Goal: Information Seeking & Learning: Learn about a topic

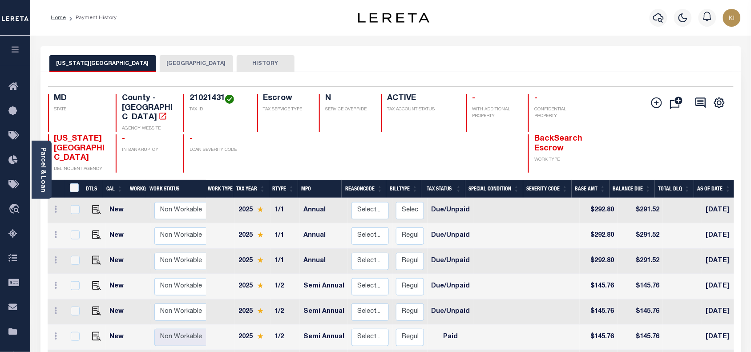
click at [16, 52] on icon "button" at bounding box center [15, 49] width 10 height 8
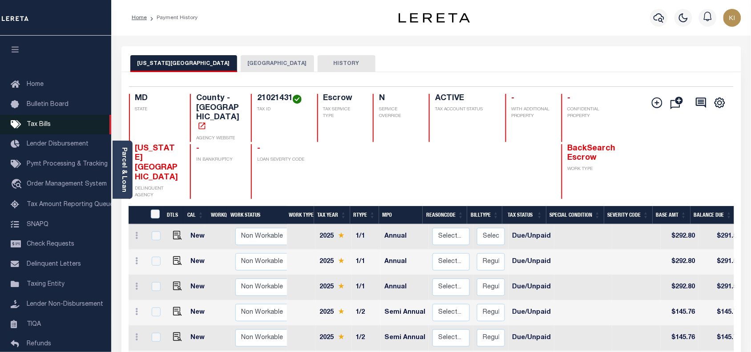
click at [43, 124] on span "Tax Bills" at bounding box center [39, 124] width 24 height 6
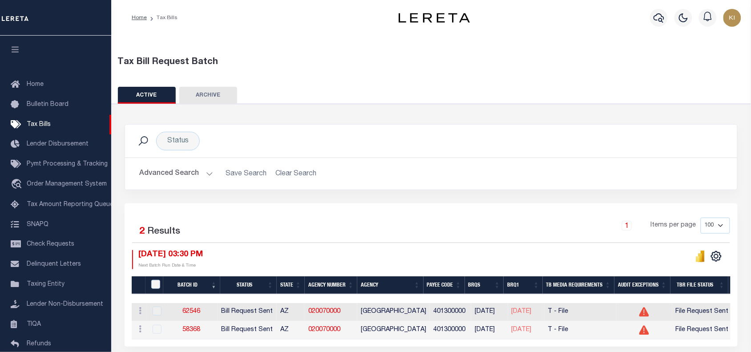
click at [206, 172] on button "Advanced Search" at bounding box center [176, 173] width 74 height 17
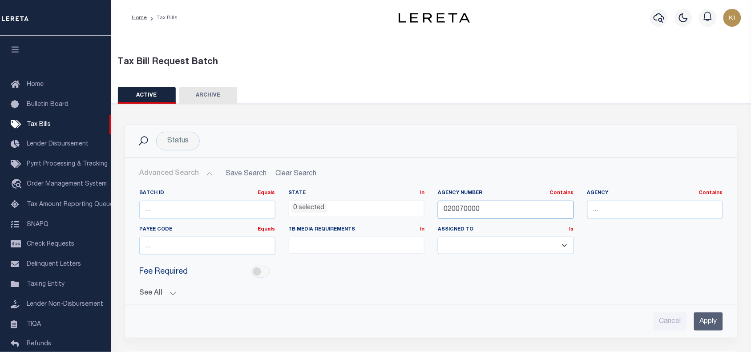
click at [459, 207] on input "020070000" at bounding box center [506, 210] width 136 height 18
paste input "12005"
type input "120050000"
click at [704, 322] on input "Apply" at bounding box center [708, 321] width 29 height 18
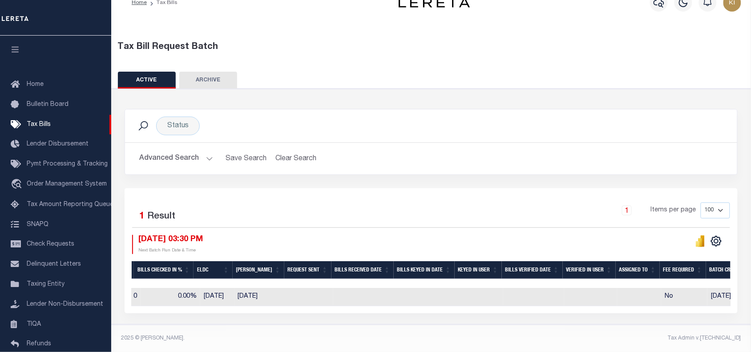
scroll to position [0, 690]
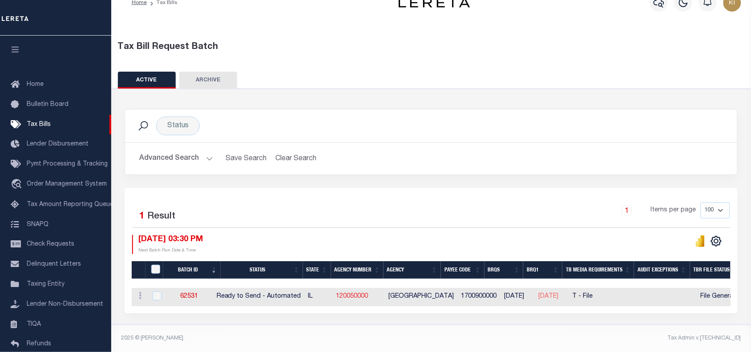
click at [363, 293] on link "120050000" at bounding box center [352, 296] width 32 height 6
checkbox input "true"
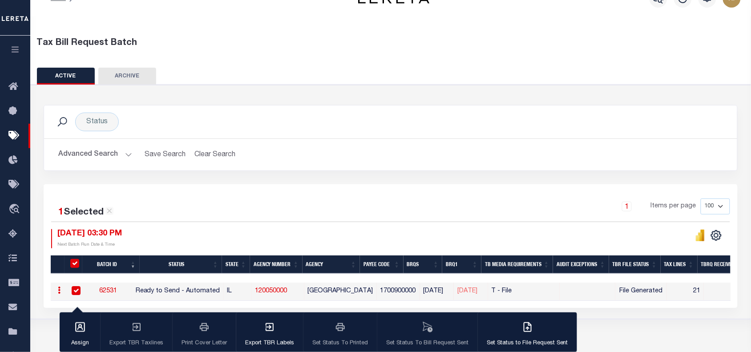
click at [357, 187] on div "1 Selected 1 Result 1 Items per page 100 200 500 1000 08/28/2025 03:30 PM" at bounding box center [391, 246] width 694 height 124
click at [426, 190] on div "1 Selected 1 Result 1 Items per page 100 200 500 1000 08/28/2025 03:30 PM" at bounding box center [391, 246] width 694 height 124
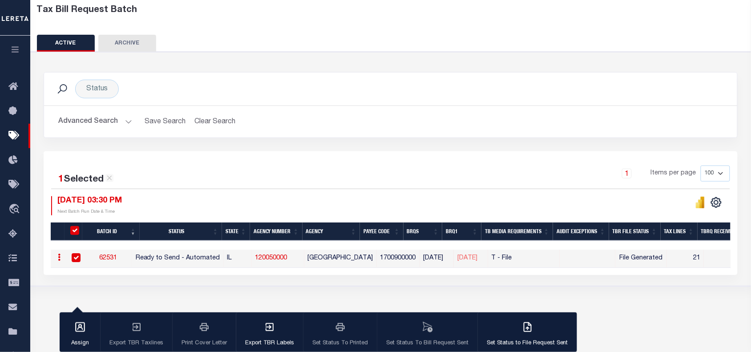
scroll to position [74, 0]
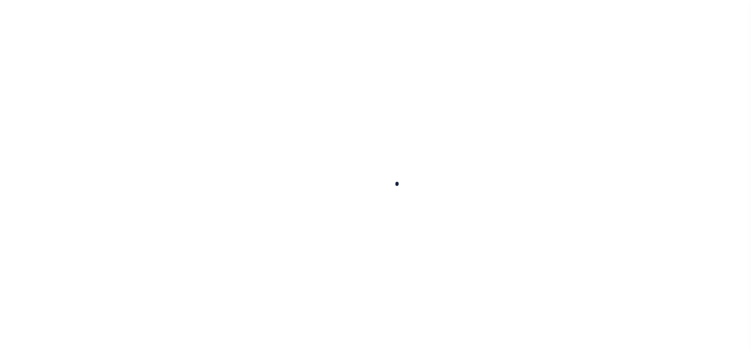
select select
checkbox input "false"
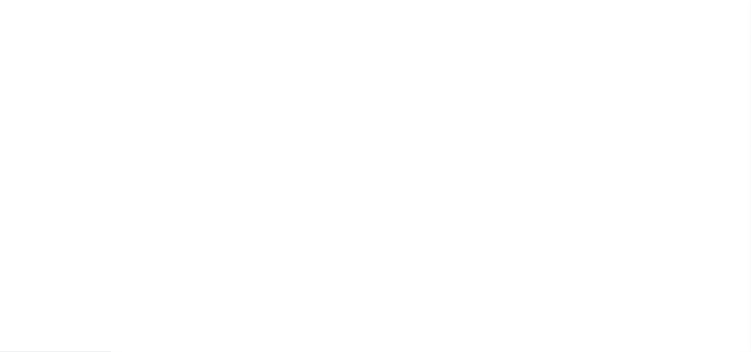
checkbox input "false"
type input "1700900000"
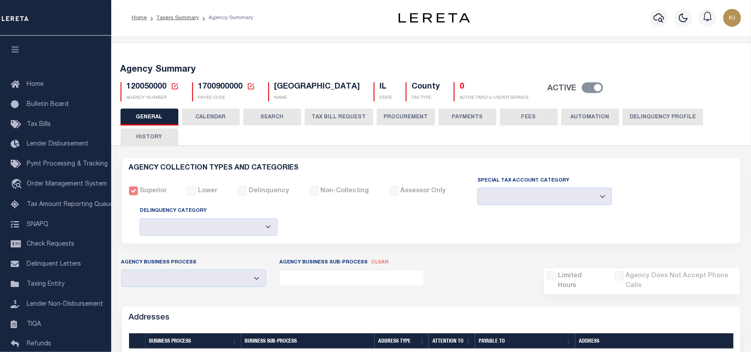
click at [220, 113] on button "CALENDAR" at bounding box center [211, 117] width 58 height 17
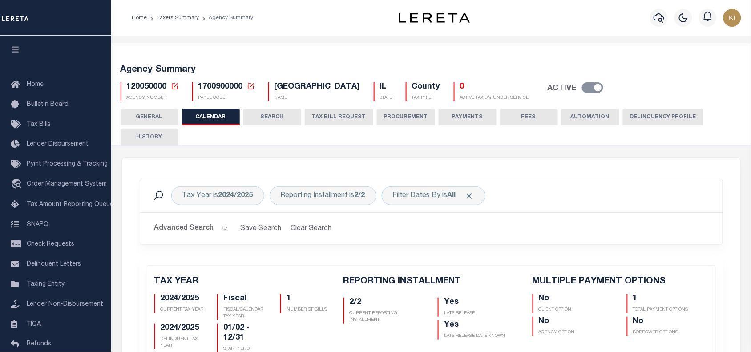
checkbox input "false"
type input "1"
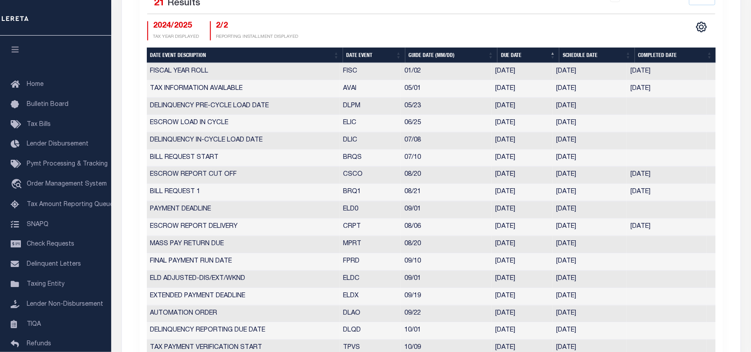
scroll to position [383, 0]
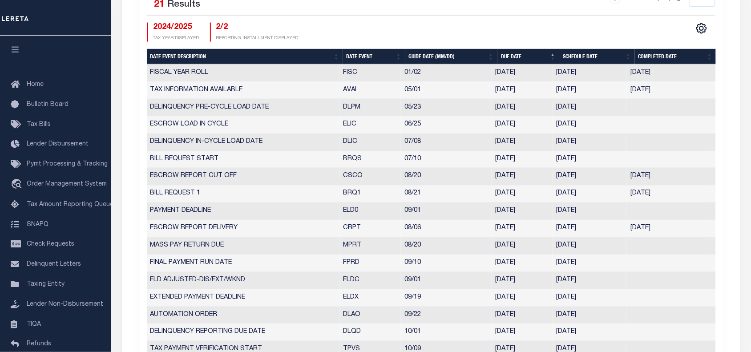
click at [352, 194] on td "BRQ1" at bounding box center [370, 194] width 61 height 17
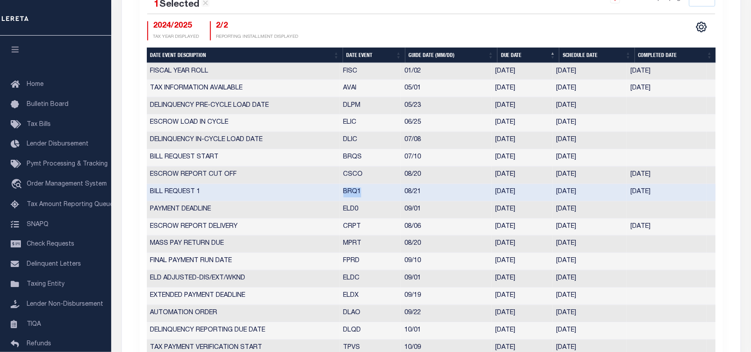
click at [352, 194] on td "BRQ1" at bounding box center [370, 192] width 61 height 17
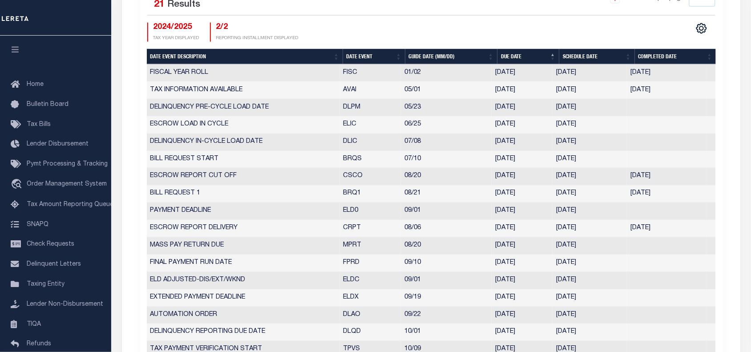
click at [441, 196] on td "08/21" at bounding box center [446, 194] width 91 height 17
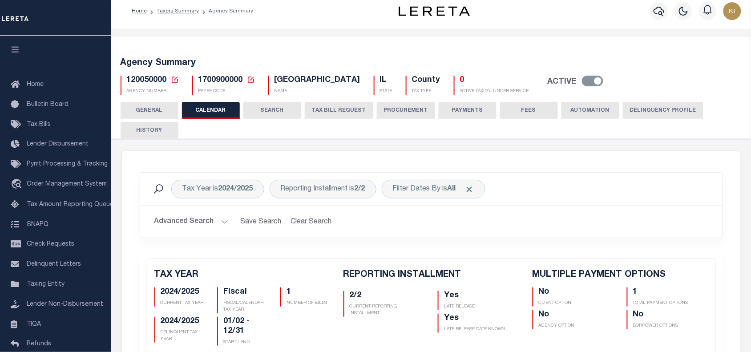
scroll to position [0, 0]
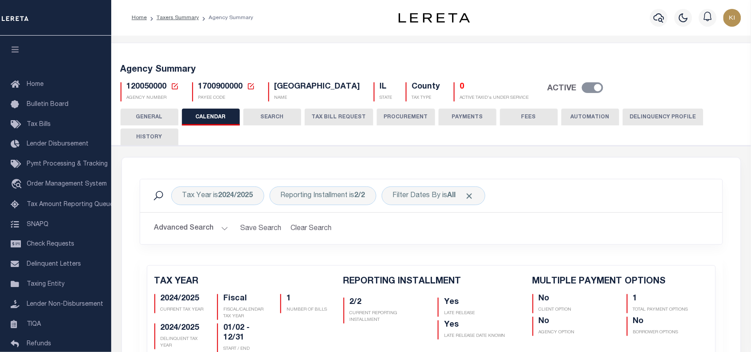
click at [156, 137] on button "HISTORY" at bounding box center [150, 137] width 58 height 17
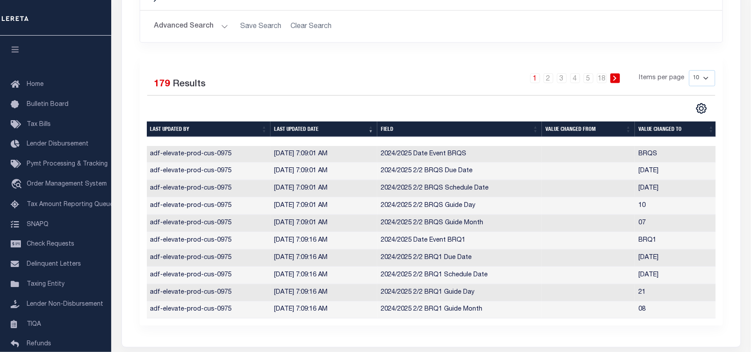
scroll to position [196, 0]
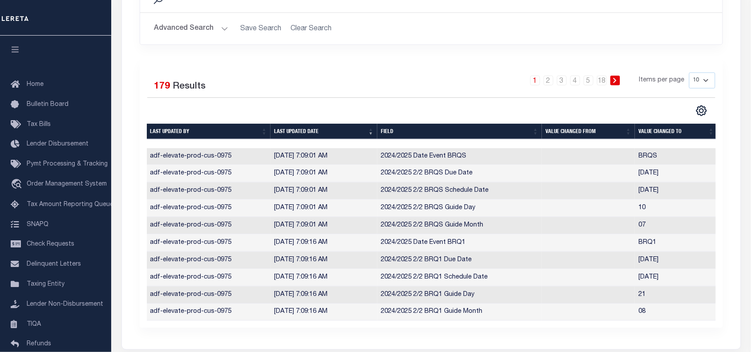
click at [395, 99] on div "Selected 179 Results 1 2 3 4 5 … 18 Items per page 10 25 50 100" at bounding box center [431, 95] width 582 height 44
click at [448, 105] on div "CSV Export Selected Print Show Filter Show Search Columns 0: Last updated by 1:…" at bounding box center [573, 111] width 284 height 12
click at [392, 101] on div "Selected 179 Results 1 2 3 4 5 … 18 Items per page 10 25 50 100" at bounding box center [431, 95] width 582 height 44
click at [470, 69] on div "Selected 179 Results 1 2 3 4 5 … 18 Items per page 10 25 50 100" at bounding box center [431, 193] width 583 height 270
drag, startPoint x: 275, startPoint y: 194, endPoint x: 346, endPoint y: 194, distance: 70.7
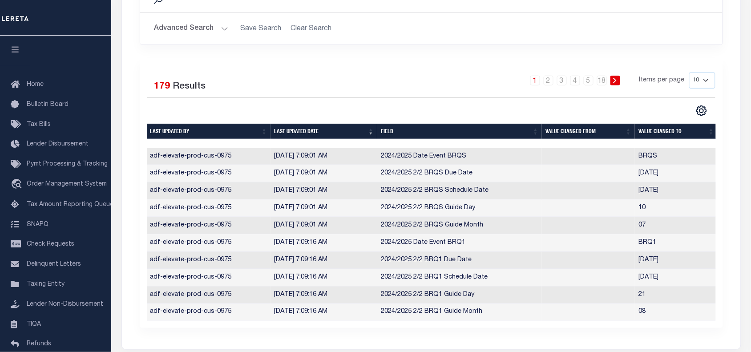
click at [346, 194] on td "8/15/2025, 7:09:01 AM" at bounding box center [324, 190] width 107 height 17
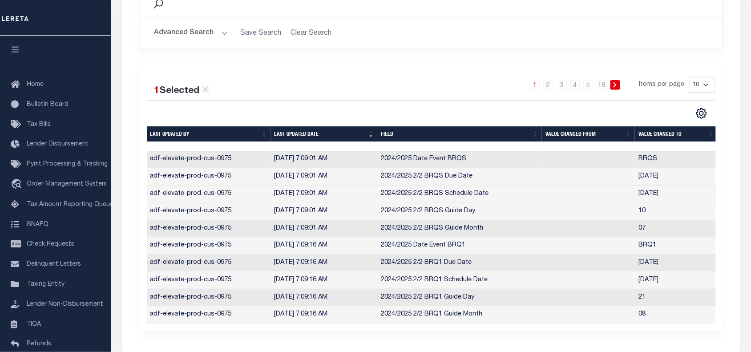
scroll to position [0, 1]
click at [355, 263] on td "8/14/2025, 7:09:16 AM" at bounding box center [322, 263] width 107 height 17
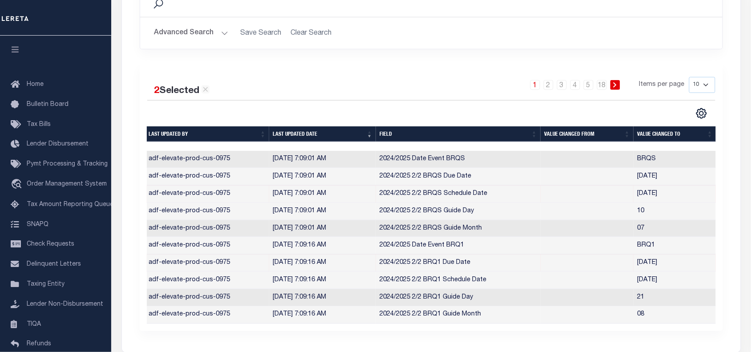
drag, startPoint x: 274, startPoint y: 196, endPoint x: 355, endPoint y: 195, distance: 80.5
click at [355, 195] on td "8/15/2025, 7:09:01 AM" at bounding box center [322, 194] width 107 height 17
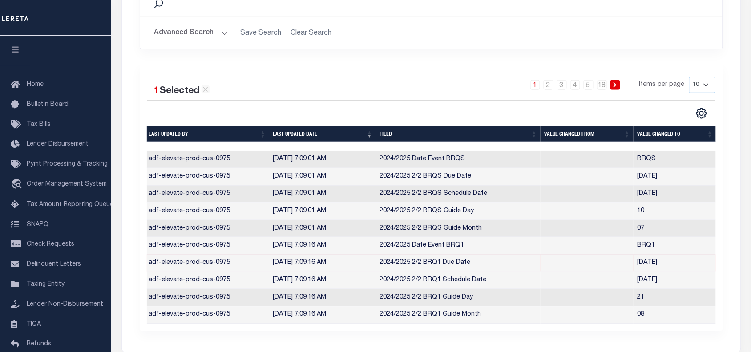
click at [452, 88] on div "1 2 3 4 5 … 18 Items per page 10 25 50 100" at bounding box center [503, 88] width 423 height 23
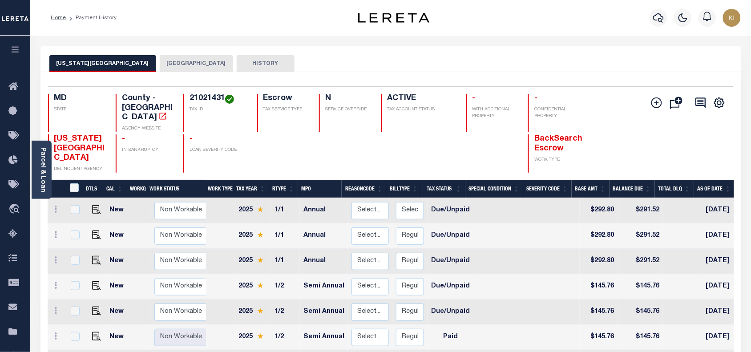
click at [16, 47] on icon "button" at bounding box center [15, 49] width 10 height 8
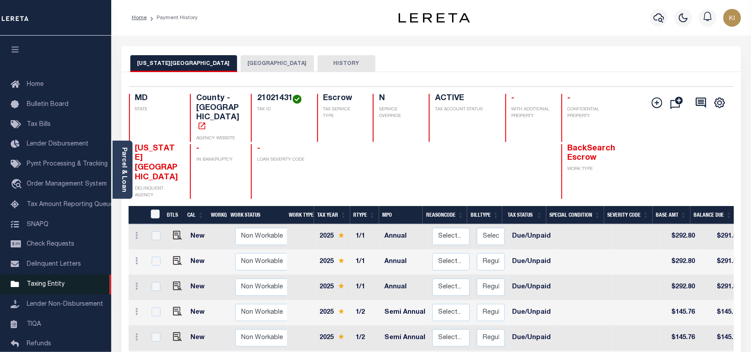
click at [46, 287] on span "Taxing Entity" at bounding box center [46, 284] width 38 height 6
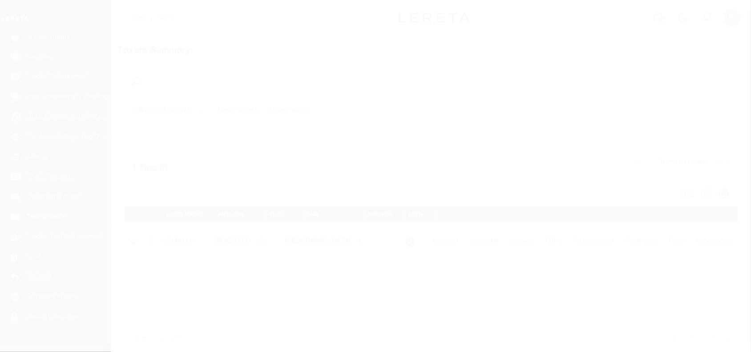
scroll to position [81, 0]
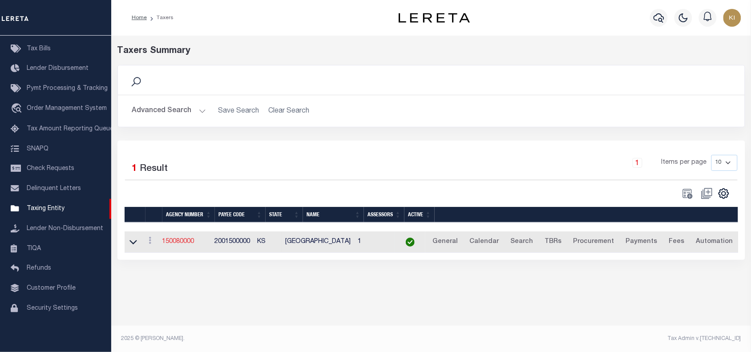
click at [188, 241] on link "150080000" at bounding box center [178, 241] width 32 height 6
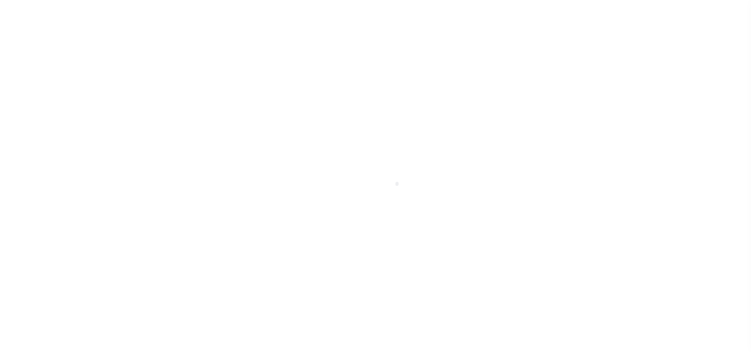
select select
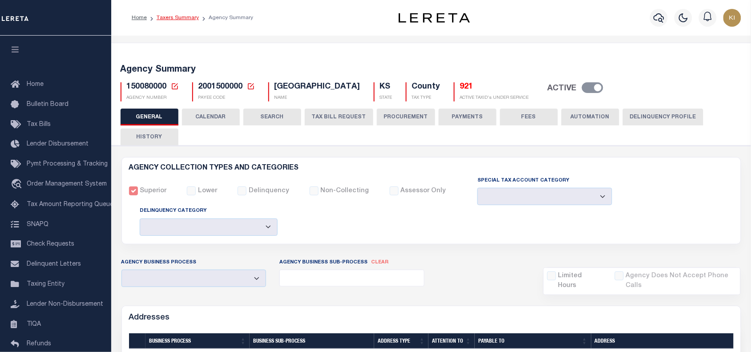
click at [172, 20] on link "Taxers Summary" at bounding box center [178, 17] width 42 height 5
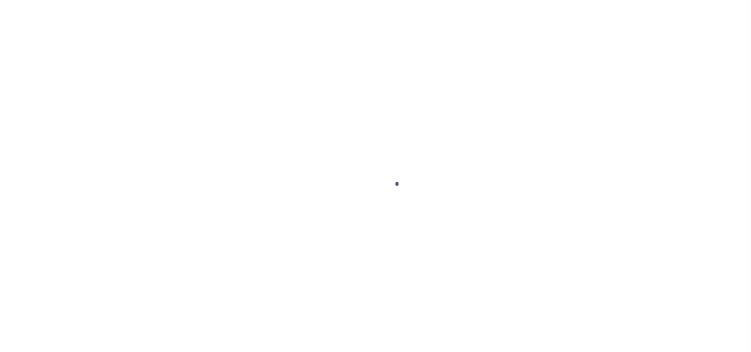
select select
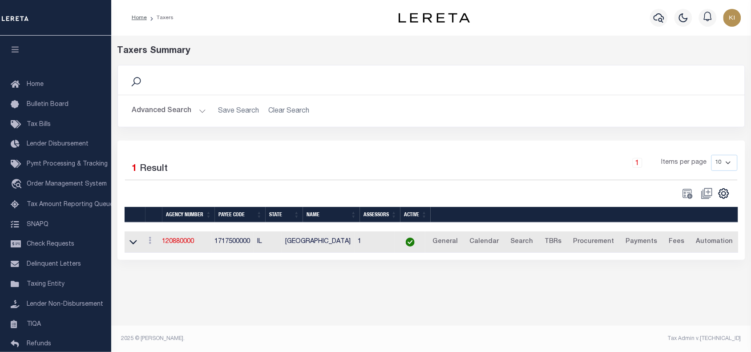
click at [197, 110] on button "Advanced Search" at bounding box center [169, 110] width 74 height 17
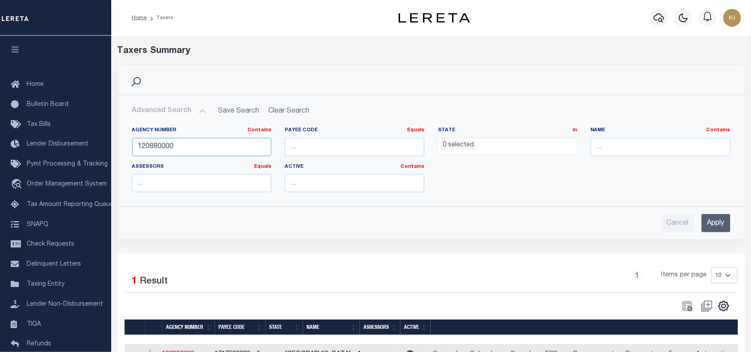
click at [168, 148] on input "120880000" at bounding box center [202, 147] width 140 height 18
paste input "05"
type input "120050000"
click at [716, 226] on input "Apply" at bounding box center [716, 223] width 29 height 18
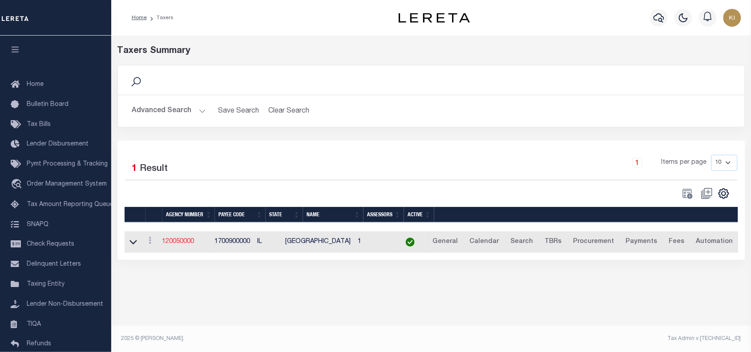
click at [183, 245] on link "120050000" at bounding box center [178, 241] width 32 height 6
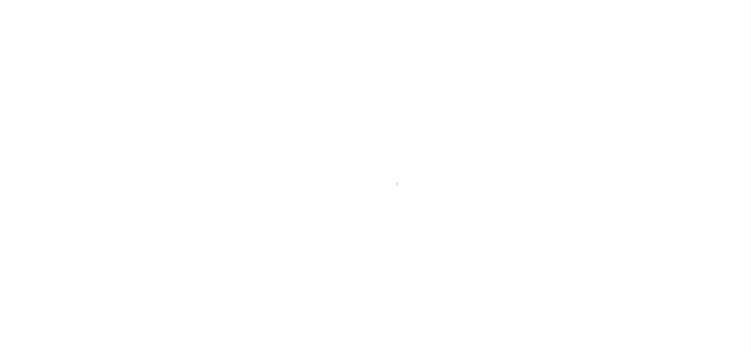
select select
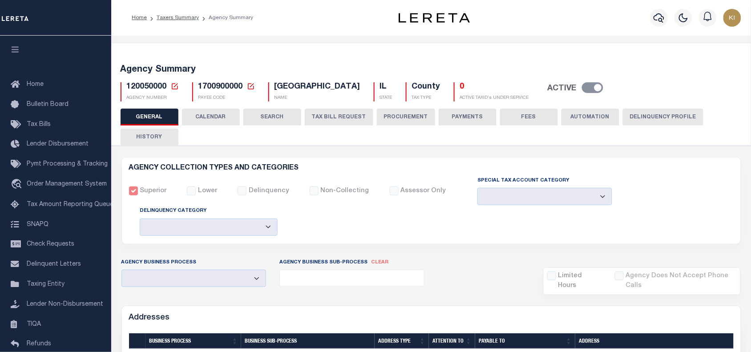
click at [206, 114] on button "CALENDAR" at bounding box center [211, 117] width 58 height 17
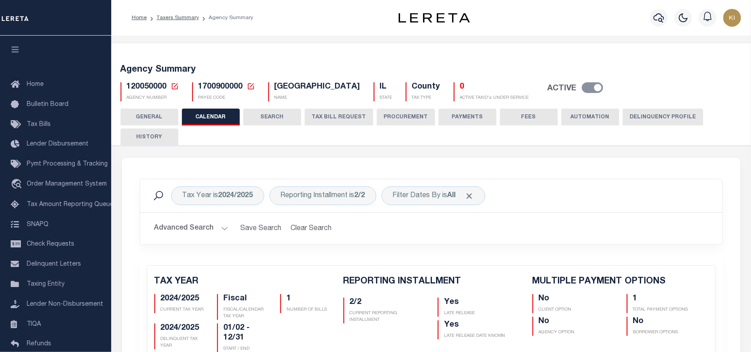
checkbox input "false"
type input "1"
click at [156, 134] on button "HISTORY" at bounding box center [150, 137] width 58 height 17
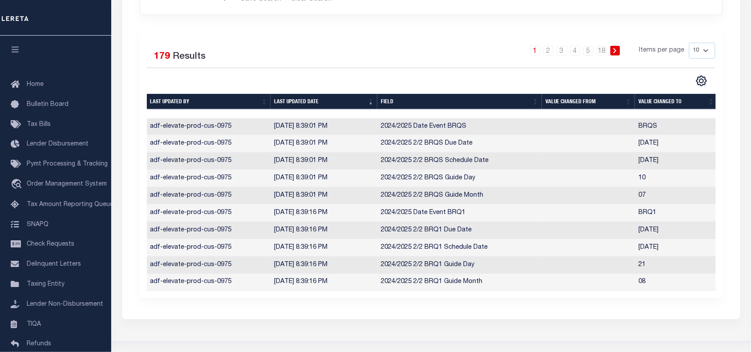
scroll to position [205, 0]
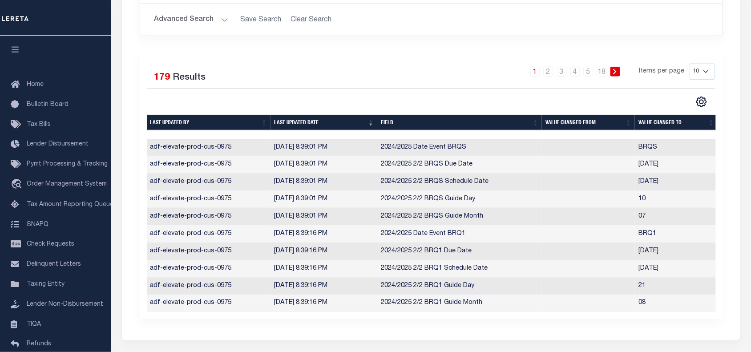
click at [352, 96] on div at bounding box center [289, 102] width 284 height 12
click at [352, 216] on td "8/14/2025, 8:39:01 PM" at bounding box center [324, 216] width 107 height 17
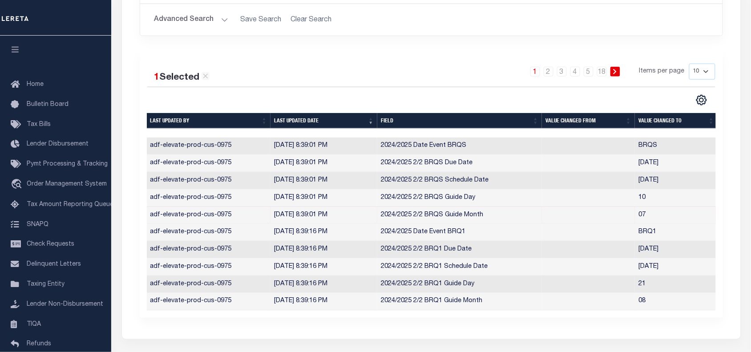
click at [353, 217] on td "8/14/2025, 8:39:01 PM" at bounding box center [324, 215] width 107 height 17
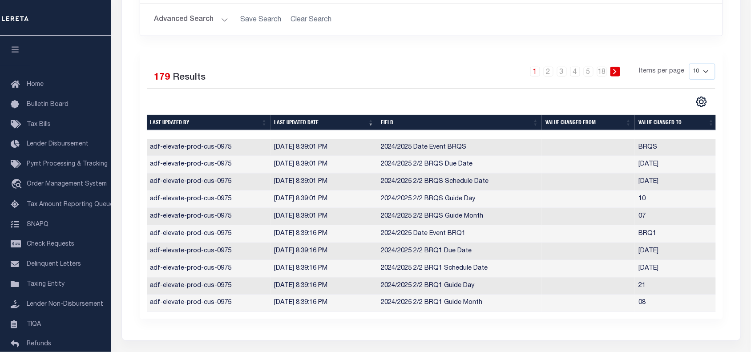
click at [397, 61] on div "1 Selected 179 Results 1 2 3 4 5 … 18 Items per page 10 25 50 100" at bounding box center [431, 184] width 583 height 270
click at [438, 85] on div "1 2 3 4 5 … 18 Items per page 10 25 50 100" at bounding box center [503, 75] width 423 height 23
click at [435, 49] on div "1 Selected 179 Results 1 2 3 4 5 … 18 Items per page 10 25 50 100" at bounding box center [431, 184] width 583 height 270
click at [403, 79] on div "1 2 3 4 5 … 18 Items per page 10 25 50 100" at bounding box center [503, 75] width 423 height 23
click at [390, 85] on div "1 2 3 4 5 … 18 Items per page 10 25 50 100" at bounding box center [503, 75] width 423 height 23
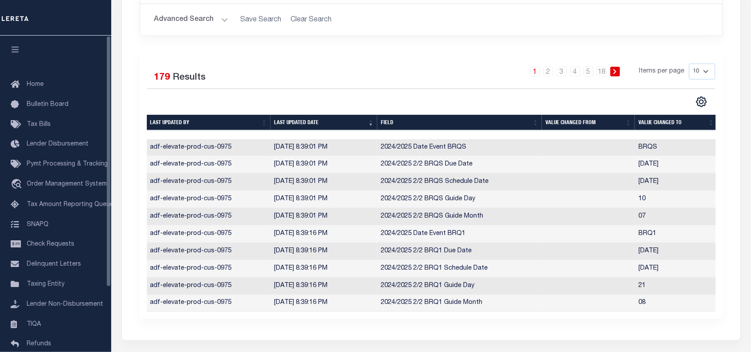
click at [19, 53] on icon "button" at bounding box center [15, 49] width 10 height 8
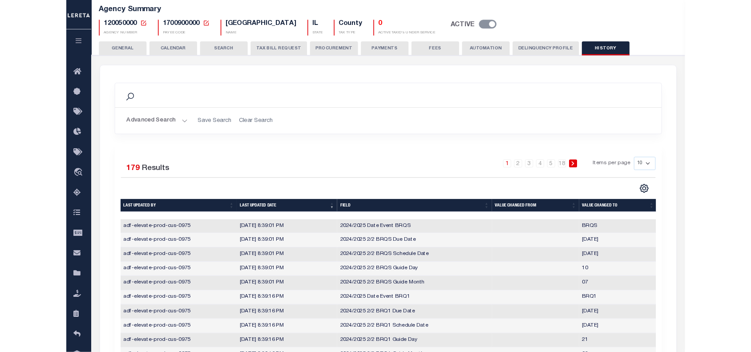
scroll to position [59, 0]
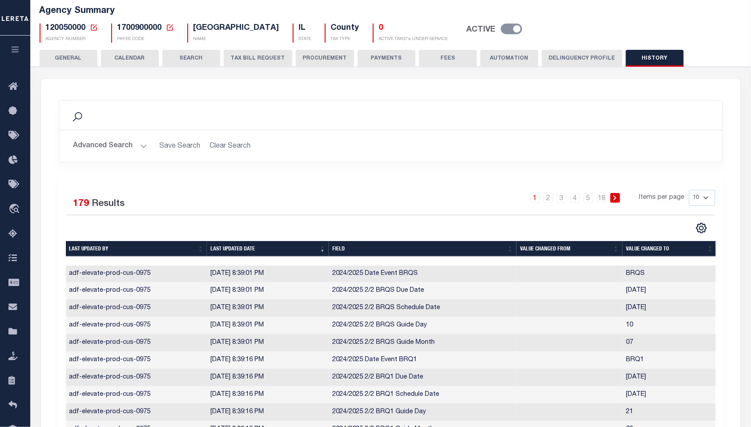
click at [417, 192] on div "1 2 3 4 5 … 18 Items per page 10 25 50 100" at bounding box center [474, 201] width 484 height 23
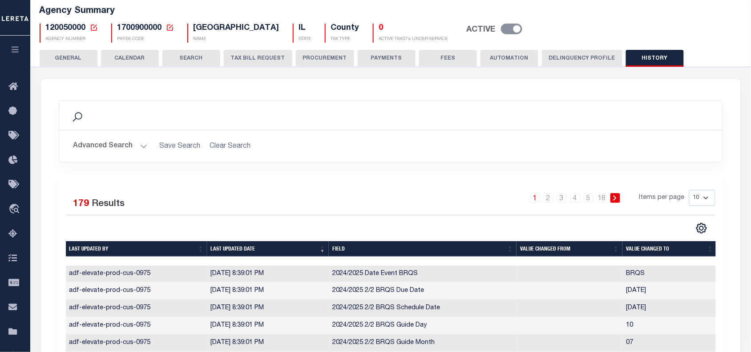
click at [464, 193] on div "1 2 3 4 5 … 18 Items per page 10 25 50 100" at bounding box center [474, 201] width 484 height 23
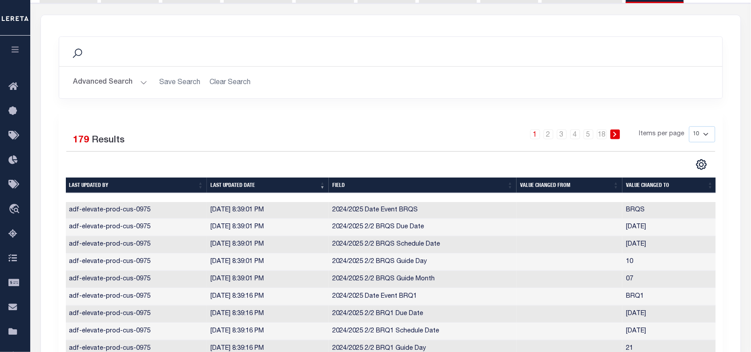
scroll to position [133, 0]
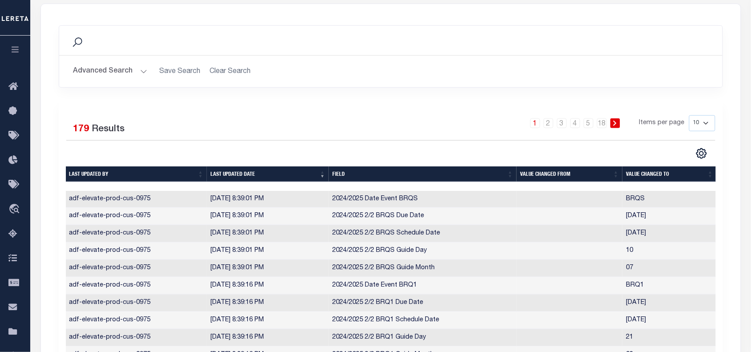
click at [16, 50] on icon "button" at bounding box center [15, 49] width 10 height 8
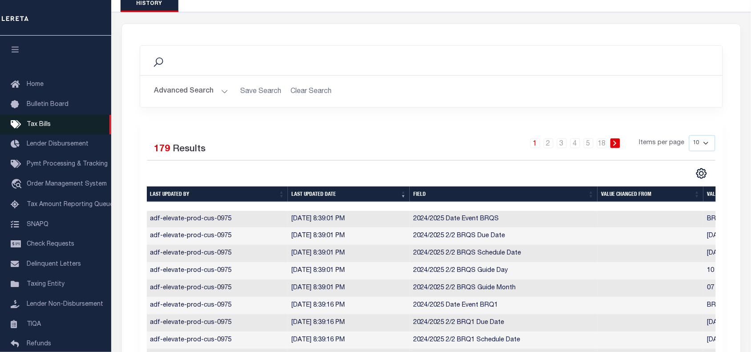
click at [41, 126] on span "Tax Bills" at bounding box center [39, 124] width 24 height 6
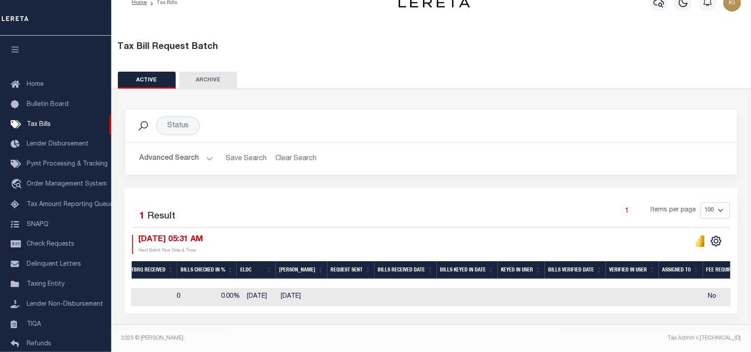
scroll to position [0, 735]
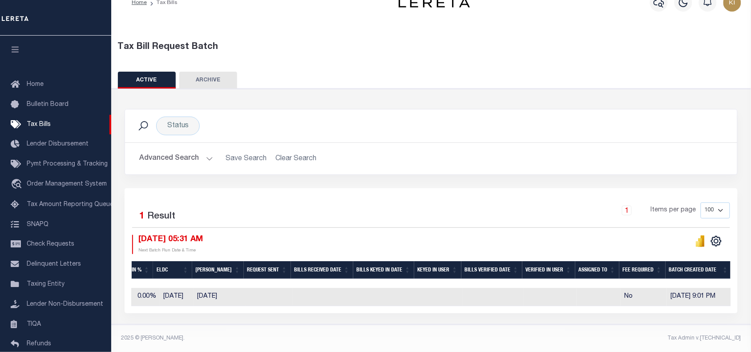
click at [205, 153] on button "Advanced Search" at bounding box center [176, 158] width 74 height 17
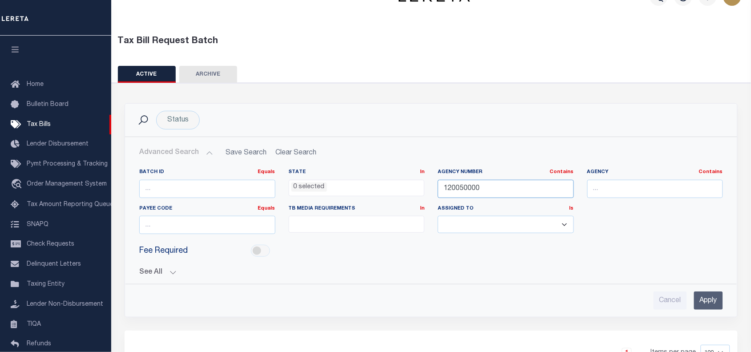
click at [465, 186] on input "120050000" at bounding box center [506, 189] width 136 height 18
paste input "37062062"
type input "370620620"
click at [710, 305] on input "Apply" at bounding box center [708, 300] width 29 height 18
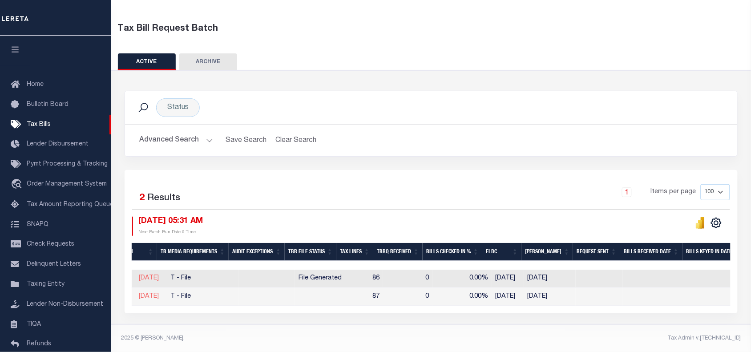
scroll to position [0, 0]
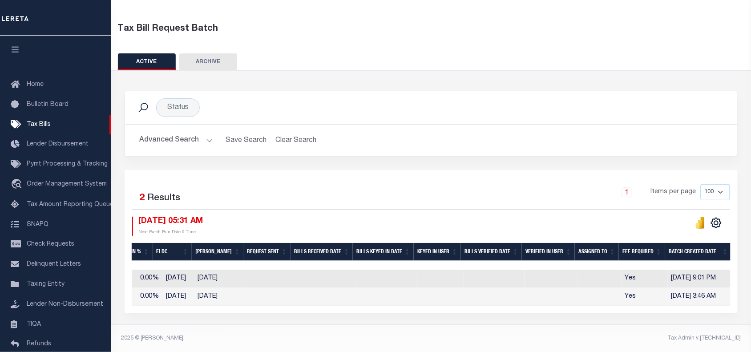
click at [489, 190] on div "1 Items per page 100 200 500 1000" at bounding box center [507, 195] width 445 height 23
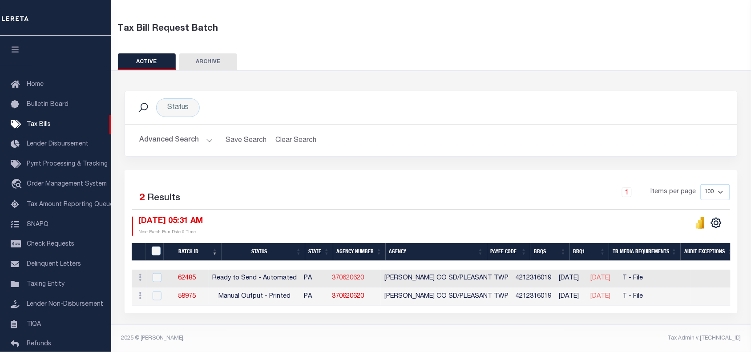
click at [359, 275] on link "370620620" at bounding box center [348, 278] width 32 height 6
checkbox input "true"
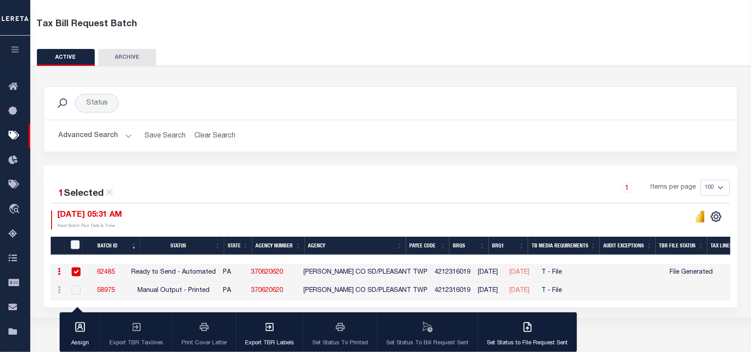
click at [307, 199] on div "1 Items per page 100 200 500 1000" at bounding box center [477, 191] width 506 height 23
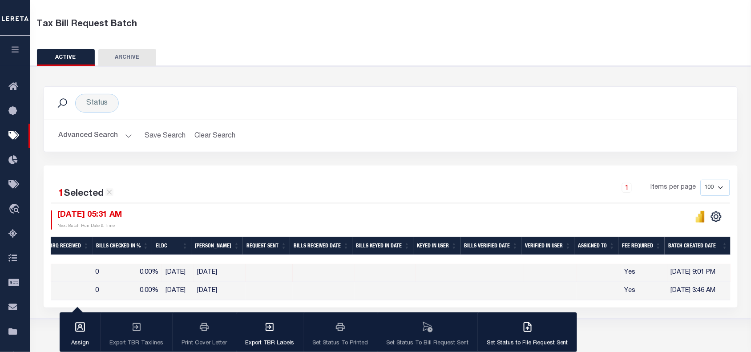
scroll to position [0, 782]
click at [128, 136] on button "Advanced Search" at bounding box center [95, 135] width 74 height 17
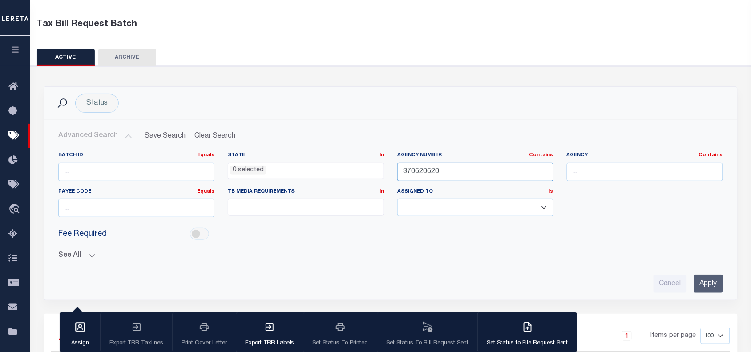
click at [421, 170] on input "370620620" at bounding box center [475, 172] width 156 height 18
paste input "02007000"
type input "020070000"
click at [706, 283] on input "Apply" at bounding box center [708, 284] width 29 height 18
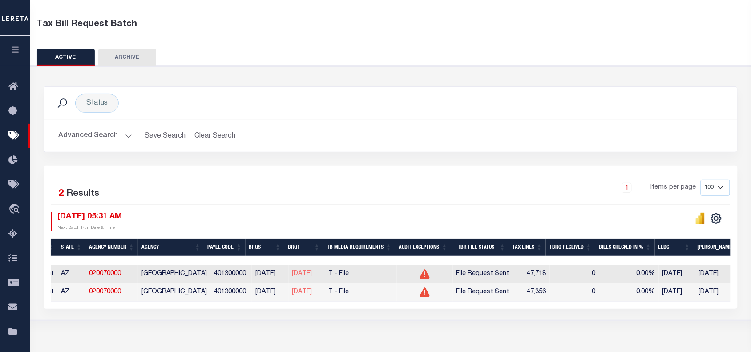
scroll to position [0, 184]
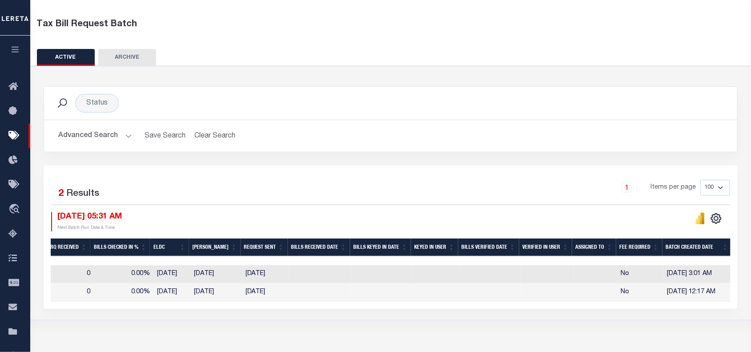
click at [372, 184] on div "1 Items per page 100 200 500 1000" at bounding box center [477, 191] width 506 height 23
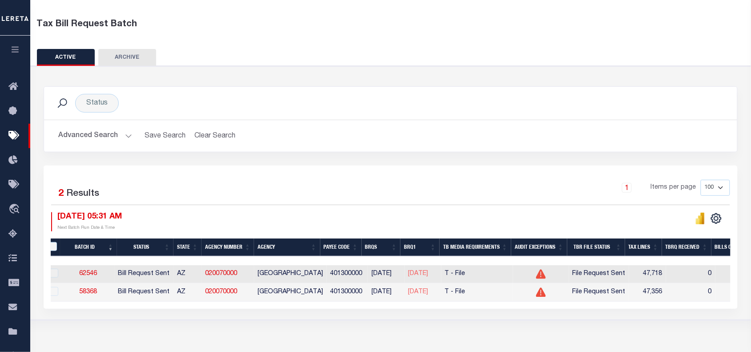
scroll to position [0, 0]
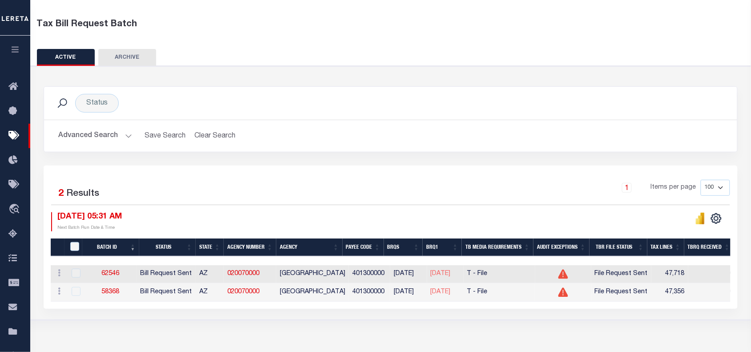
click at [259, 203] on div "1 Items per page 100 200 500 1000" at bounding box center [477, 192] width 519 height 25
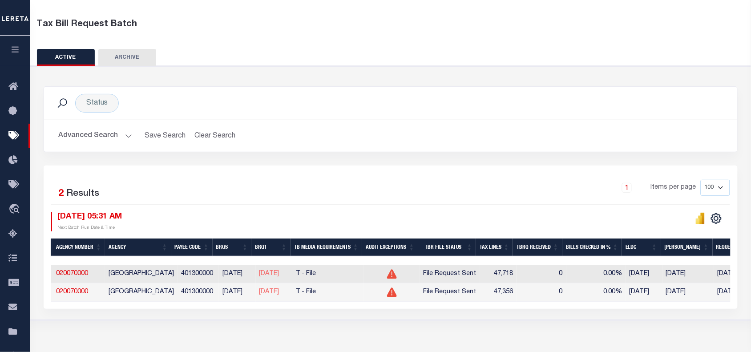
scroll to position [0, 210]
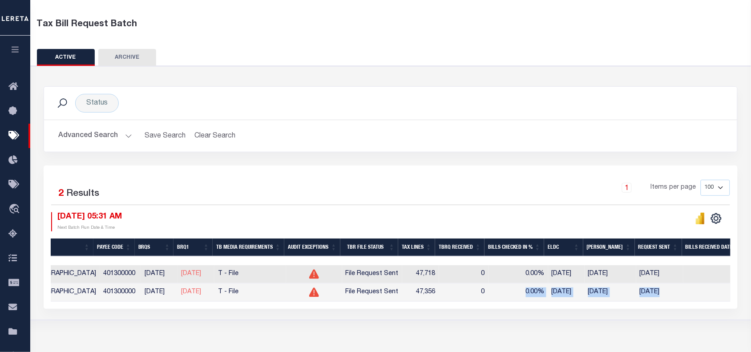
drag, startPoint x: 518, startPoint y: 300, endPoint x: 711, endPoint y: 301, distance: 192.7
click at [711, 301] on tr "ACTIONS Delete 58368 Bill Request Sent AZ 020070000 MARICOPA COUNTY 401300000 0…" at bounding box center [464, 292] width 1325 height 18
click at [603, 329] on div "Tax Bill Request Batch ACTIVE ARCHIVE HISTORY Search" at bounding box center [390, 173] width 721 height 350
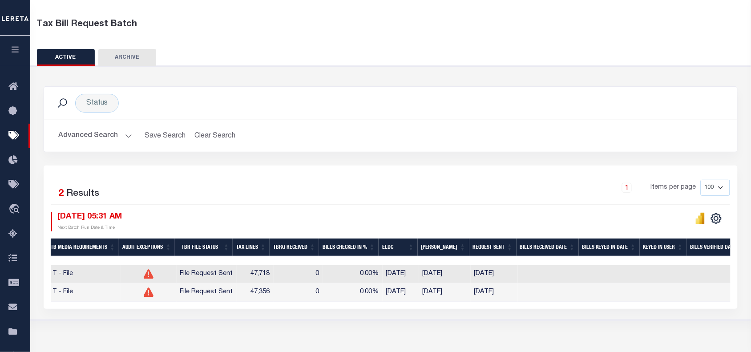
scroll to position [0, 543]
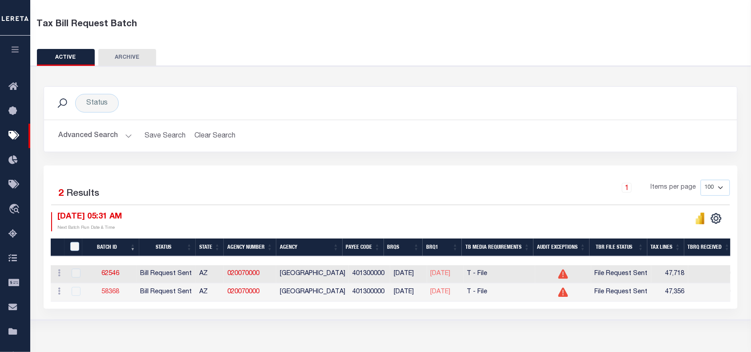
click at [115, 292] on link "58368" at bounding box center [110, 292] width 18 height 6
select select "RST"
type input "[DATE]"
select select
type input "No"
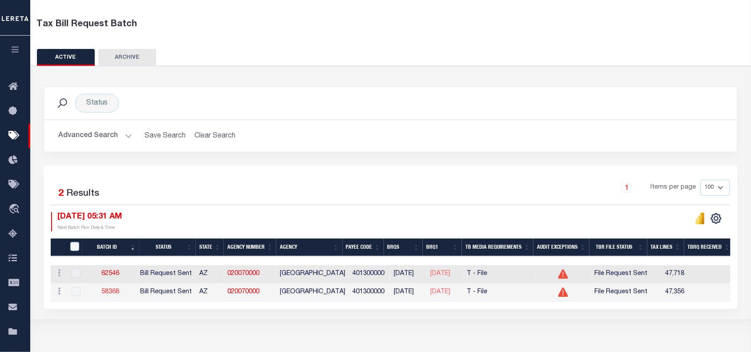
type input "Yes"
select select "28"
select select "22"
select select "3"
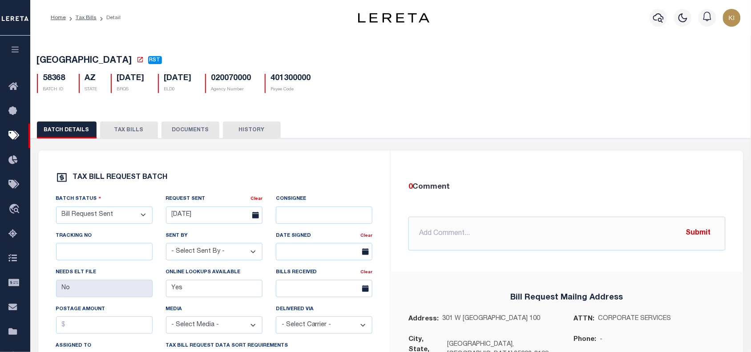
click at [125, 131] on button "TAX BILLS" at bounding box center [129, 129] width 58 height 17
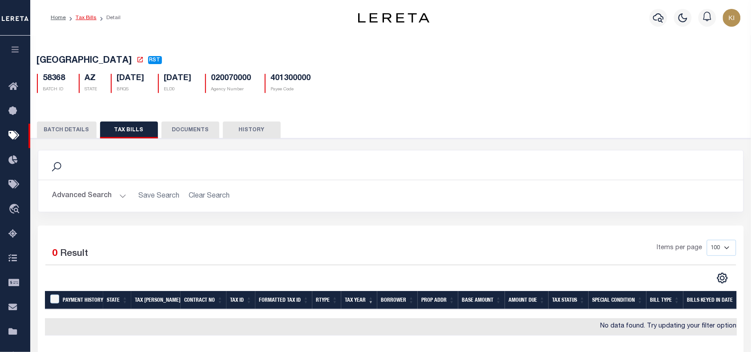
click at [89, 18] on link "Tax Bills" at bounding box center [86, 17] width 21 height 5
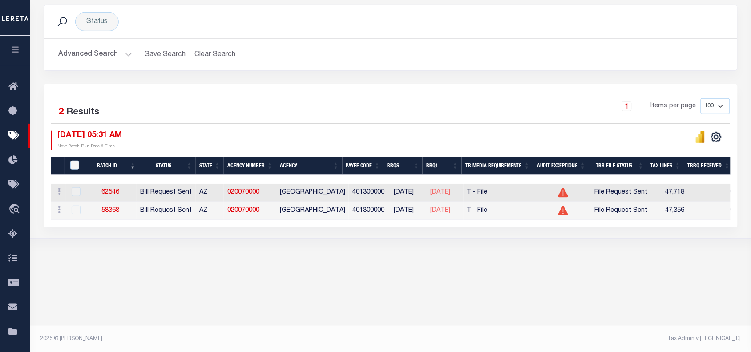
click at [316, 111] on div "1 Items per page 100 200 500 1000" at bounding box center [477, 109] width 506 height 23
click at [113, 191] on link "62546" at bounding box center [110, 192] width 18 height 6
select select
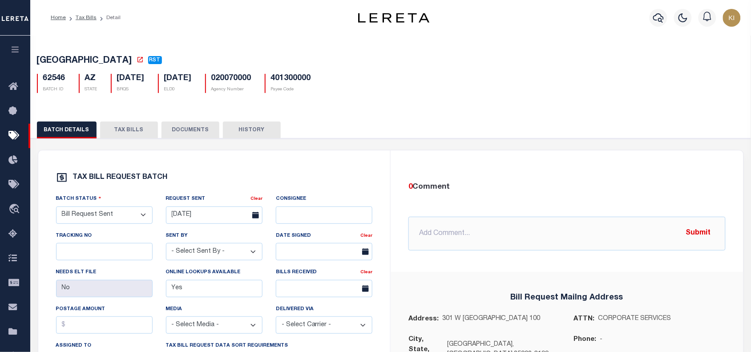
click at [130, 130] on button "TAX BILLS" at bounding box center [129, 129] width 58 height 17
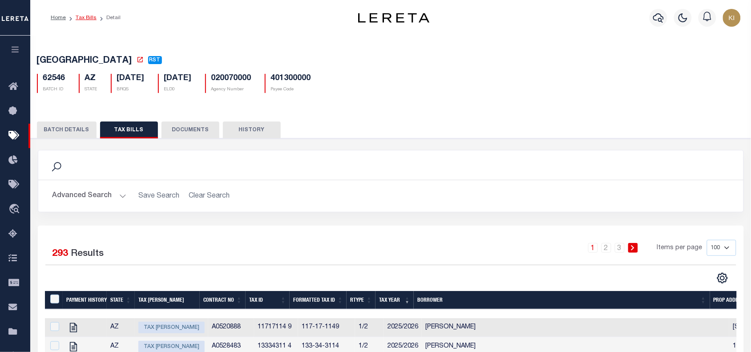
click at [86, 19] on link "Tax Bills" at bounding box center [86, 17] width 21 height 5
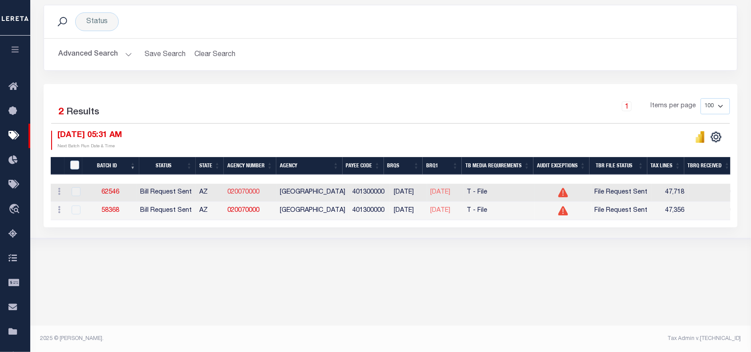
click at [255, 192] on link "020070000" at bounding box center [243, 192] width 32 height 6
click at [312, 110] on div "1 Items per page 100 200 500 1000" at bounding box center [477, 109] width 506 height 23
click at [490, 143] on div at bounding box center [561, 140] width 340 height 19
click at [561, 266] on div "Tax Bill Request Batch ACTIVE ARCHIVE HISTORY Search" at bounding box center [390, 91] width 721 height 350
click at [548, 264] on div "Tax Bill Request Batch ACTIVE ARCHIVE HISTORY Search" at bounding box center [390, 91] width 721 height 350
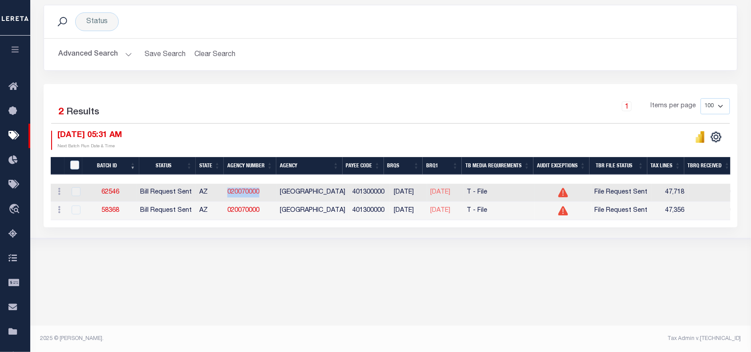
drag, startPoint x: 271, startPoint y: 194, endPoint x: 235, endPoint y: 194, distance: 36.5
click at [235, 194] on td "020070000" at bounding box center [250, 193] width 53 height 18
copy link "020070000"
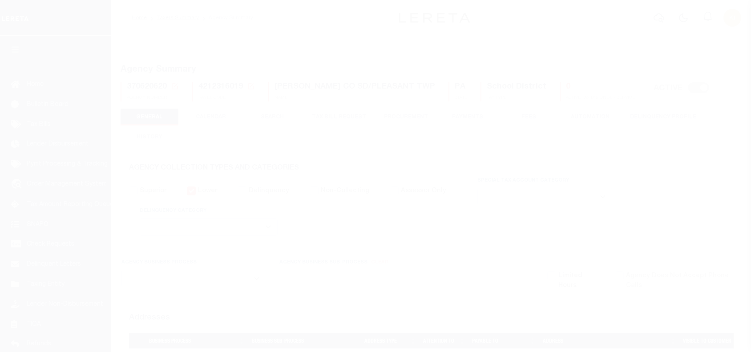
select select
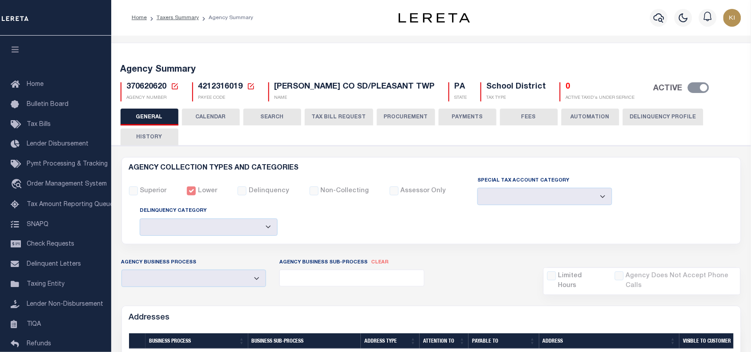
click at [214, 115] on button "CALENDAR" at bounding box center [211, 117] width 58 height 17
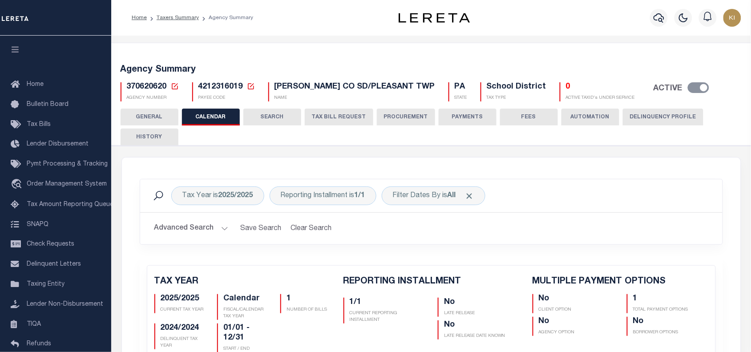
checkbox input "false"
type input "1"
click at [154, 139] on button "HISTORY" at bounding box center [150, 137] width 58 height 17
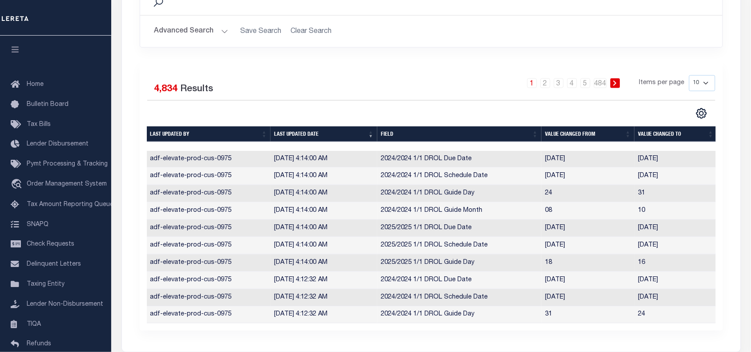
scroll to position [192, 0]
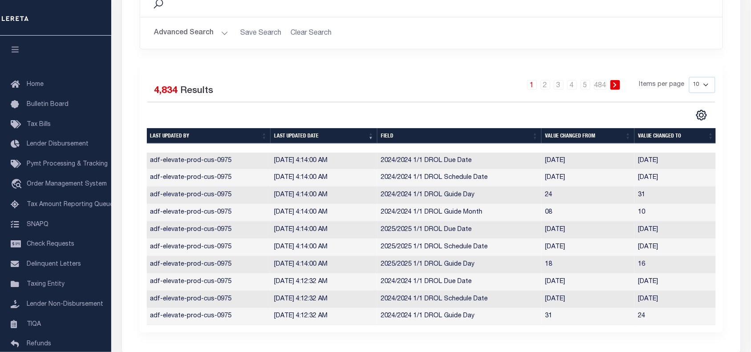
click at [707, 88] on select "10 25 50 100" at bounding box center [702, 85] width 26 height 16
select select "100"
click at [689, 77] on select "10 25 50 100" at bounding box center [702, 85] width 26 height 16
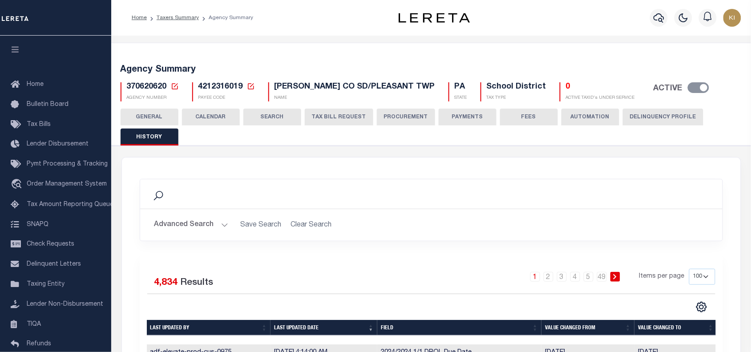
scroll to position [74, 0]
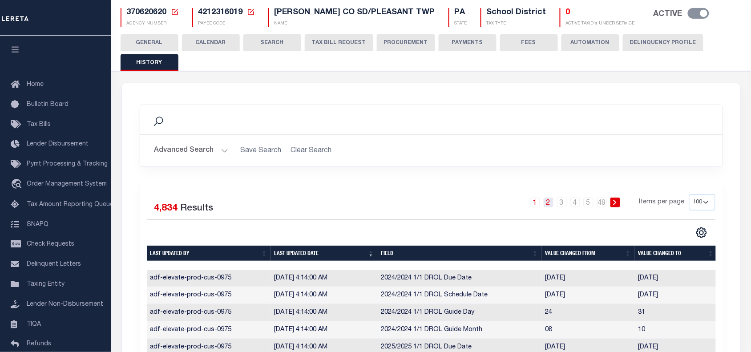
click at [549, 201] on link "2" at bounding box center [549, 203] width 10 height 10
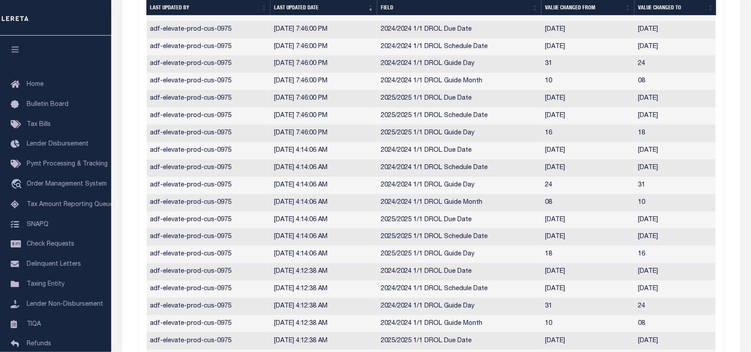
scroll to position [0, 0]
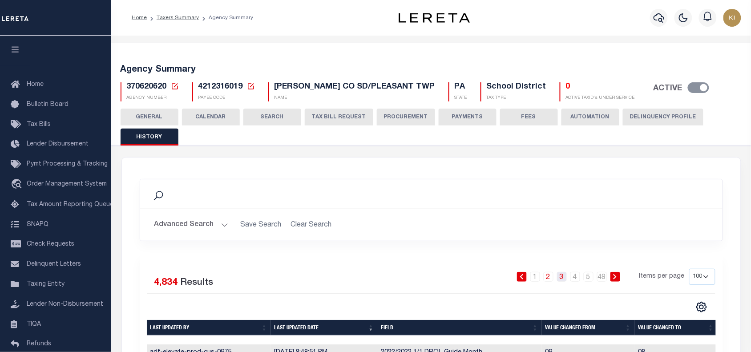
click at [563, 276] on link "3" at bounding box center [562, 277] width 10 height 10
click at [576, 279] on link "4" at bounding box center [575, 277] width 10 height 10
click at [589, 275] on link "5" at bounding box center [589, 277] width 10 height 10
click at [589, 279] on link "6" at bounding box center [589, 277] width 10 height 10
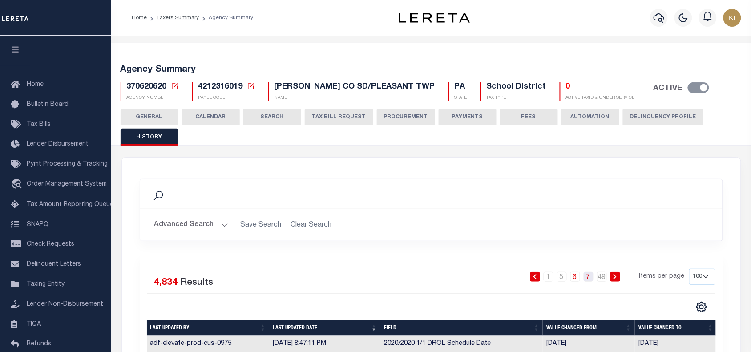
click at [592, 279] on link "7" at bounding box center [589, 277] width 10 height 10
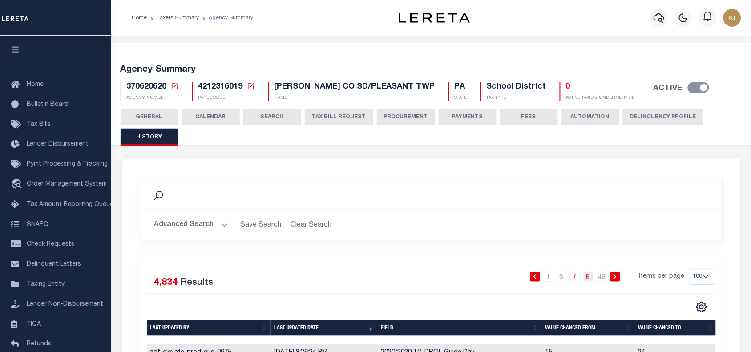
click at [589, 278] on link "8" at bounding box center [589, 277] width 10 height 10
click at [589, 279] on link "9" at bounding box center [589, 277] width 10 height 10
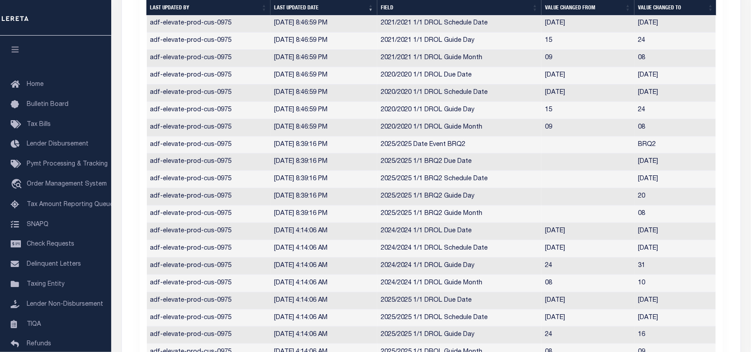
scroll to position [974, 0]
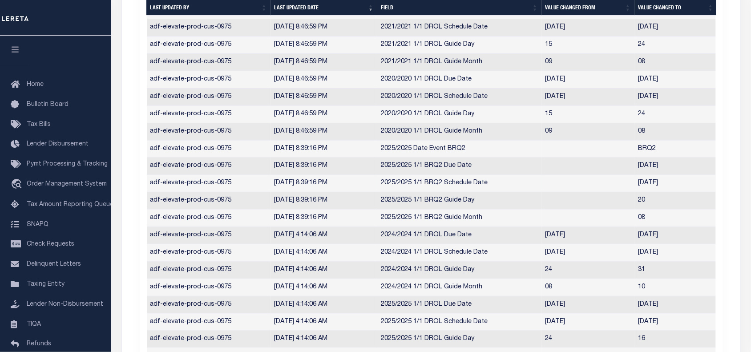
drag, startPoint x: 640, startPoint y: 187, endPoint x: 677, endPoint y: 186, distance: 37.4
click at [677, 186] on td "[DATE]" at bounding box center [676, 183] width 83 height 17
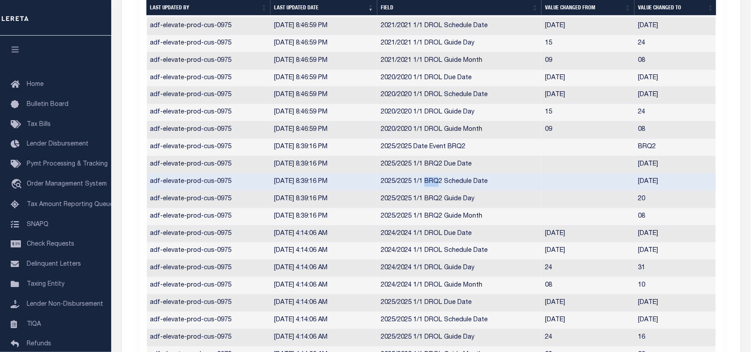
drag, startPoint x: 426, startPoint y: 188, endPoint x: 441, endPoint y: 188, distance: 14.7
click at [441, 188] on td "2025/2025 1/1 BRQ2 Schedule Date" at bounding box center [459, 182] width 164 height 17
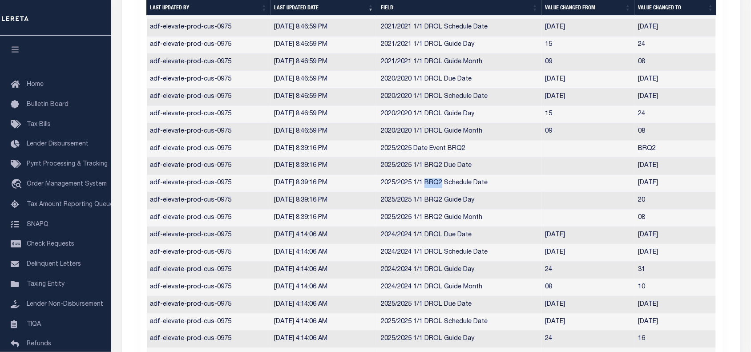
copy td "BRQ2"
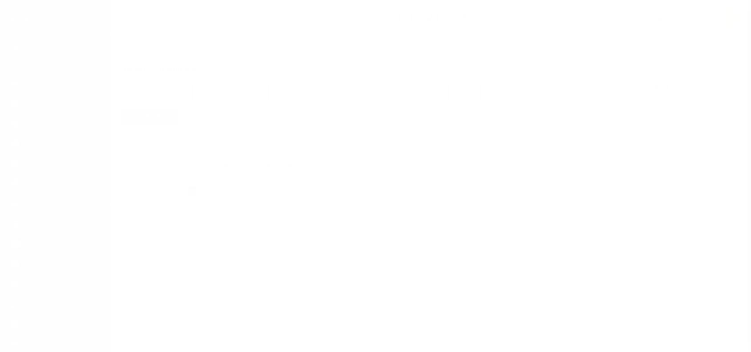
select select
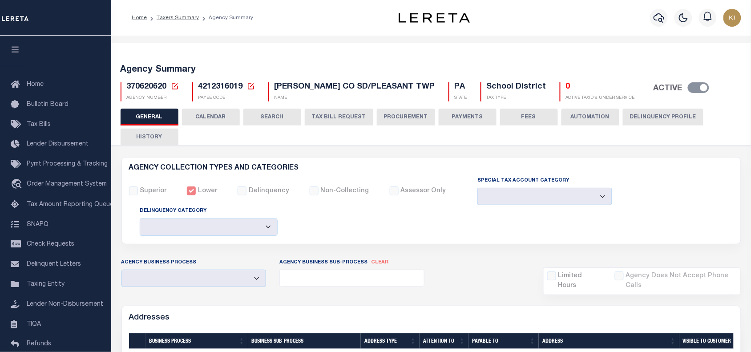
click at [147, 133] on button "HISTORY" at bounding box center [150, 137] width 58 height 17
select select "100"
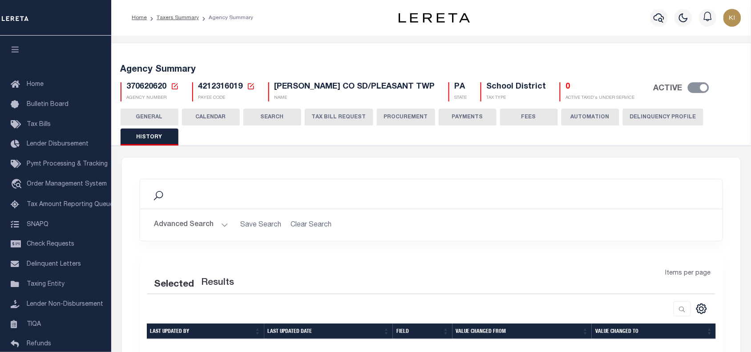
select select "100"
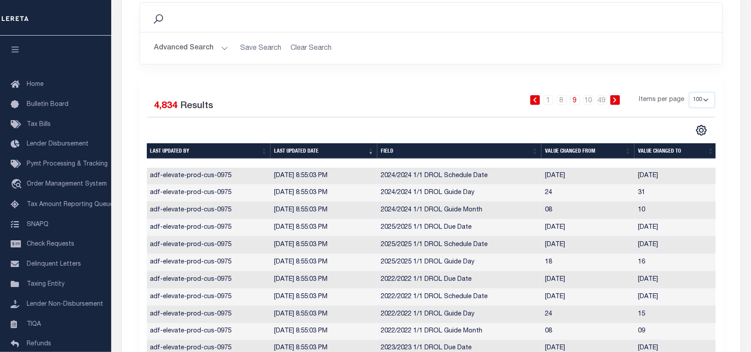
scroll to position [176, 0]
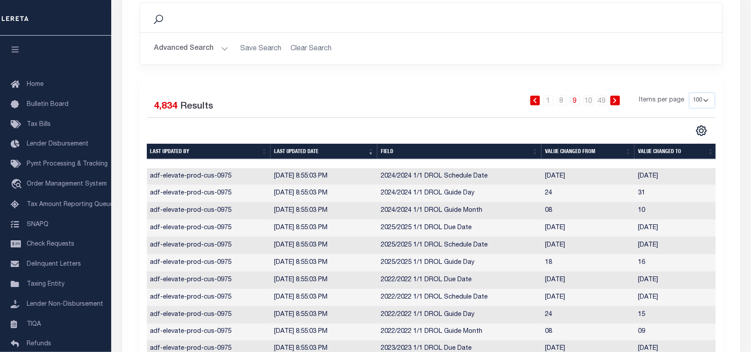
click at [221, 45] on button "Advanced Search" at bounding box center [191, 48] width 74 height 17
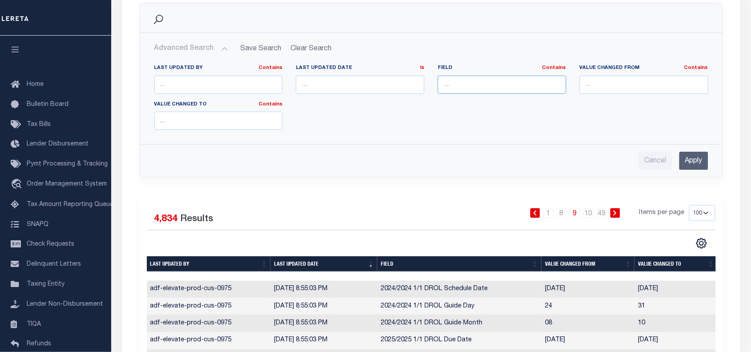
click at [457, 79] on input "text" at bounding box center [502, 85] width 129 height 18
paste input "BRQ2"
type input "BRQ2"
click at [692, 156] on input "Apply" at bounding box center [693, 161] width 29 height 18
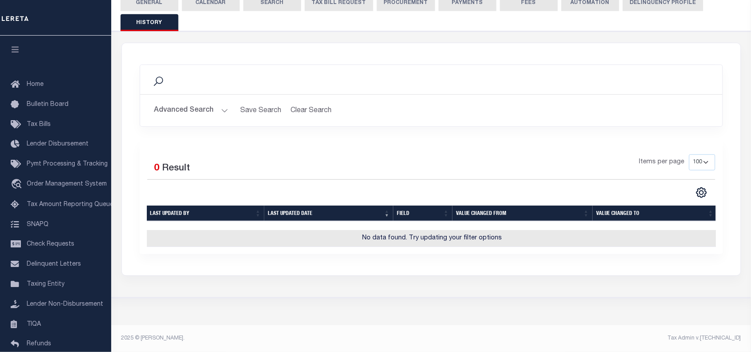
scroll to position [121, 0]
click at [303, 102] on button "Clear Search" at bounding box center [311, 110] width 49 height 17
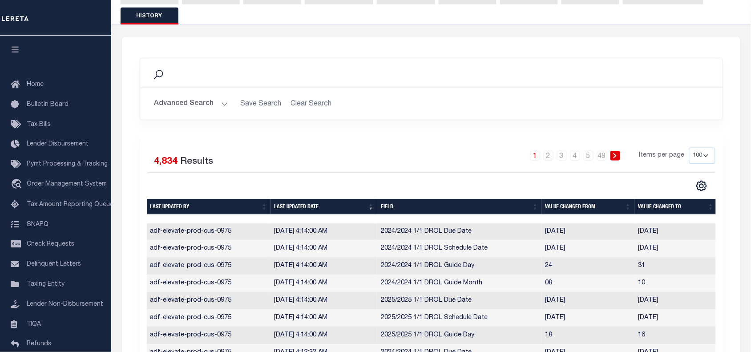
click at [223, 103] on button "Advanced Search" at bounding box center [191, 103] width 74 height 17
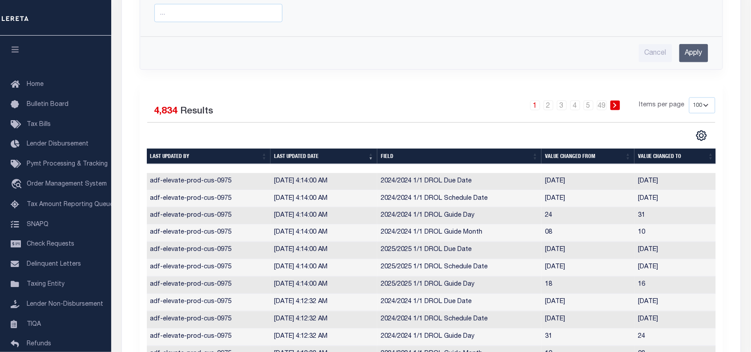
scroll to position [292, 0]
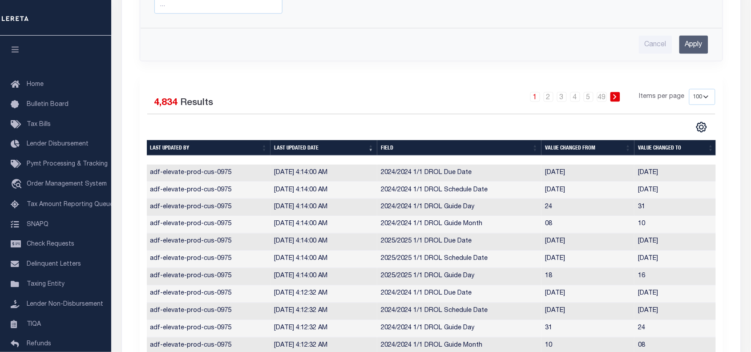
click at [617, 98] on icon at bounding box center [615, 96] width 3 height 5
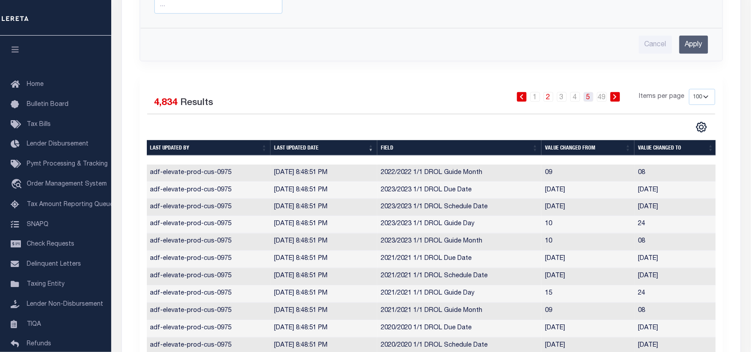
click at [588, 99] on link "5" at bounding box center [589, 97] width 10 height 10
click at [590, 99] on link "6" at bounding box center [589, 97] width 10 height 10
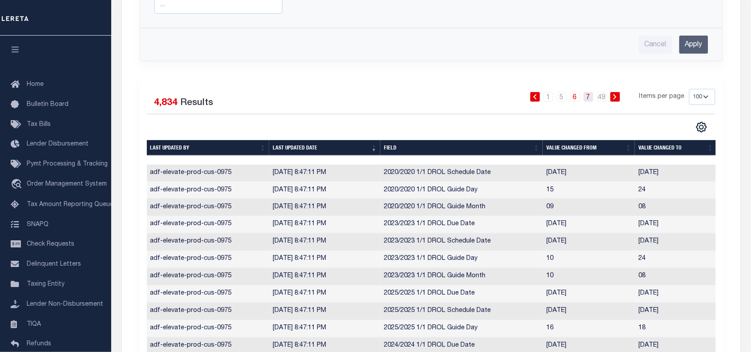
click at [590, 97] on link "7" at bounding box center [589, 97] width 10 height 10
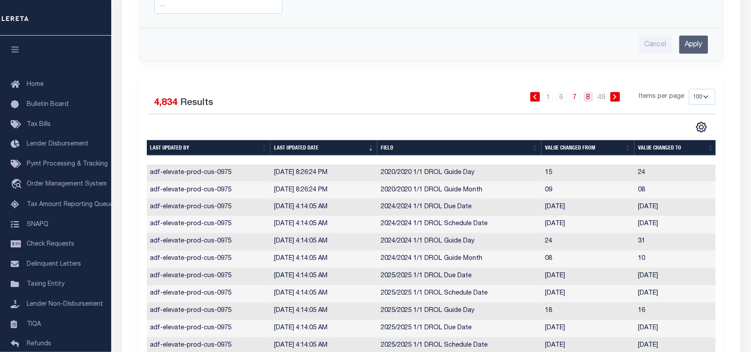
click at [589, 101] on link "8" at bounding box center [589, 97] width 10 height 10
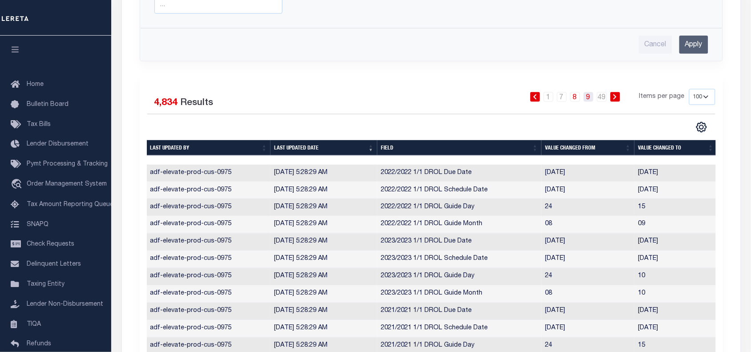
click at [590, 97] on link "9" at bounding box center [589, 97] width 10 height 10
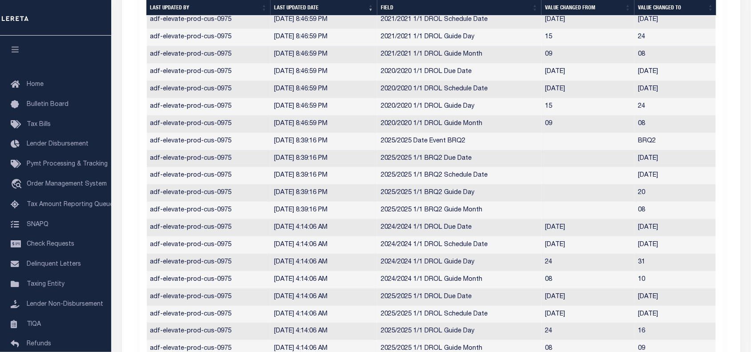
scroll to position [1095, 0]
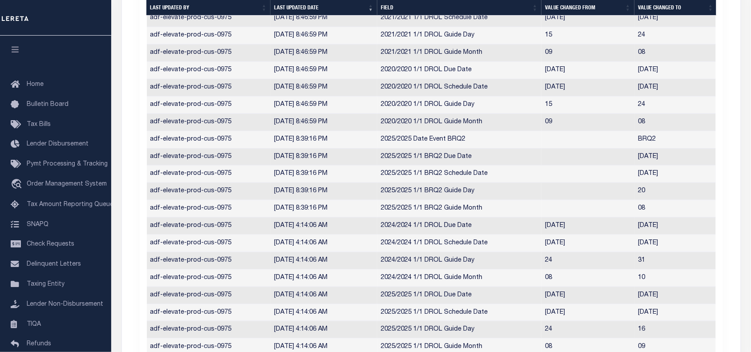
drag, startPoint x: 637, startPoint y: 179, endPoint x: 678, endPoint y: 176, distance: 41.1
click at [678, 176] on td "2025-08-13" at bounding box center [676, 174] width 83 height 17
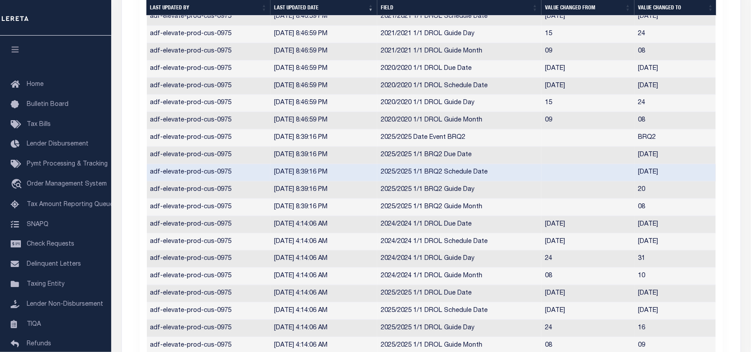
copy td "2025-08-13"
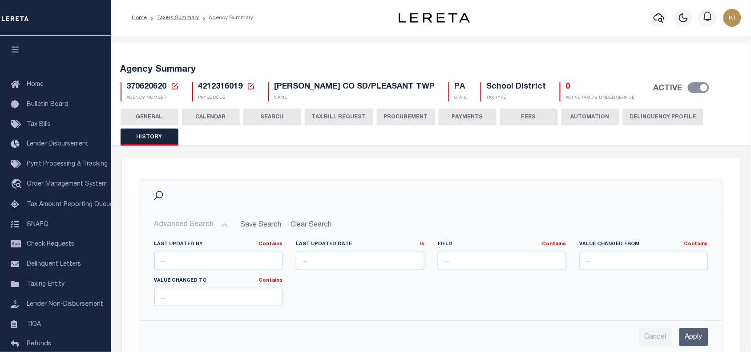
scroll to position [256, 0]
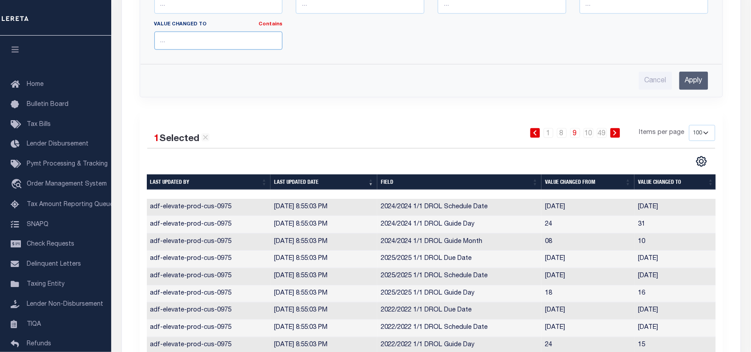
click at [196, 44] on input "text" at bounding box center [218, 41] width 129 height 18
paste input "2025-08-13"
type input "2025-08-13"
click at [697, 81] on input "Apply" at bounding box center [693, 81] width 29 height 18
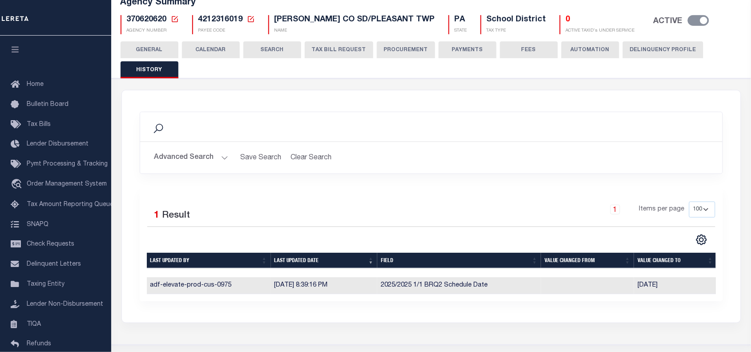
scroll to position [69, 0]
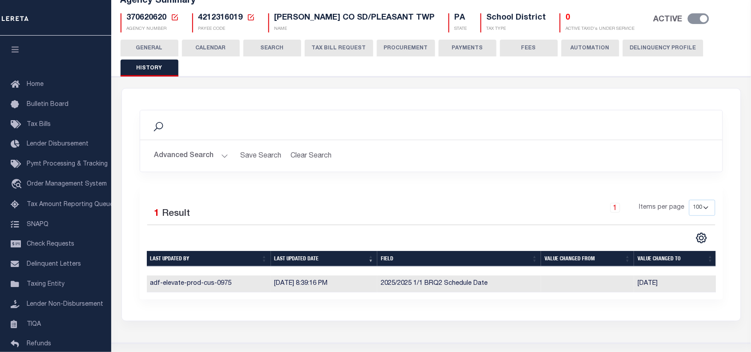
click at [454, 163] on h2 "Advanced Search Save Search Clear Search PayeeAssessorTaxerHistoryGridWrapper_d…" at bounding box center [431, 155] width 568 height 17
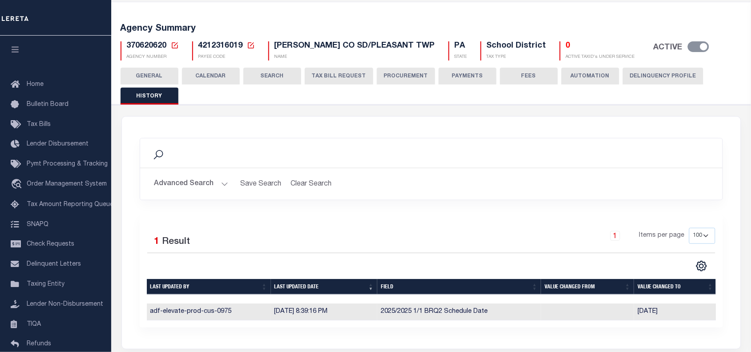
scroll to position [41, 0]
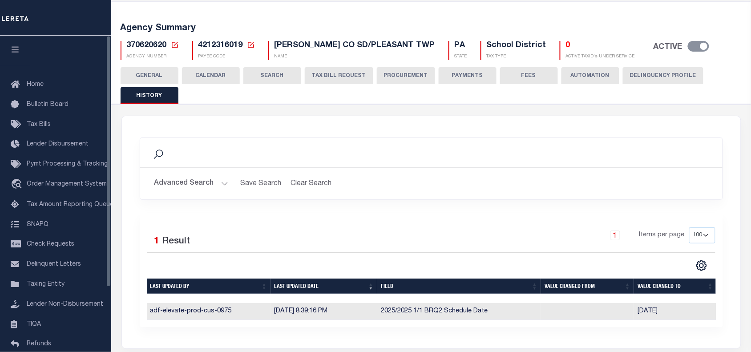
click at [254, 236] on div "1 Selected 1 Result" at bounding box center [213, 239] width 132 height 25
click at [446, 218] on div "1 Selected 1 Result 1 Items per page 10 25 50 100" at bounding box center [431, 270] width 583 height 114
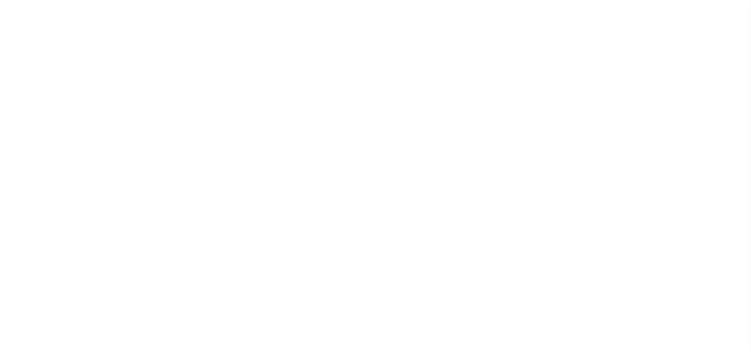
select select
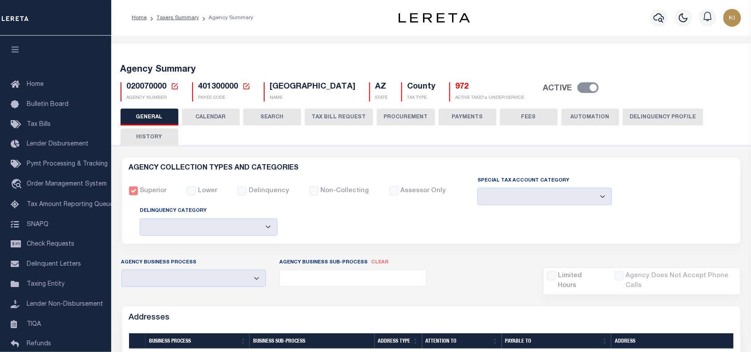
click at [214, 118] on button "CALENDAR" at bounding box center [211, 117] width 58 height 17
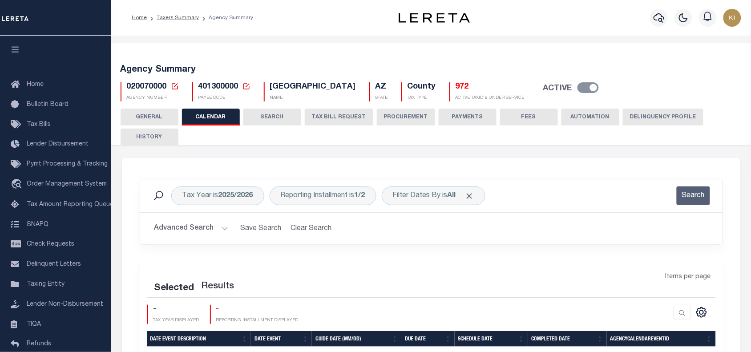
checkbox input "false"
type input "1"
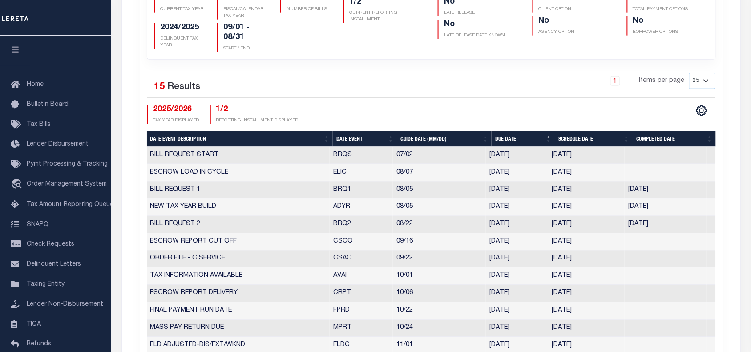
scroll to position [301, 0]
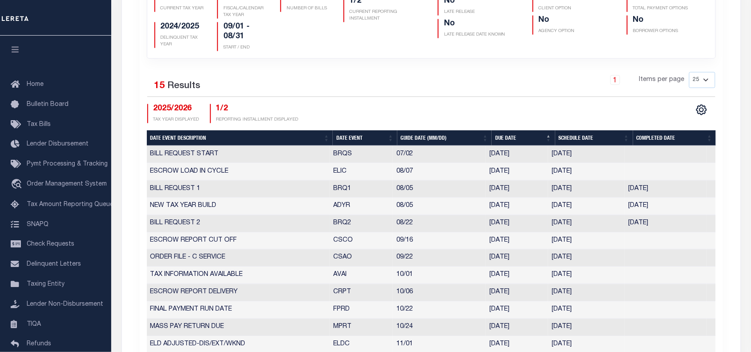
drag, startPoint x: 552, startPoint y: 226, endPoint x: 590, endPoint y: 226, distance: 38.3
click at [590, 226] on td "[DATE]" at bounding box center [586, 223] width 77 height 17
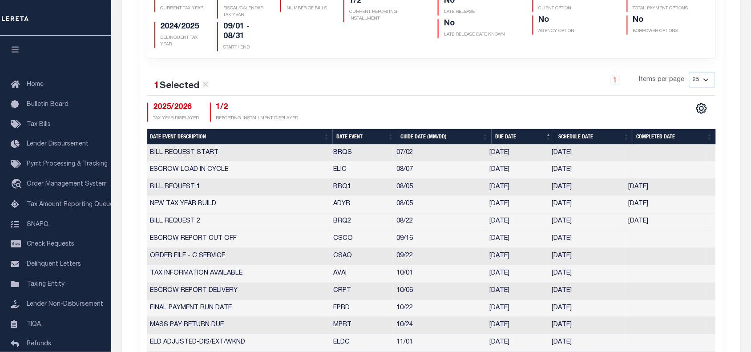
drag, startPoint x: 554, startPoint y: 188, endPoint x: 589, endPoint y: 187, distance: 34.7
click at [589, 187] on td "[DATE]" at bounding box center [586, 187] width 77 height 17
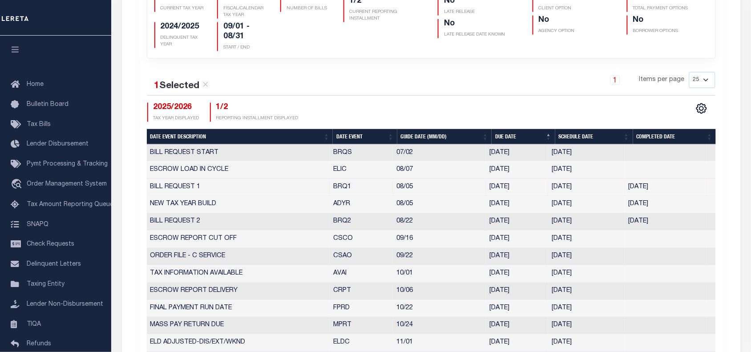
drag, startPoint x: 550, startPoint y: 222, endPoint x: 591, endPoint y: 222, distance: 41.4
click at [591, 222] on td "[DATE]" at bounding box center [586, 222] width 77 height 17
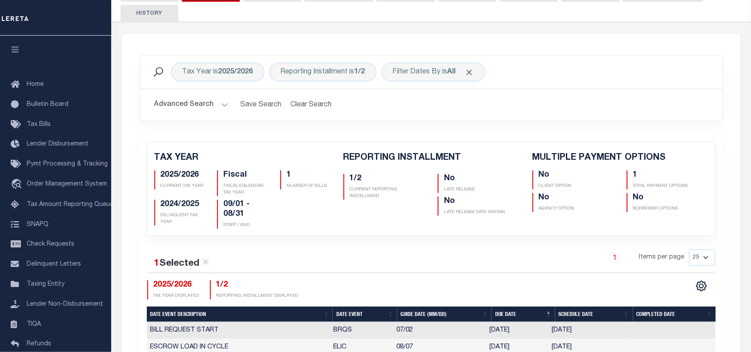
scroll to position [101, 0]
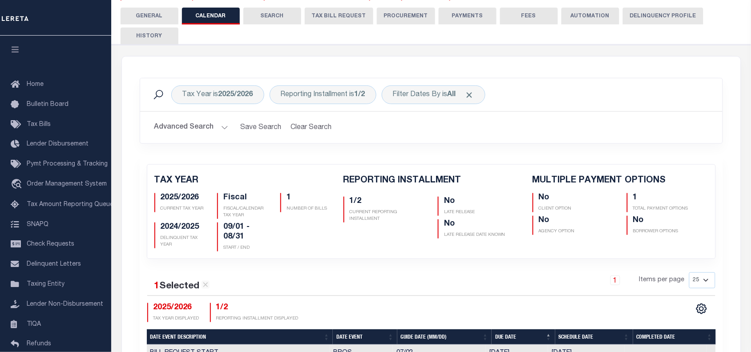
click at [145, 36] on button "HISTORY" at bounding box center [150, 36] width 58 height 17
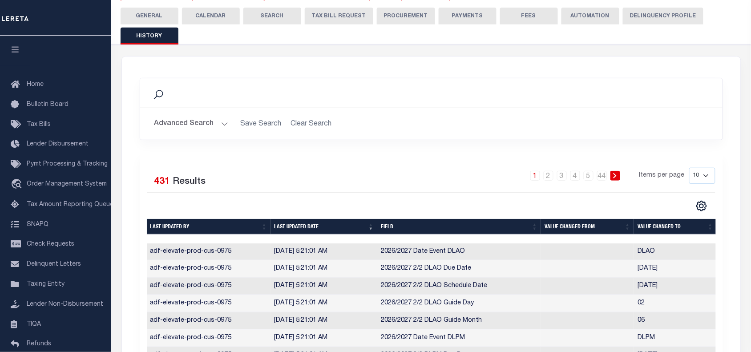
click at [222, 128] on button "Advanced Search" at bounding box center [191, 123] width 74 height 17
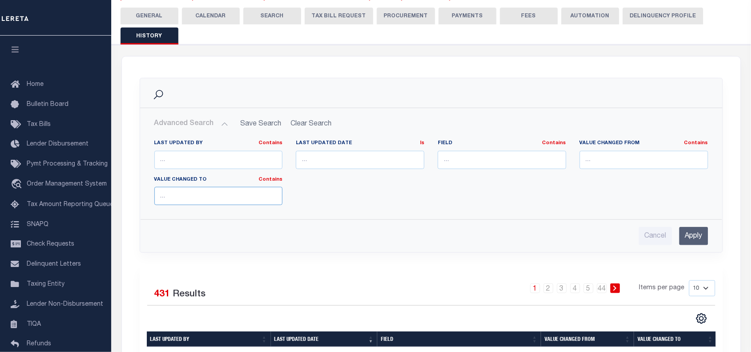
click at [193, 196] on input "text" at bounding box center [218, 196] width 129 height 18
type input "[DATE]"
click at [690, 239] on input "Apply" at bounding box center [693, 236] width 29 height 18
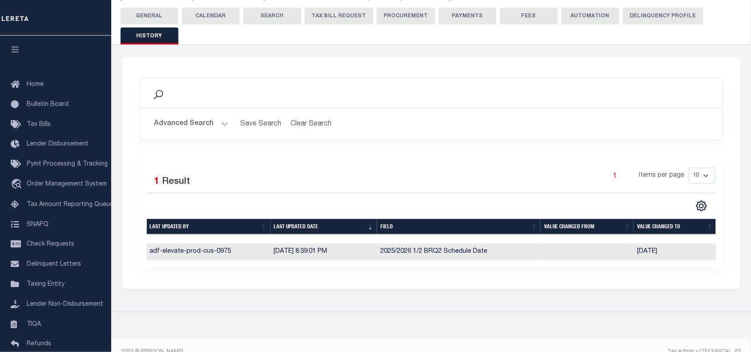
scroll to position [0, 0]
click at [209, 16] on button "CALENDAR" at bounding box center [211, 16] width 58 height 17
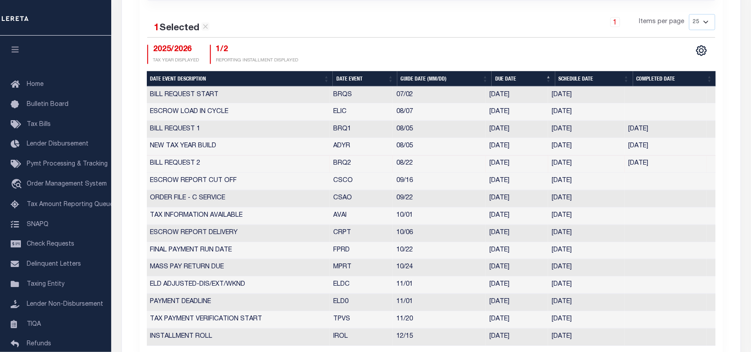
scroll to position [363, 0]
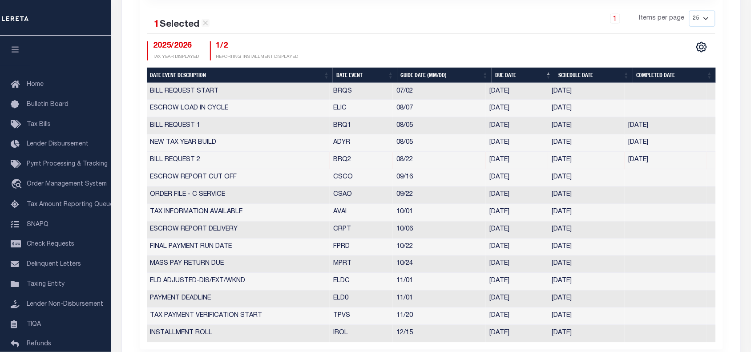
drag, startPoint x: 335, startPoint y: 125, endPoint x: 586, endPoint y: 128, distance: 251.0
click at [586, 128] on tr "BILL REQUEST 1 BRQ1 08/05 08/14/2025 08/07/2025 08/07/2025 3437541" at bounding box center [431, 125] width 569 height 17
click at [551, 127] on td "[DATE]" at bounding box center [586, 125] width 77 height 17
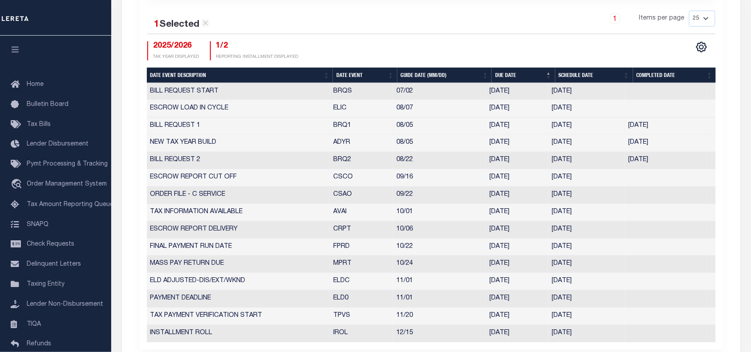
drag, startPoint x: 551, startPoint y: 127, endPoint x: 588, endPoint y: 128, distance: 36.9
click at [588, 128] on td "[DATE]" at bounding box center [586, 125] width 77 height 17
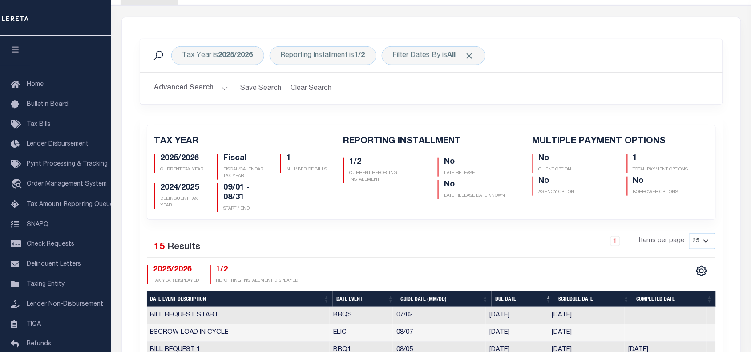
scroll to position [0, 0]
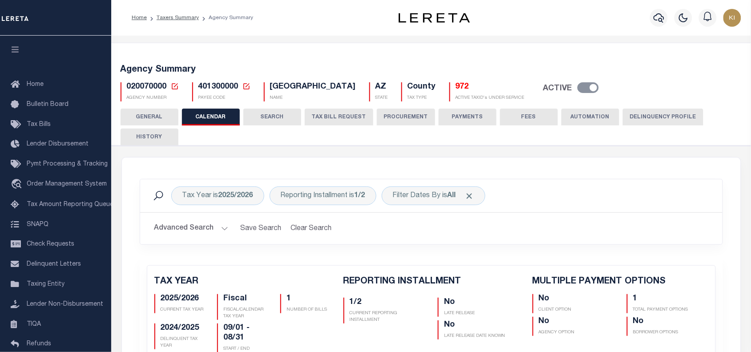
click at [158, 138] on button "HISTORY" at bounding box center [150, 137] width 58 height 17
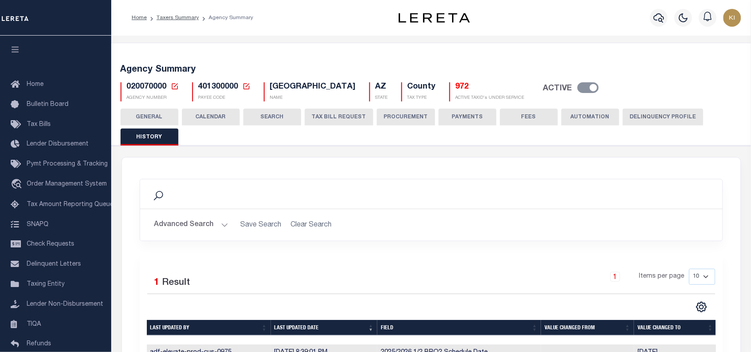
scroll to position [121, 0]
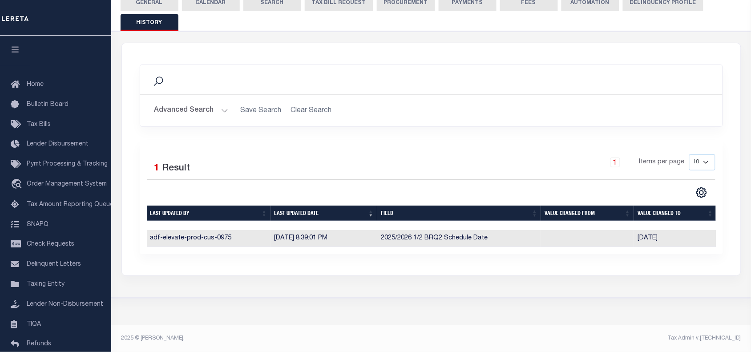
click at [355, 261] on div "Search Advanced Search Save Search Clear Search PayeeAssessorTaxerHistoryGridWr…" at bounding box center [431, 159] width 619 height 232
click at [584, 274] on div "Search Advanced Search Save Search Clear Search PayeeAssessorTaxerHistoryGridWr…" at bounding box center [431, 159] width 619 height 232
click at [582, 257] on div "Search Advanced Search Save Search Clear Search PayeeAssessorTaxerHistoryGridWr…" at bounding box center [431, 159] width 619 height 232
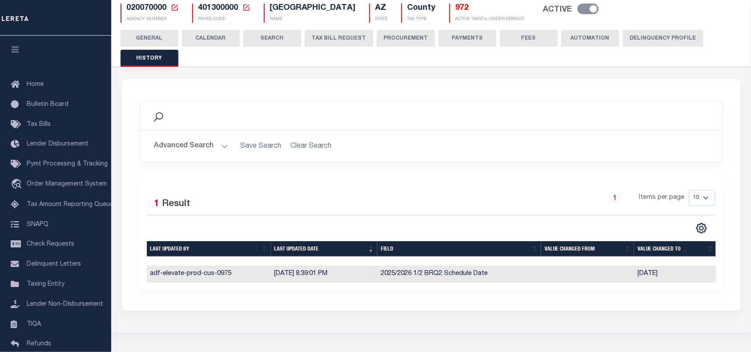
scroll to position [73, 0]
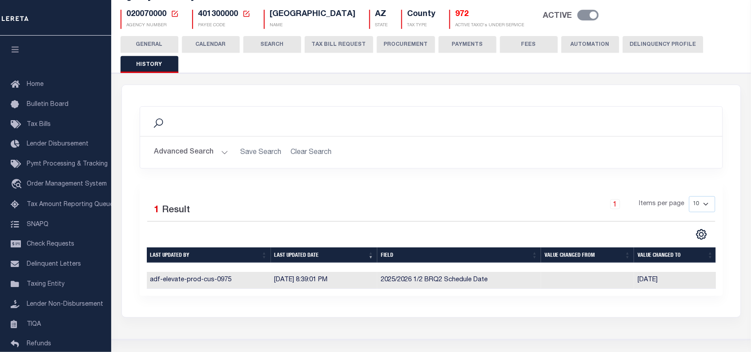
click at [214, 16] on span "401300000" at bounding box center [218, 14] width 40 height 8
copy h5 "401300000"
click at [222, 153] on button "Advanced Search" at bounding box center [191, 152] width 74 height 17
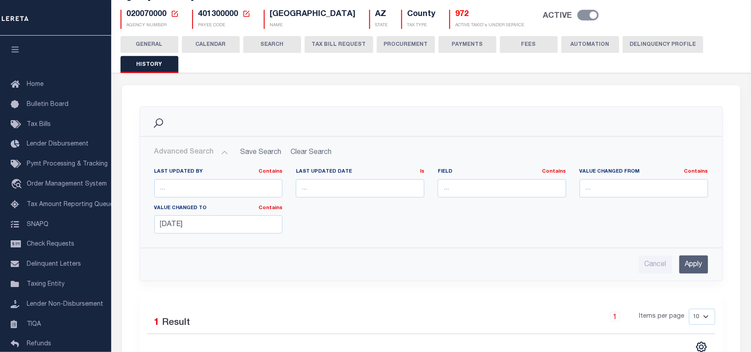
click at [312, 153] on h2 "Advanced Search Save Search Clear Search PayeeAssessorTaxerHistoryGridWrapper_d…" at bounding box center [431, 152] width 568 height 17
click at [650, 265] on input "Cancel" at bounding box center [655, 264] width 33 height 18
checkbox input "true"
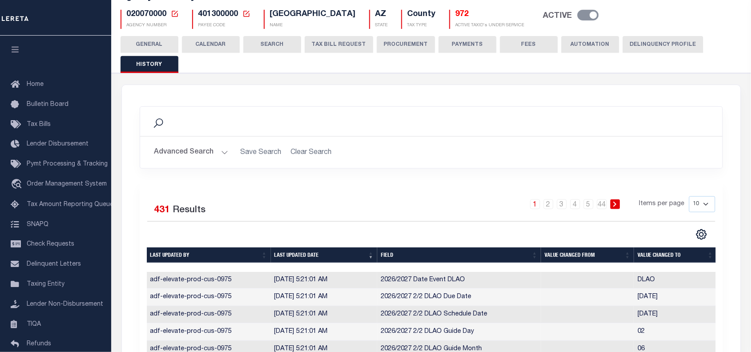
click at [707, 206] on select "10 25 50 100" at bounding box center [702, 204] width 26 height 16
select select "100"
click at [689, 196] on select "10 25 50 100" at bounding box center [702, 204] width 26 height 16
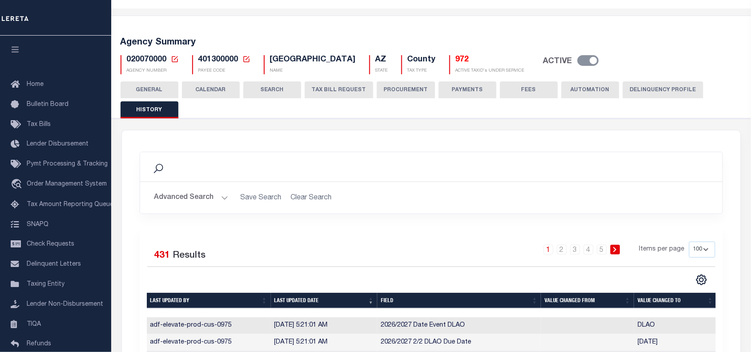
scroll to position [25, 0]
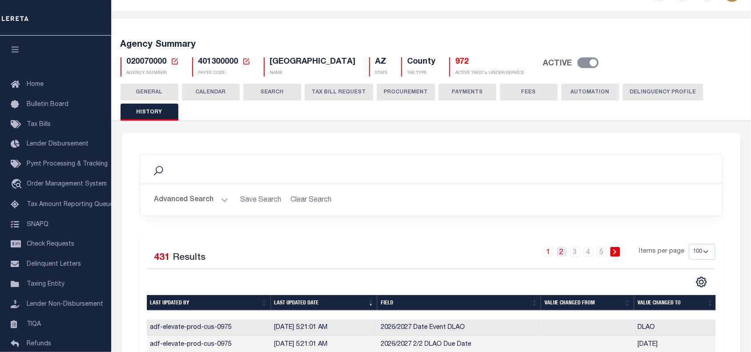
click at [562, 255] on link "2" at bounding box center [562, 252] width 10 height 10
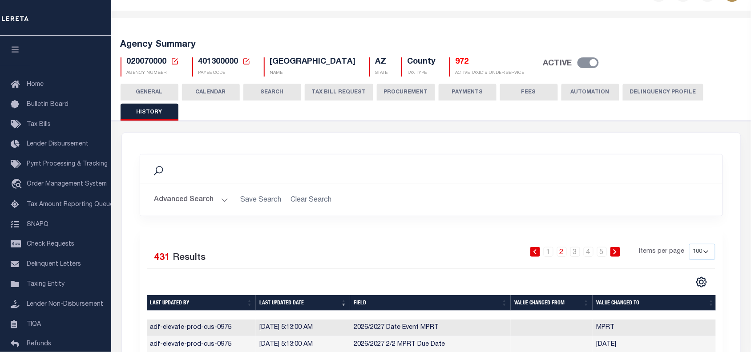
click at [416, 251] on div "1 2 3 4 5 Items per page 10 25 50 100" at bounding box center [503, 255] width 423 height 23
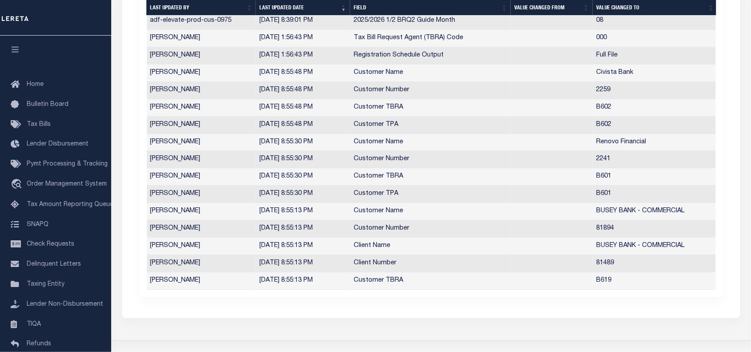
scroll to position [1775, 0]
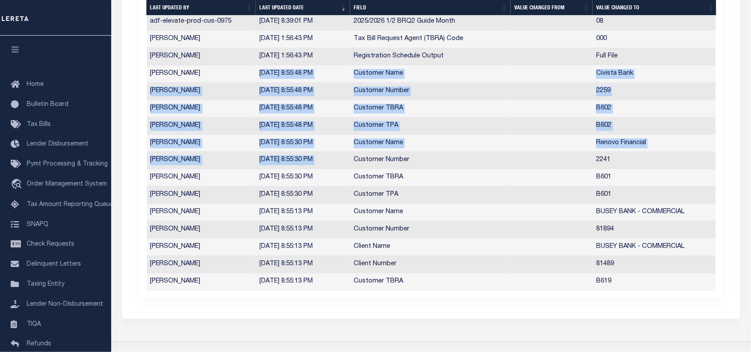
drag, startPoint x: 259, startPoint y: 83, endPoint x: 352, endPoint y: 176, distance: 130.6
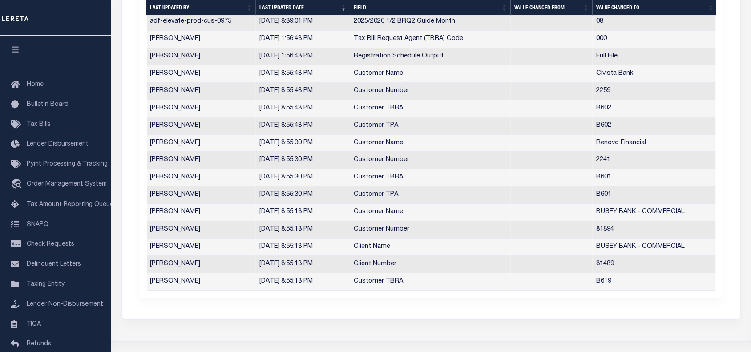
drag, startPoint x: 292, startPoint y: 83, endPoint x: 328, endPoint y: 85, distance: 35.7
click at [328, 83] on td "8/13/2025, 8:55:48 PM" at bounding box center [303, 73] width 94 height 17
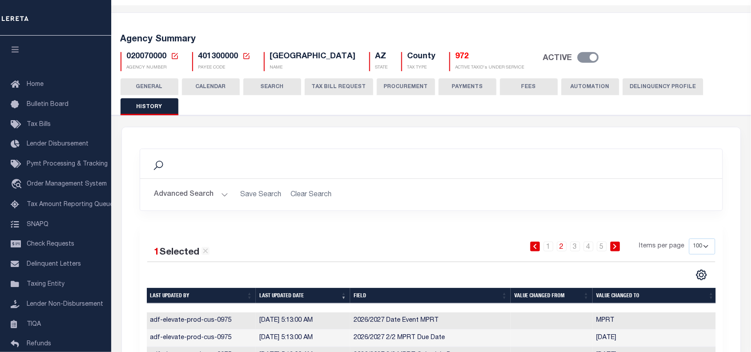
scroll to position [0, 0]
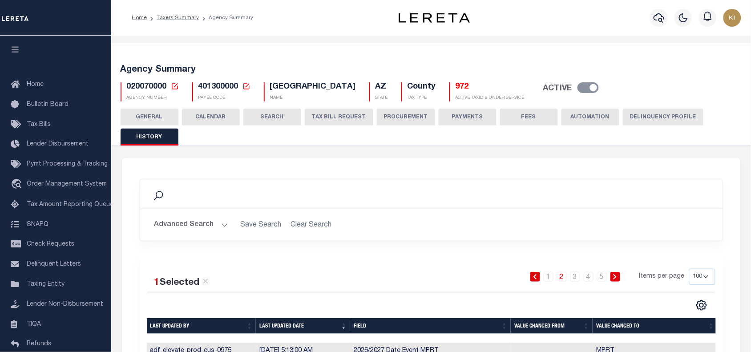
click at [221, 225] on button "Advanced Search" at bounding box center [191, 224] width 74 height 17
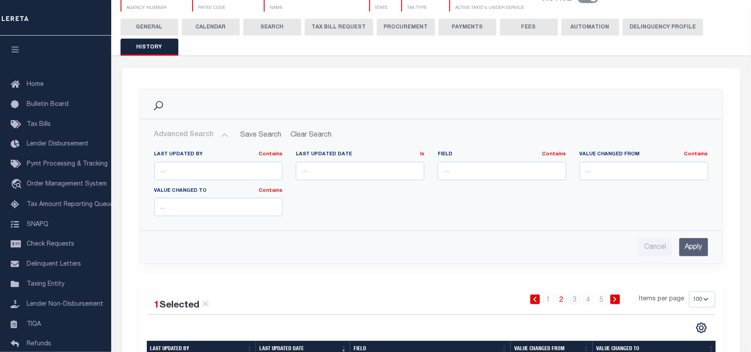
scroll to position [90, 0]
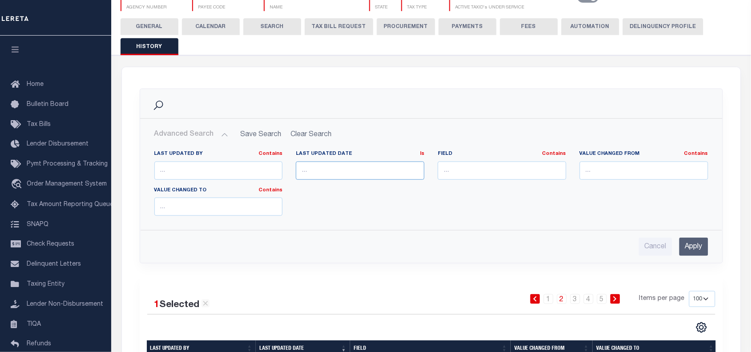
click at [328, 172] on input "text" at bounding box center [360, 171] width 129 height 18
click at [313, 168] on input "text" at bounding box center [360, 171] width 129 height 18
type input "8"
type input "[DATE]"
click at [422, 154] on link "Is" at bounding box center [422, 153] width 4 height 5
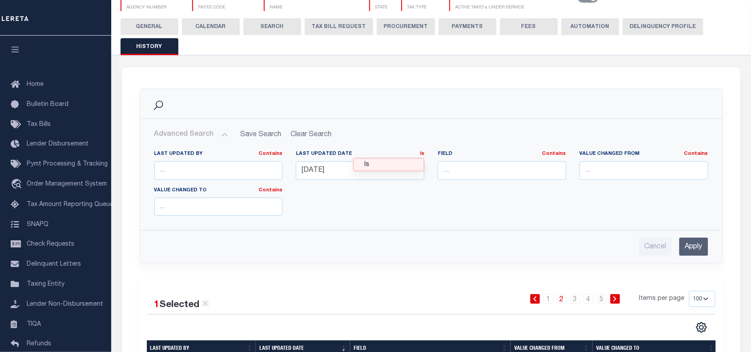
click at [327, 218] on div "Last updated by Contains Contains Is Last updated date Is Is 2025-08-14 Contains" at bounding box center [431, 186] width 567 height 73
click at [687, 248] on input "Apply" at bounding box center [693, 247] width 29 height 18
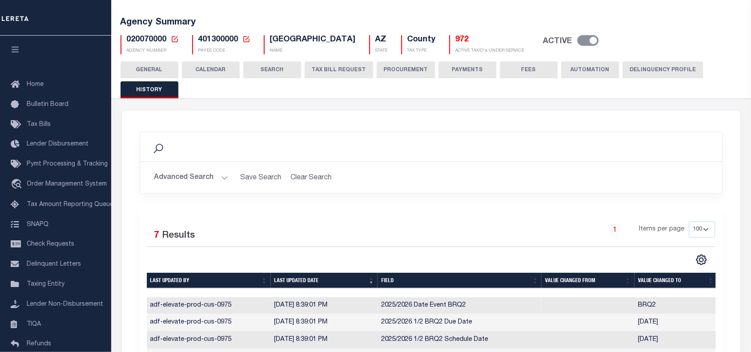
scroll to position [0, 0]
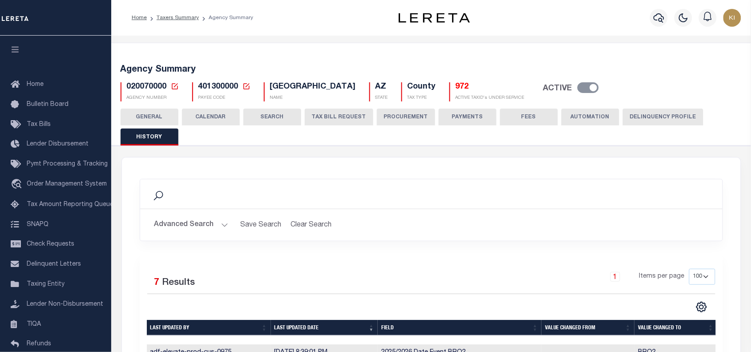
click at [223, 222] on button "Advanced Search" at bounding box center [191, 224] width 74 height 17
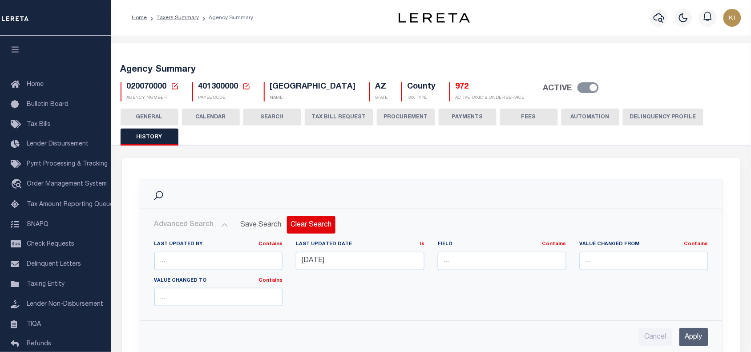
click at [305, 223] on button "Clear Search" at bounding box center [311, 224] width 49 height 17
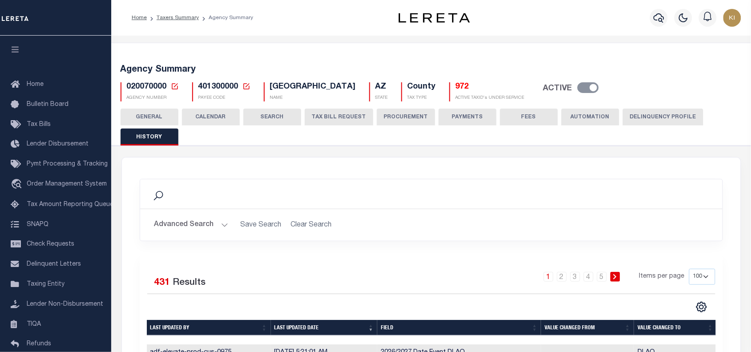
click at [225, 227] on button "Advanced Search" at bounding box center [191, 224] width 74 height 17
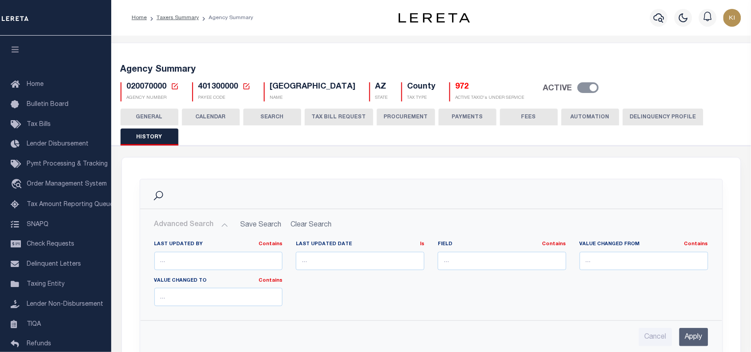
scroll to position [122, 0]
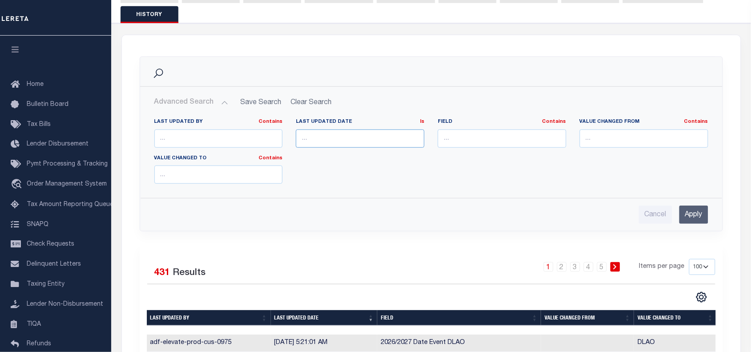
click at [326, 136] on input "text" at bounding box center [360, 138] width 129 height 18
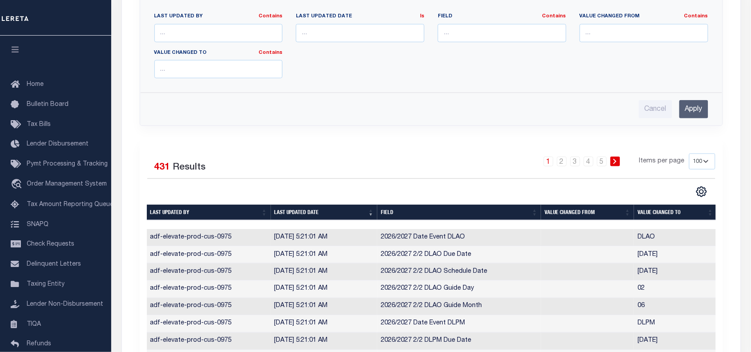
scroll to position [221, 0]
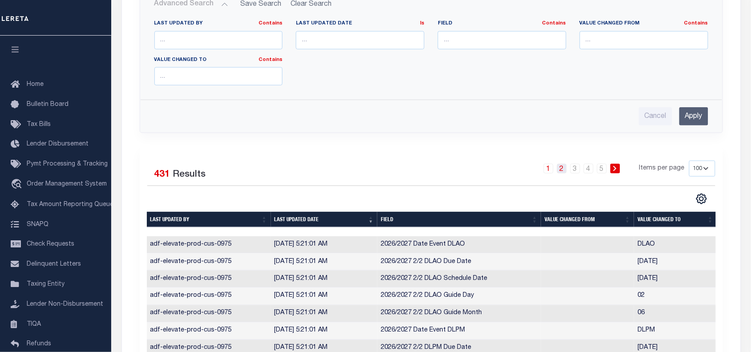
click at [563, 168] on link "2" at bounding box center [562, 169] width 10 height 10
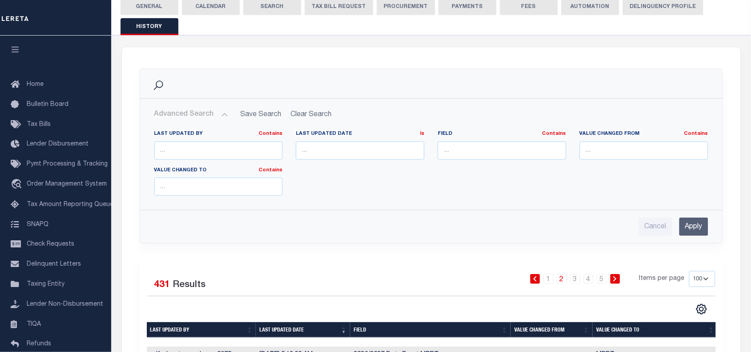
scroll to position [107, 0]
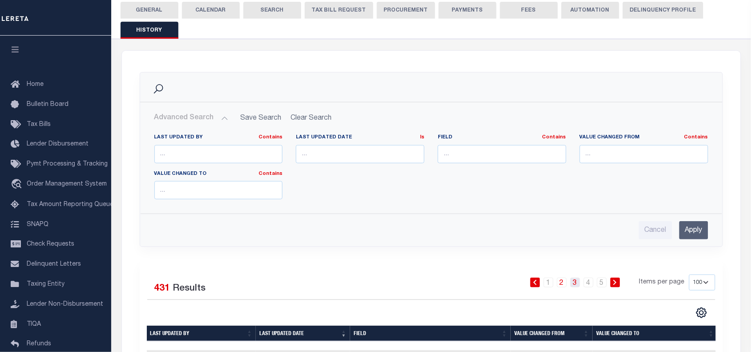
click at [575, 285] on link "3" at bounding box center [575, 283] width 10 height 10
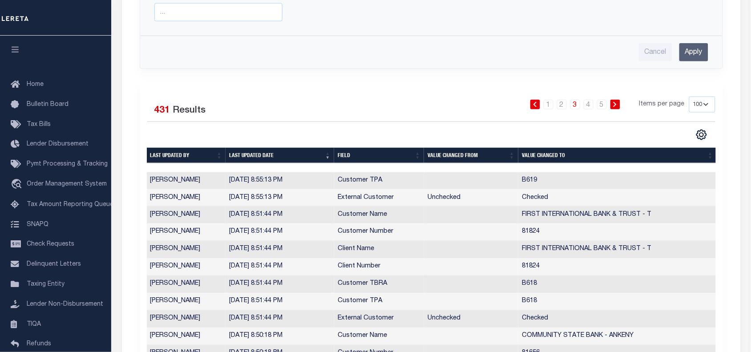
scroll to position [283, 0]
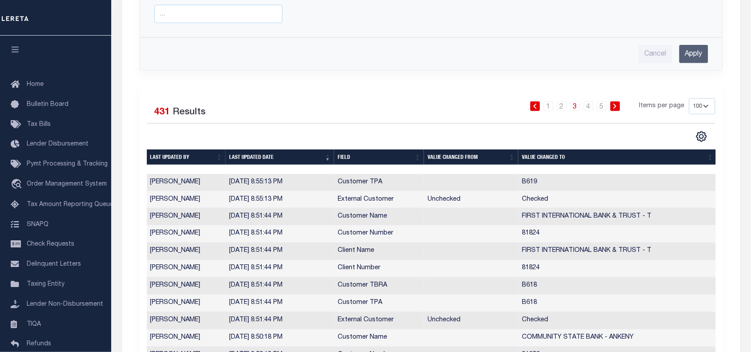
click at [452, 116] on div "1 2 3 4 5 Items per page 10 25 50 100" at bounding box center [503, 109] width 423 height 23
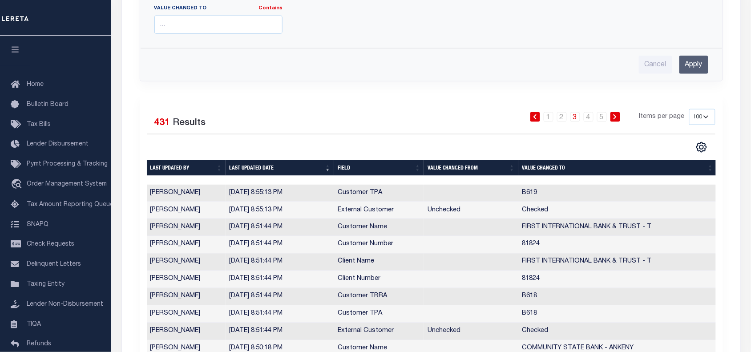
scroll to position [263, 0]
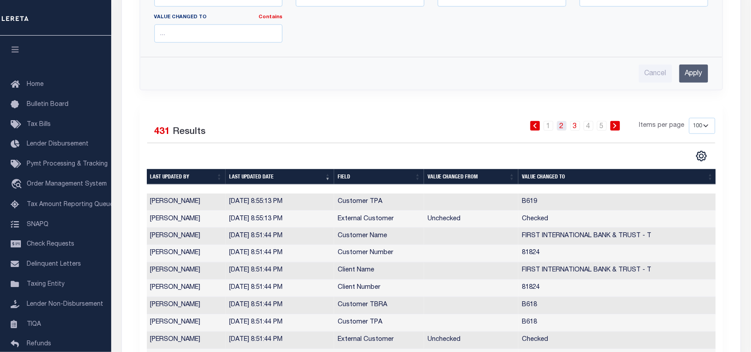
click at [564, 130] on link "2" at bounding box center [562, 126] width 10 height 10
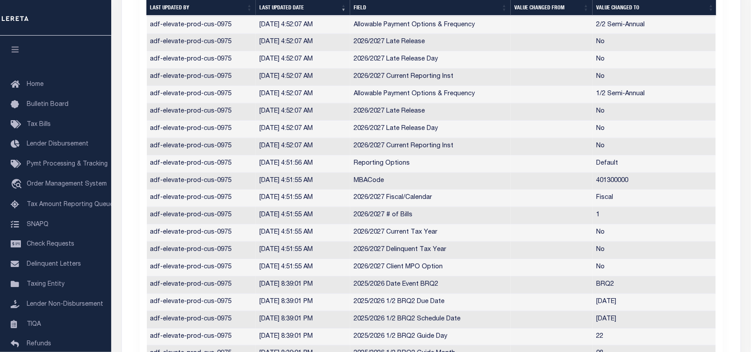
scroll to position [1852, 0]
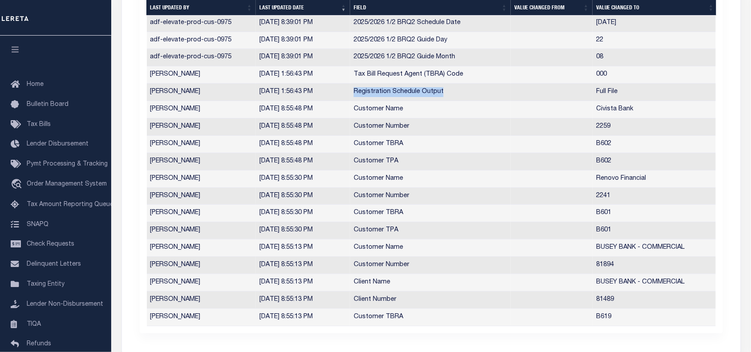
drag, startPoint x: 353, startPoint y: 105, endPoint x: 454, endPoint y: 98, distance: 101.3
click at [454, 98] on td "Registration Schedule Output" at bounding box center [430, 92] width 161 height 17
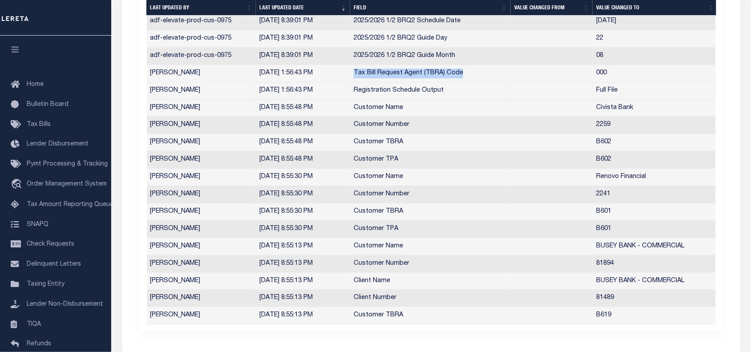
drag, startPoint x: 354, startPoint y: 85, endPoint x: 468, endPoint y: 83, distance: 113.5
click at [468, 82] on td "Tax Bill Request Agent (TBRA) Code" at bounding box center [430, 73] width 161 height 17
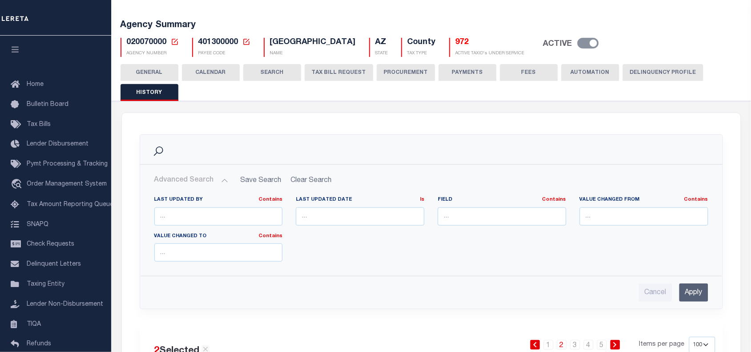
scroll to position [0, 0]
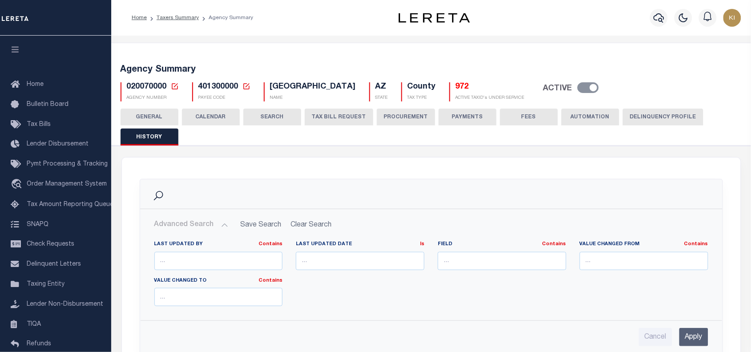
click at [332, 114] on button "TAX BILL REQUEST" at bounding box center [339, 117] width 69 height 17
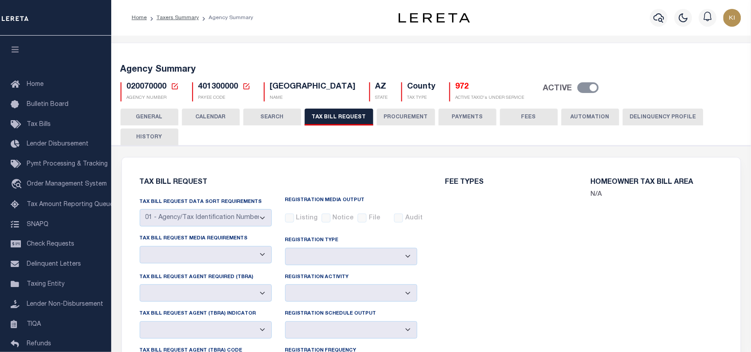
select select "28"
select select "22"
select select "true"
select select "14"
select select "1"
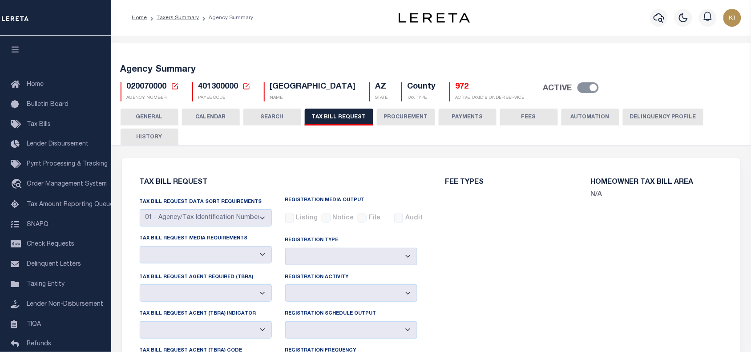
type input "000"
select select
select select "3"
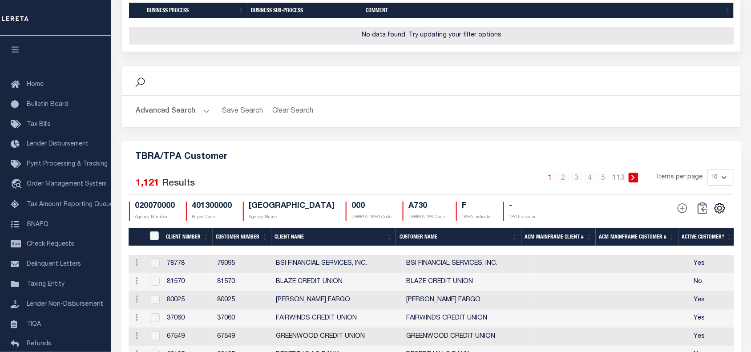
scroll to position [914, 0]
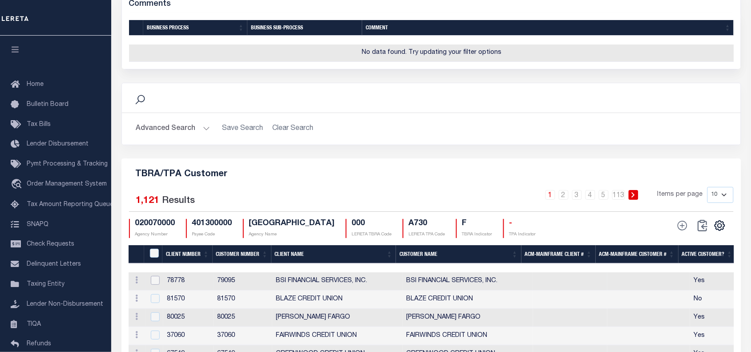
click at [156, 285] on input "checkbox" at bounding box center [155, 280] width 9 height 9
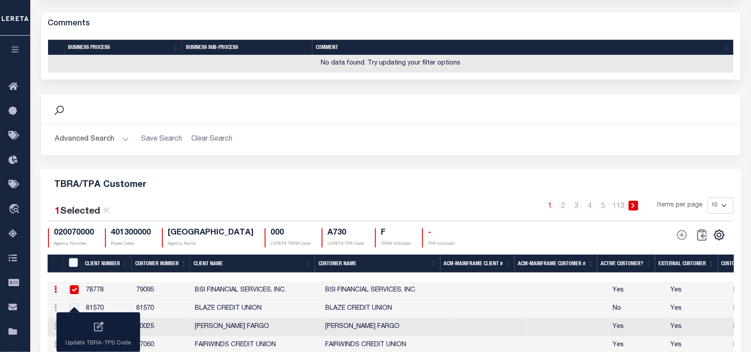
click at [682, 241] on span at bounding box center [682, 235] width 20 height 12
click at [75, 294] on input "checkbox" at bounding box center [74, 289] width 9 height 9
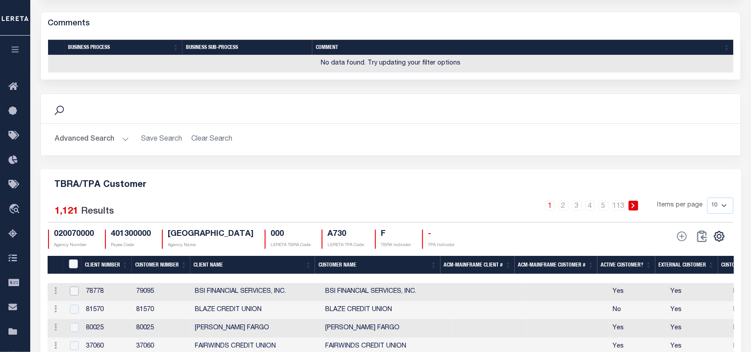
click at [75, 294] on input "checkbox" at bounding box center [74, 291] width 9 height 9
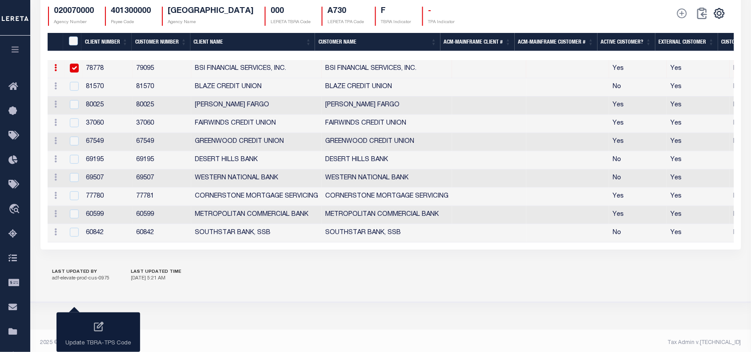
click at [75, 73] on input "checkbox" at bounding box center [74, 68] width 9 height 9
checkbox input "false"
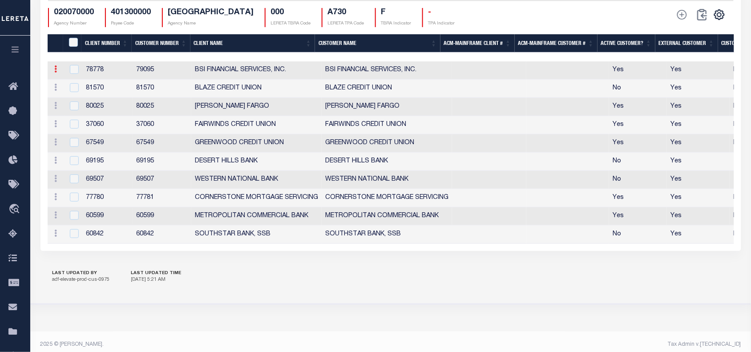
click at [53, 74] on link at bounding box center [56, 70] width 10 height 7
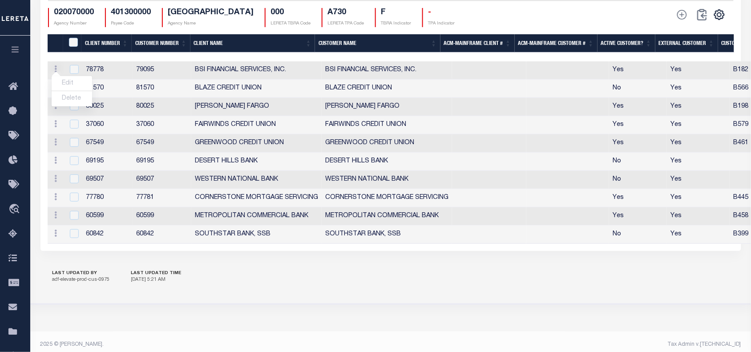
click at [225, 293] on div "LAST UPDATED BY adf-elevate-prod-cus-0975 LAST UPDATED TIME 8/15/2025, 5:21 AM" at bounding box center [390, 277] width 701 height 31
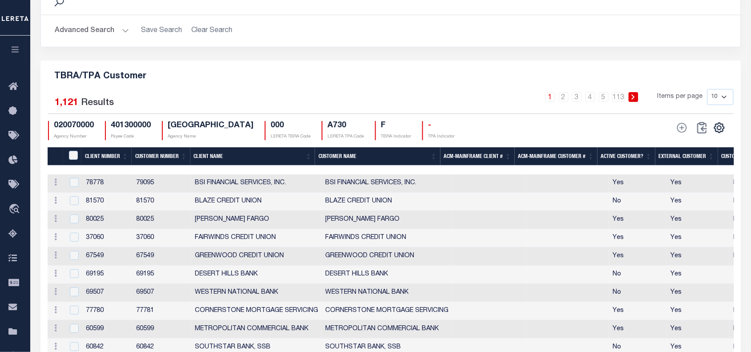
click at [395, 112] on div "1 2 3 4 5 … 113 Items per page 10 25 50 100" at bounding box center [477, 100] width 511 height 23
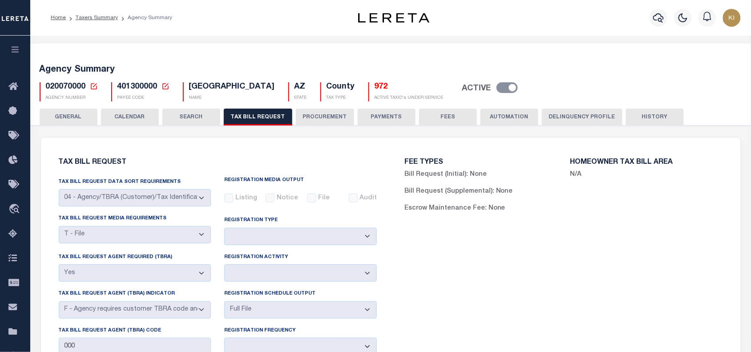
click at [126, 117] on button "CALENDAR" at bounding box center [130, 117] width 58 height 17
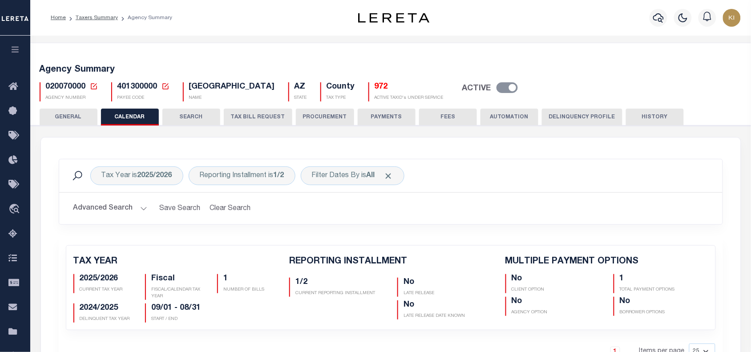
click at [643, 115] on button "HISTORY" at bounding box center [655, 117] width 58 height 17
select select "100"
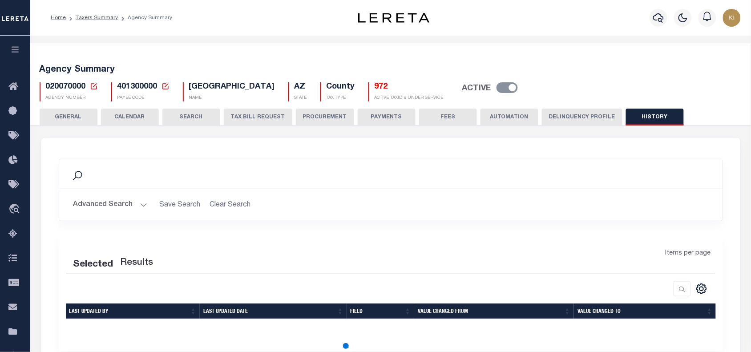
select select "100"
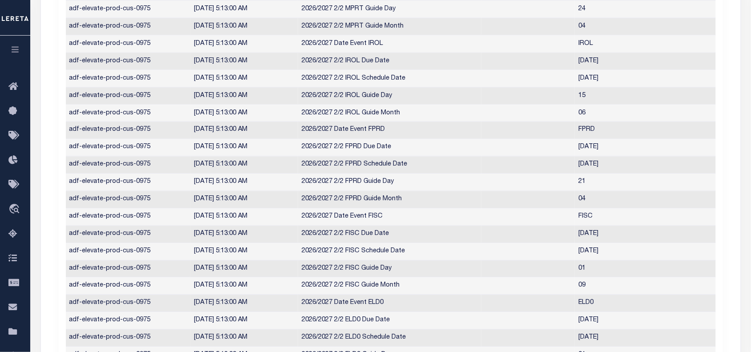
scroll to position [0, 0]
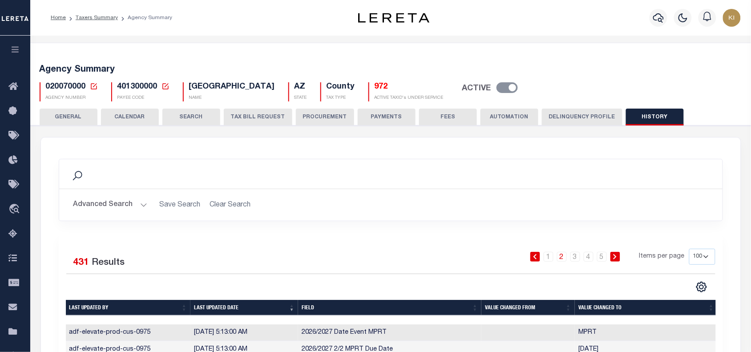
click at [139, 205] on button "Advanced Search" at bounding box center [110, 204] width 74 height 17
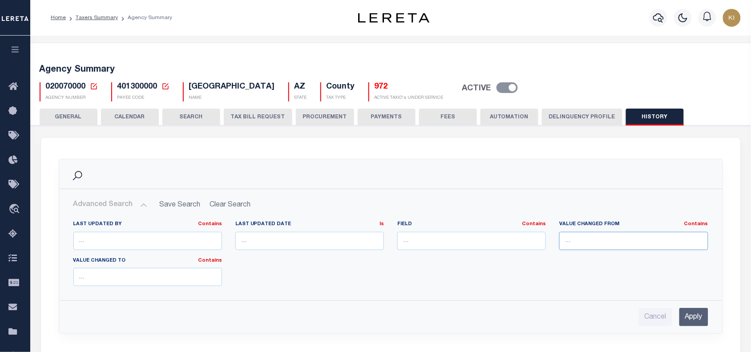
click at [572, 243] on input "text" at bounding box center [633, 241] width 149 height 18
type input "67572"
click at [695, 316] on input "Apply" at bounding box center [693, 317] width 29 height 18
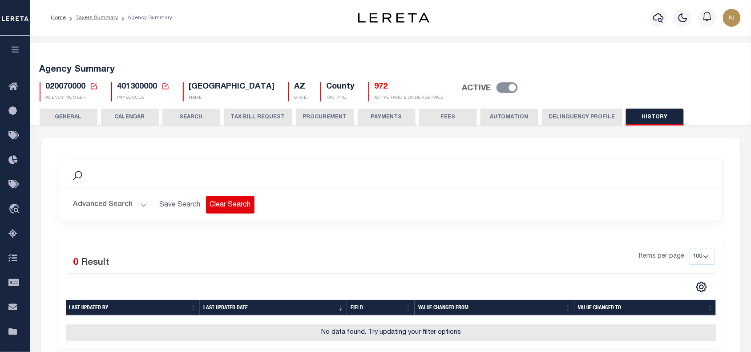
click at [229, 203] on button "Clear Search" at bounding box center [230, 204] width 49 height 17
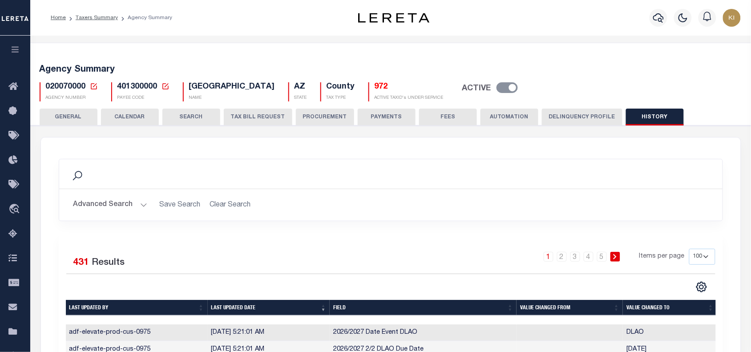
click at [141, 203] on button "Advanced Search" at bounding box center [110, 204] width 74 height 17
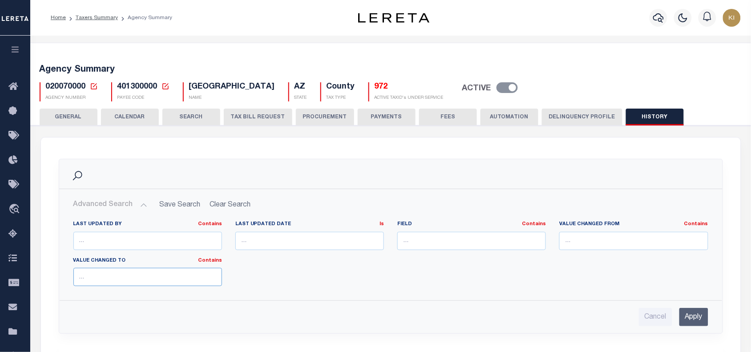
click at [112, 277] on input "text" at bounding box center [147, 277] width 149 height 18
type input "67572"
click at [696, 316] on input "Apply" at bounding box center [693, 317] width 29 height 18
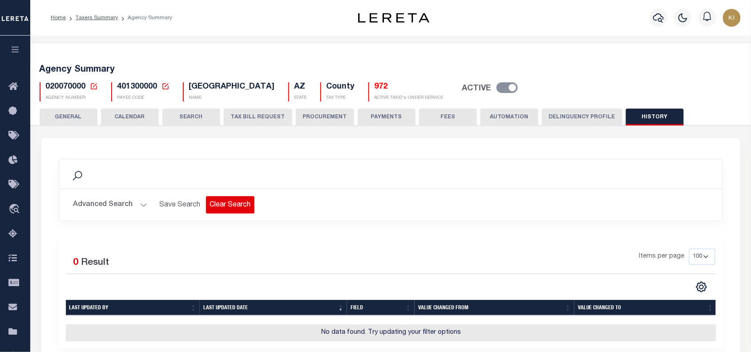
click at [227, 201] on button "Clear Search" at bounding box center [230, 204] width 49 height 17
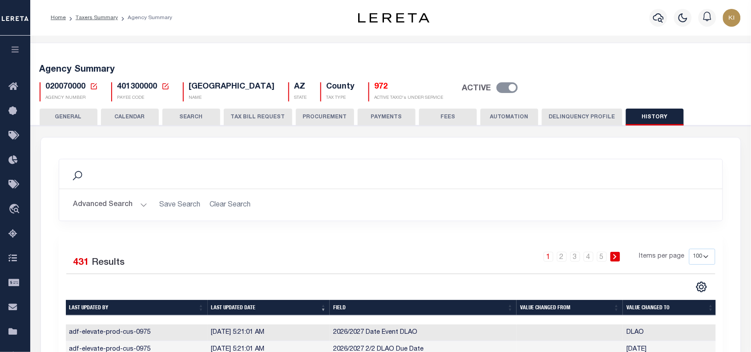
click at [141, 206] on button "Advanced Search" at bounding box center [110, 204] width 74 height 17
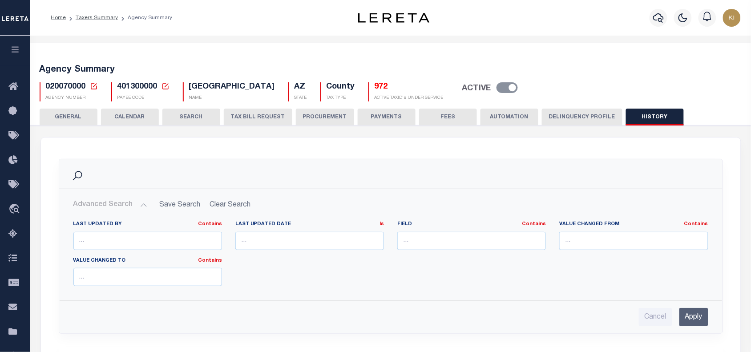
scroll to position [237, 0]
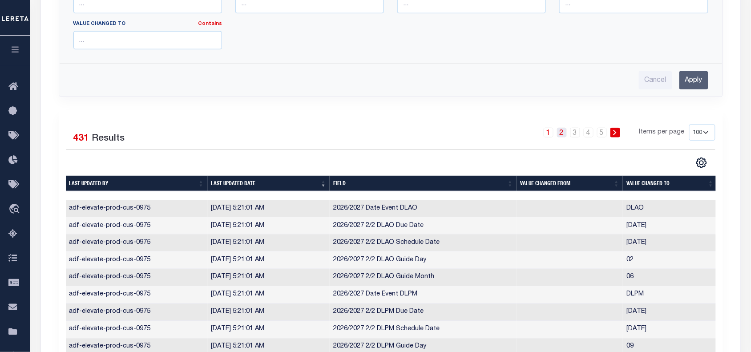
click at [561, 132] on link "2" at bounding box center [562, 133] width 10 height 10
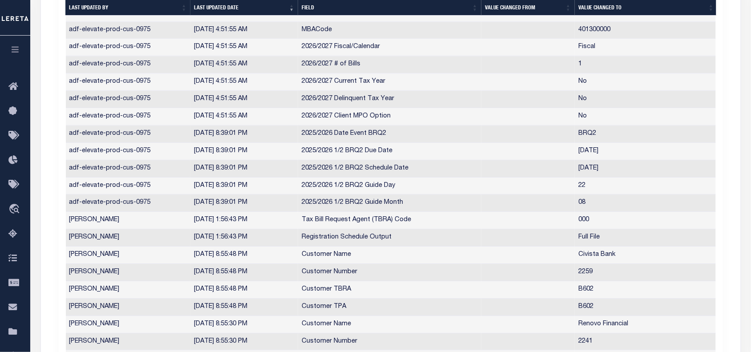
scroll to position [1738, 0]
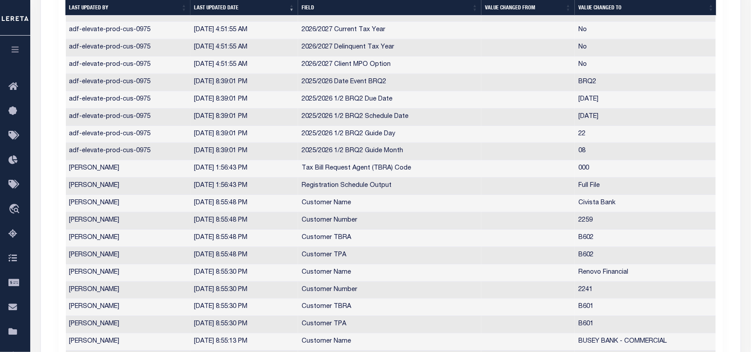
drag, startPoint x: 227, startPoint y: 212, endPoint x: 263, endPoint y: 214, distance: 36.1
click at [263, 212] on td "8/13/2025, 8:55:48 PM" at bounding box center [244, 203] width 108 height 17
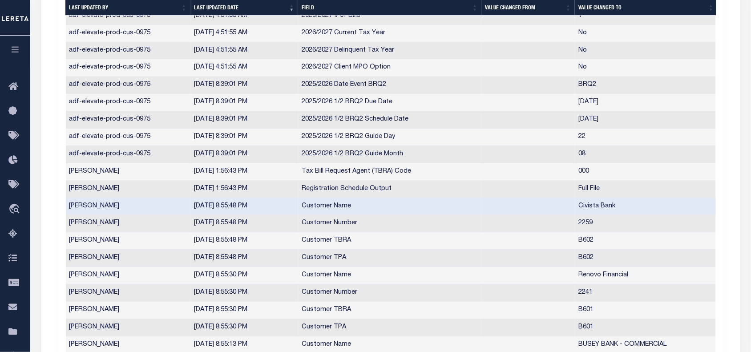
scroll to position [1732, 0]
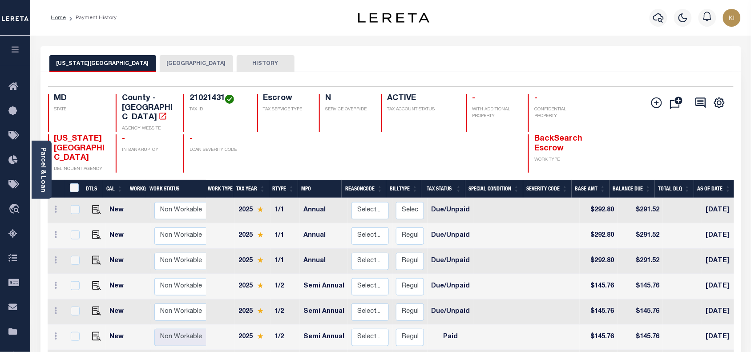
click at [18, 49] on icon "button" at bounding box center [15, 49] width 10 height 8
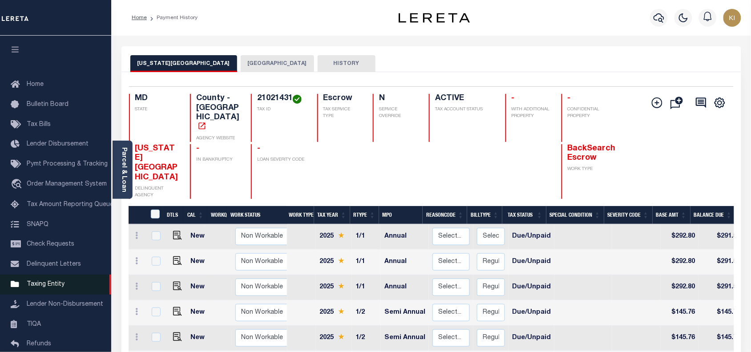
click at [43, 286] on span "Taxing Entity" at bounding box center [46, 284] width 38 height 6
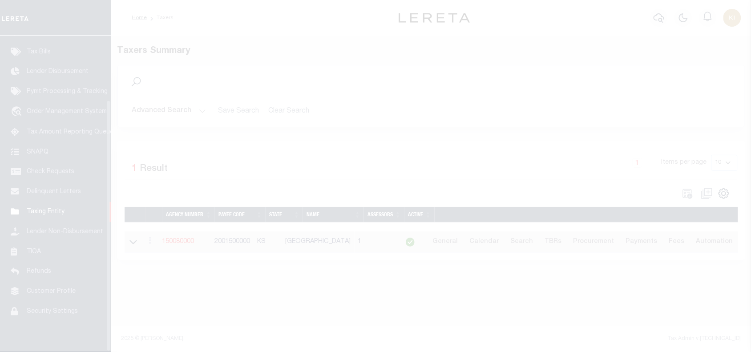
scroll to position [81, 0]
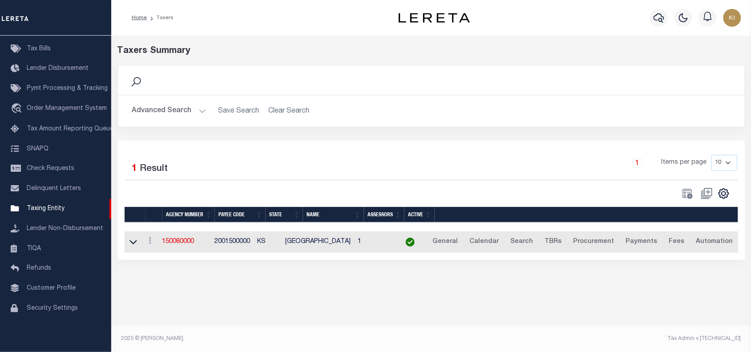
click at [200, 110] on button "Advanced Search" at bounding box center [169, 110] width 74 height 17
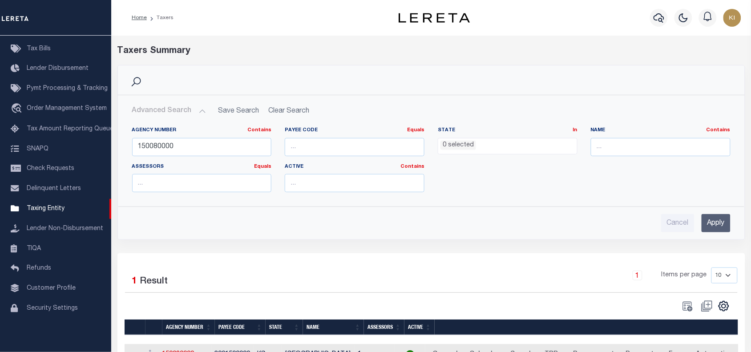
click at [701, 51] on div "Taxers Summary" at bounding box center [431, 50] width 641 height 13
click at [172, 149] on input "150080000" at bounding box center [202, 147] width 140 height 18
paste input "02007"
type input "020070000"
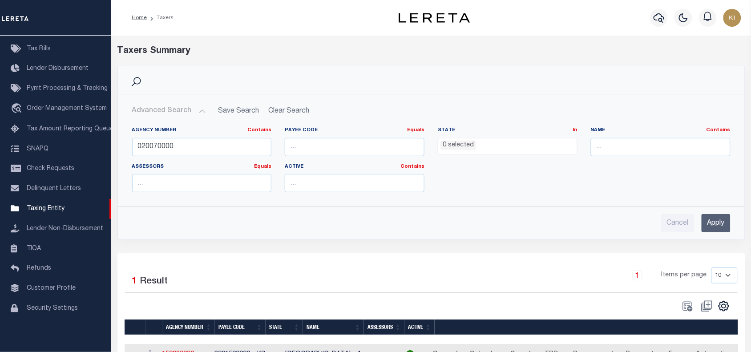
click at [706, 219] on input "Apply" at bounding box center [716, 223] width 29 height 18
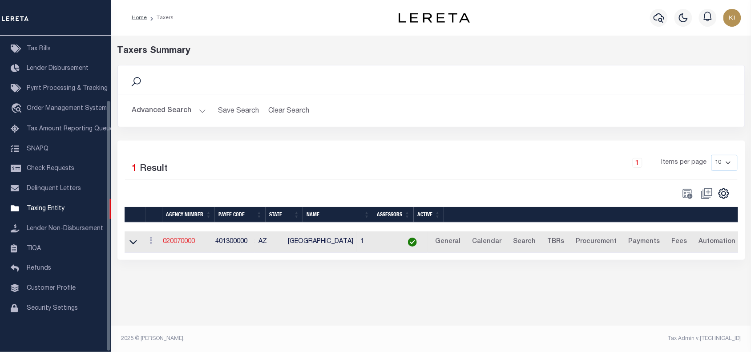
click at [179, 242] on link "020070000" at bounding box center [179, 241] width 32 height 6
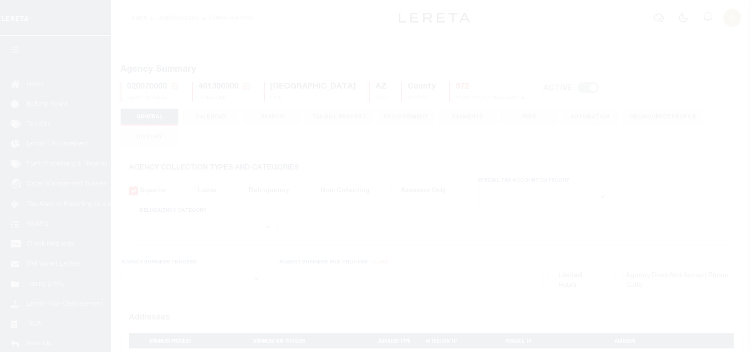
select select
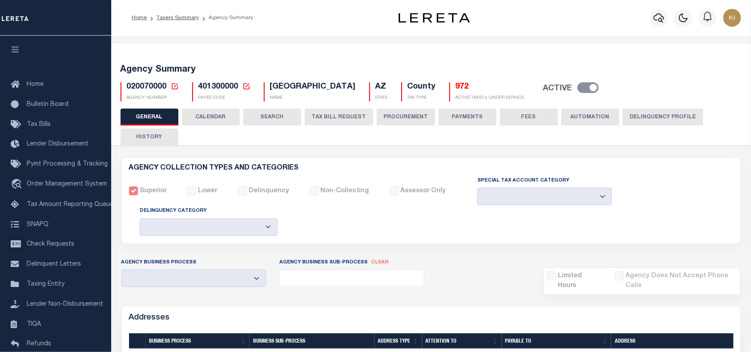
click at [207, 117] on button "CALENDAR" at bounding box center [211, 117] width 58 height 17
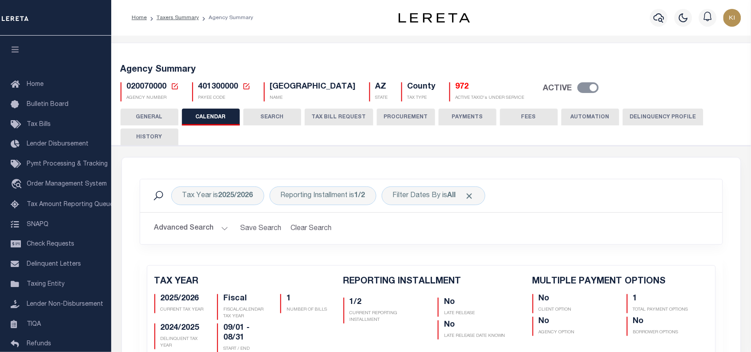
checkbox input "false"
type input "1"
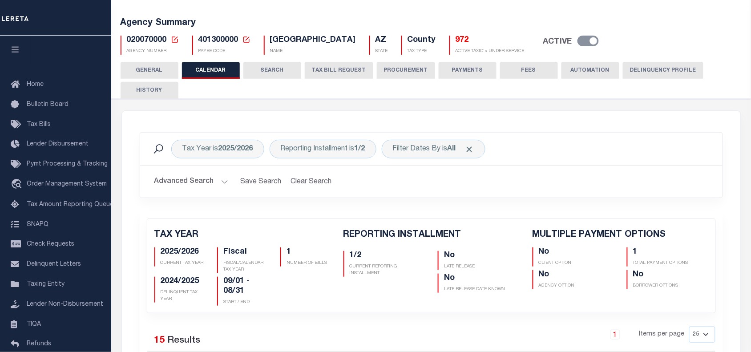
scroll to position [35, 0]
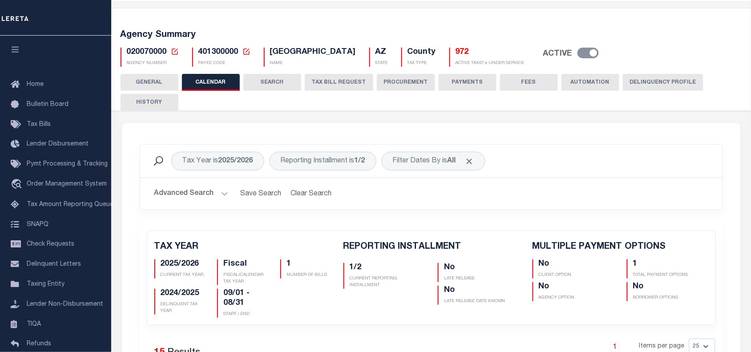
click at [156, 102] on button "HISTORY" at bounding box center [150, 102] width 58 height 17
select select "100"
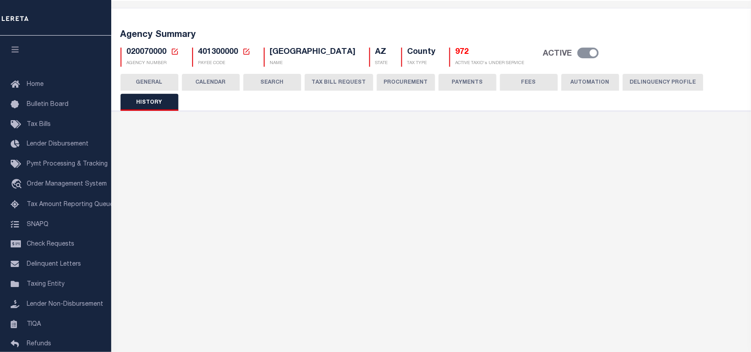
select select "100"
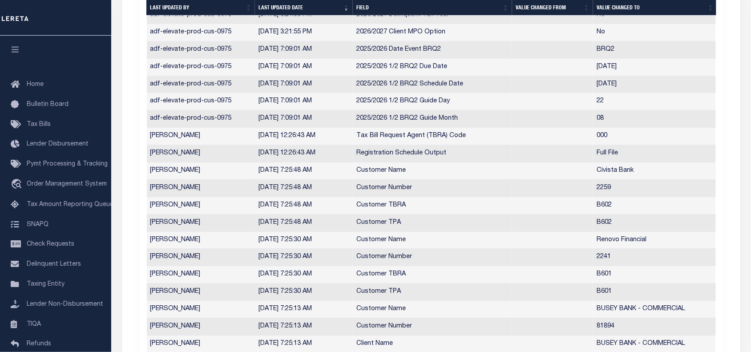
scroll to position [1677, 0]
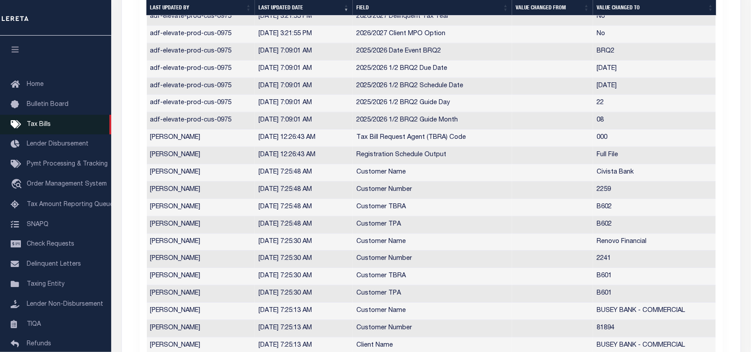
click at [43, 125] on span "Tax Bills" at bounding box center [39, 124] width 24 height 6
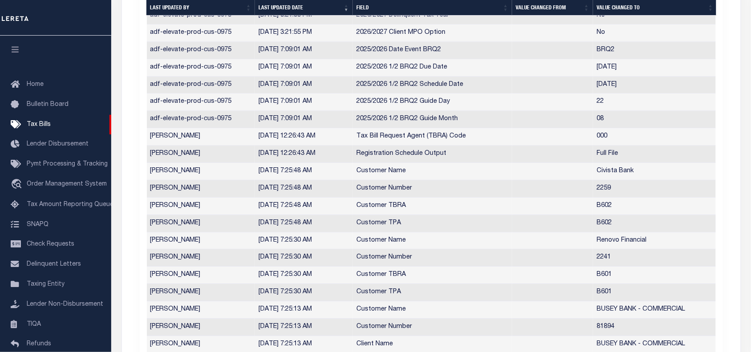
scroll to position [1679, 0]
drag, startPoint x: 327, startPoint y: 181, endPoint x: 251, endPoint y: 185, distance: 75.8
click at [251, 179] on tr "[PERSON_NAME] [DATE] 7:25:48 AM Customer Name Civista Bank" at bounding box center [432, 170] width 571 height 17
click at [291, 179] on td "[DATE] 7:25:48 AM" at bounding box center [304, 170] width 98 height 17
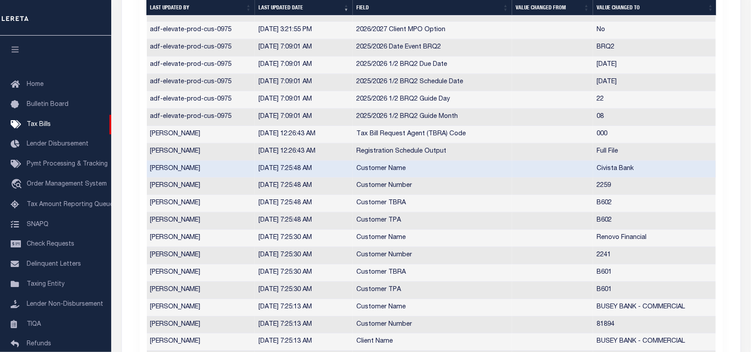
drag, startPoint x: 291, startPoint y: 179, endPoint x: 330, endPoint y: 179, distance: 38.3
click at [330, 178] on td "[DATE] 7:25:48 AM" at bounding box center [304, 169] width 98 height 17
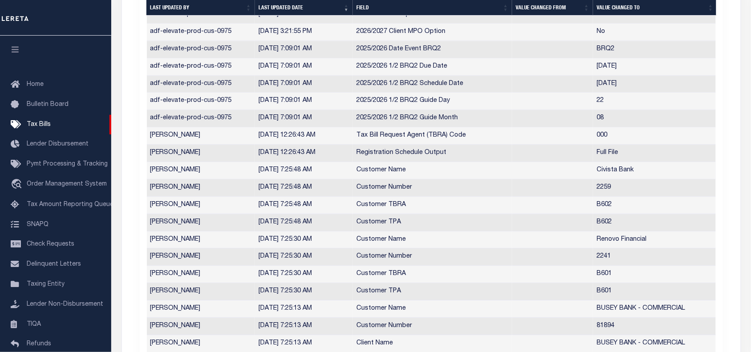
click at [290, 178] on td "[DATE] 7:25:48 AM" at bounding box center [304, 170] width 98 height 17
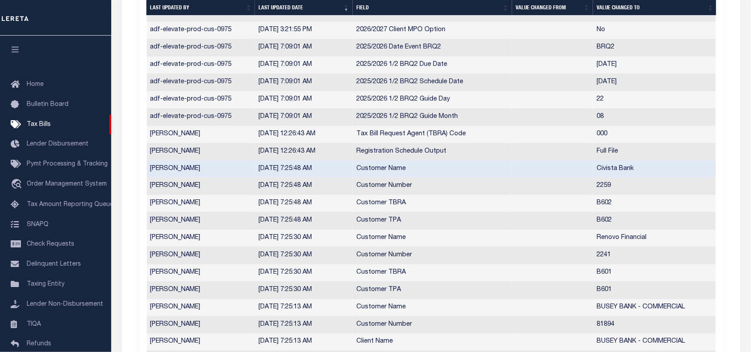
click at [332, 178] on td "[DATE] 7:25:48 AM" at bounding box center [304, 169] width 98 height 17
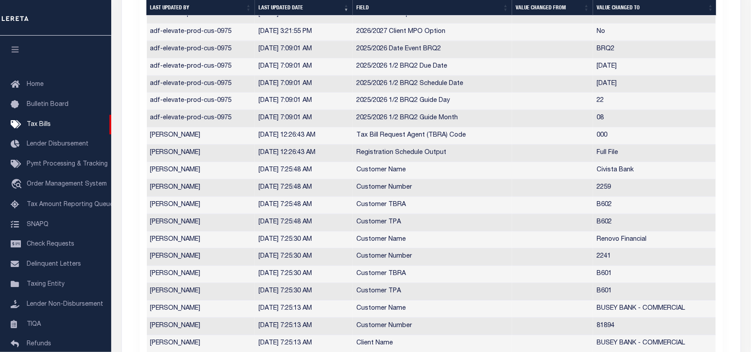
drag, startPoint x: 325, startPoint y: 181, endPoint x: 254, endPoint y: 181, distance: 70.7
click at [254, 179] on tr "[PERSON_NAME] [DATE] 7:25:48 AM Customer Name Civista Bank" at bounding box center [432, 170] width 571 height 17
click at [328, 179] on td "[DATE] 7:25:48 AM" at bounding box center [304, 170] width 98 height 17
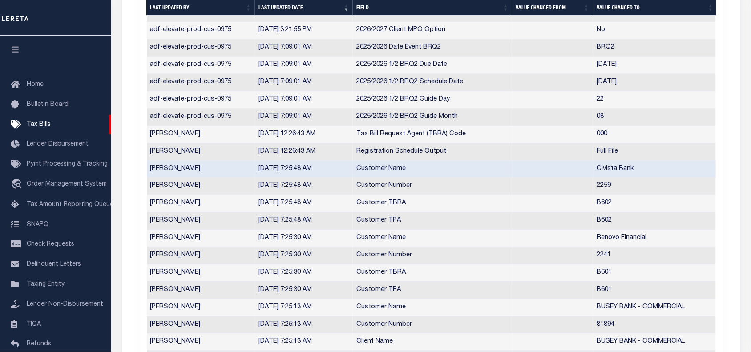
drag, startPoint x: 258, startPoint y: 179, endPoint x: 330, endPoint y: 180, distance: 72.1
click at [330, 178] on td "[DATE] 7:25:48 AM" at bounding box center [304, 169] width 98 height 17
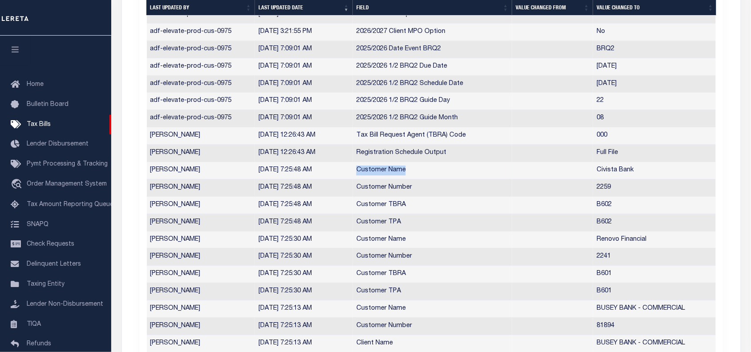
drag, startPoint x: 357, startPoint y: 179, endPoint x: 419, endPoint y: 186, distance: 62.2
click at [419, 179] on td "Customer Name" at bounding box center [432, 170] width 159 height 17
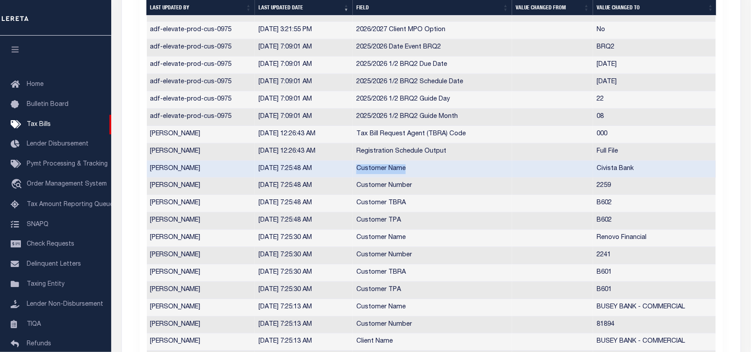
drag, startPoint x: 294, startPoint y: 180, endPoint x: 333, endPoint y: 180, distance: 39.2
click at [333, 178] on td "[DATE] 7:25:48 AM" at bounding box center [304, 169] width 98 height 17
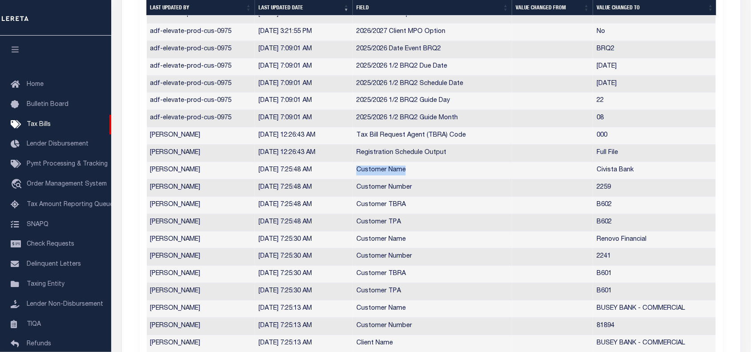
drag, startPoint x: 257, startPoint y: 180, endPoint x: 331, endPoint y: 181, distance: 73.4
click at [331, 179] on td "[DATE] 7:25:48 AM" at bounding box center [304, 170] width 98 height 17
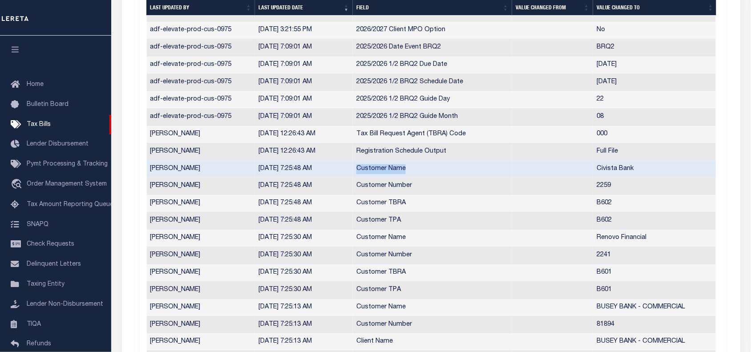
click at [336, 177] on td "[DATE] 7:25:48 AM" at bounding box center [304, 169] width 98 height 17
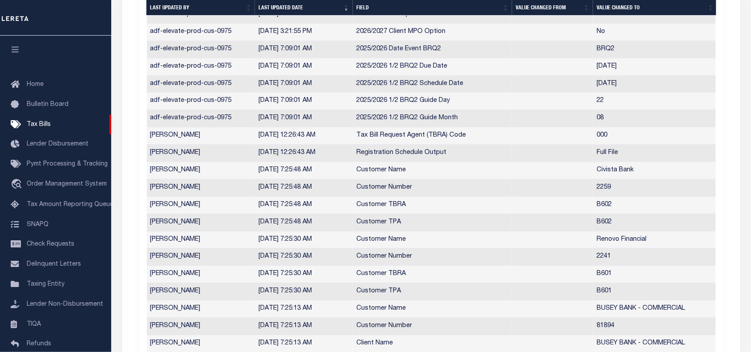
click at [420, 179] on td "Customer Name" at bounding box center [432, 170] width 159 height 17
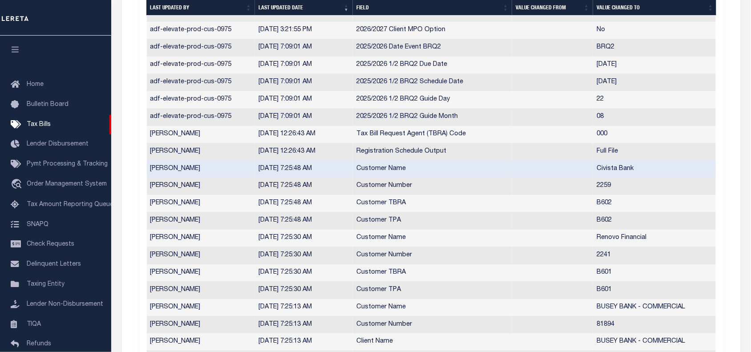
click at [340, 178] on td "[DATE] 7:25:48 AM" at bounding box center [304, 169] width 98 height 17
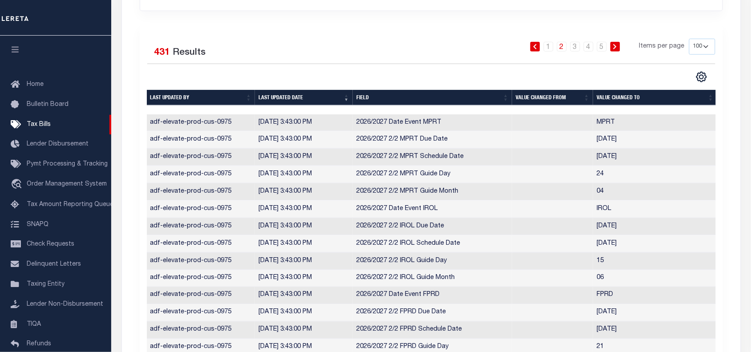
scroll to position [246, 0]
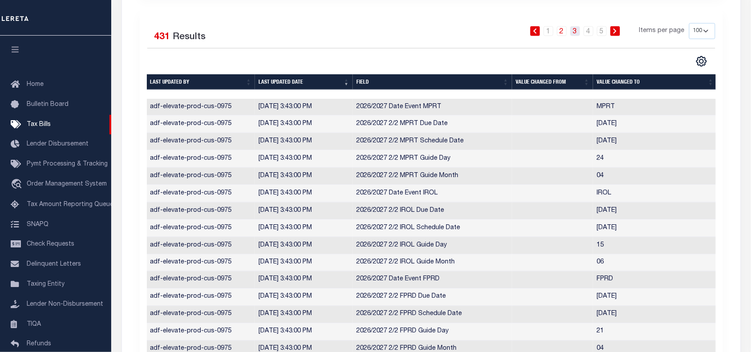
click at [574, 33] on link "3" at bounding box center [575, 31] width 10 height 10
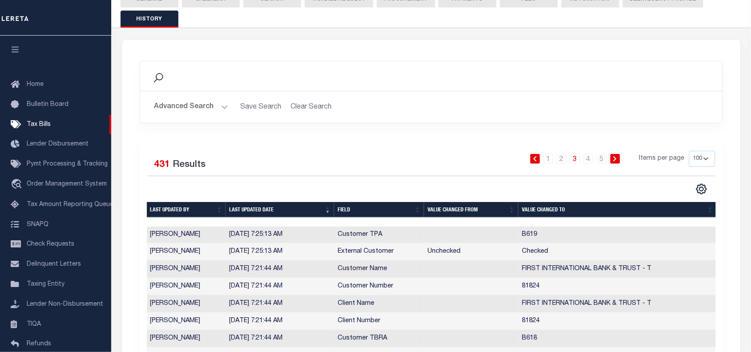
scroll to position [117, 0]
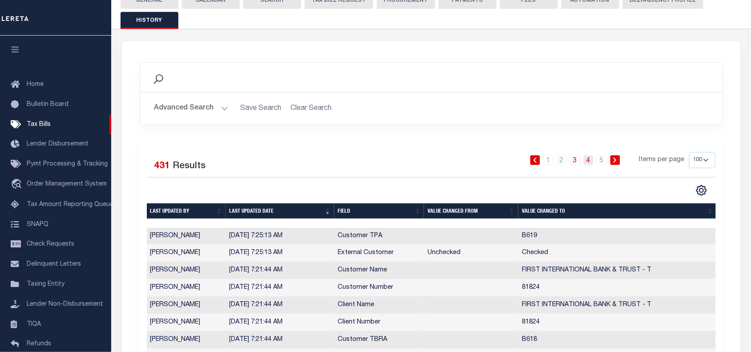
click at [588, 161] on link "4" at bounding box center [589, 160] width 10 height 10
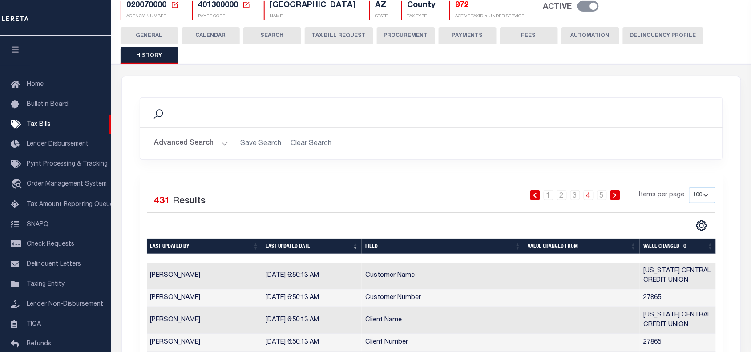
scroll to position [77, 0]
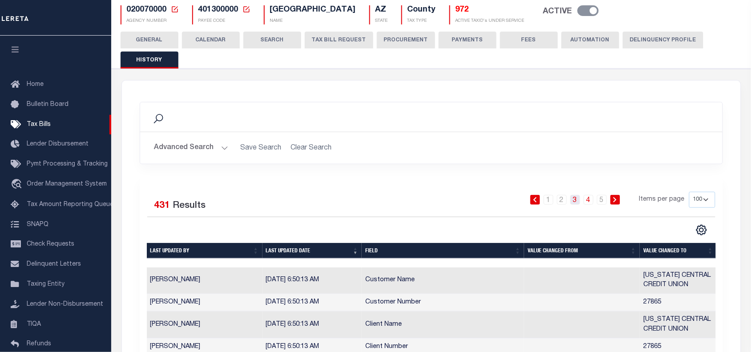
click at [574, 199] on link "3" at bounding box center [575, 200] width 10 height 10
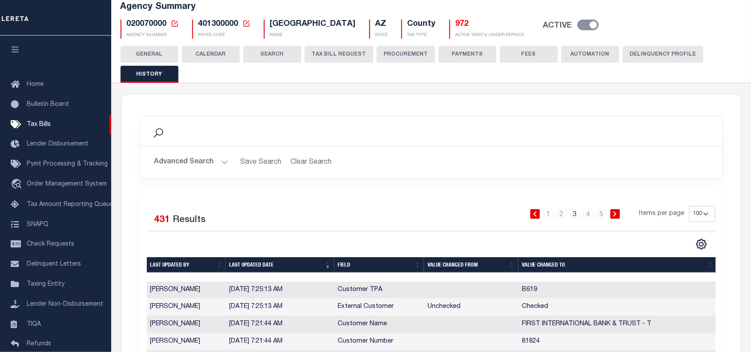
scroll to position [45, 0]
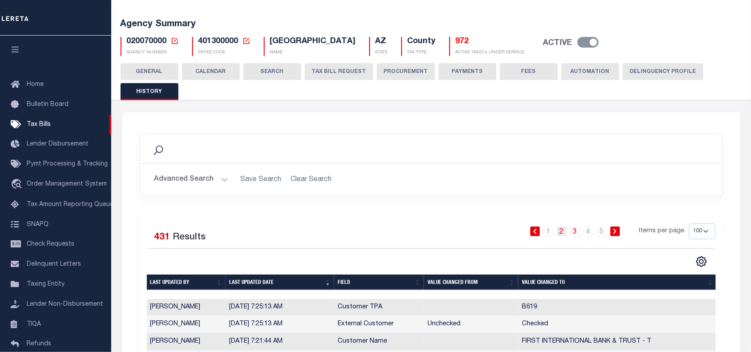
click at [563, 232] on link "2" at bounding box center [562, 231] width 10 height 10
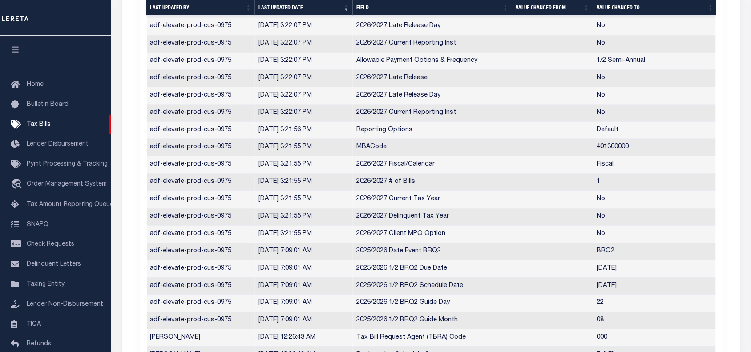
scroll to position [1463, 0]
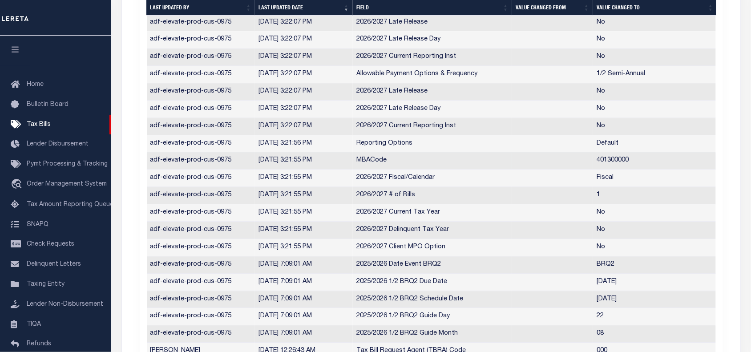
click at [367, 170] on td "MBACode" at bounding box center [432, 161] width 159 height 17
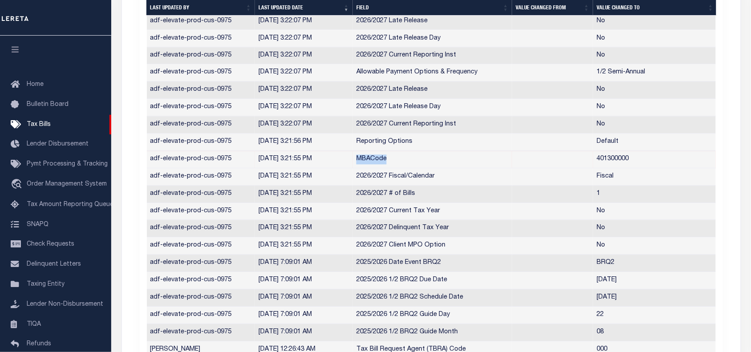
click at [367, 169] on td "MBACode" at bounding box center [432, 159] width 159 height 17
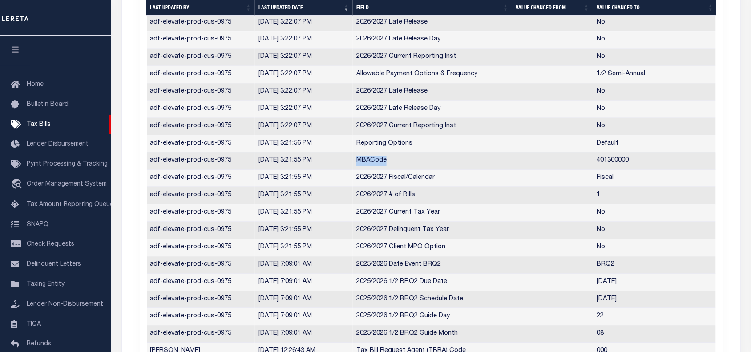
click at [394, 170] on td "MBACode" at bounding box center [432, 161] width 159 height 17
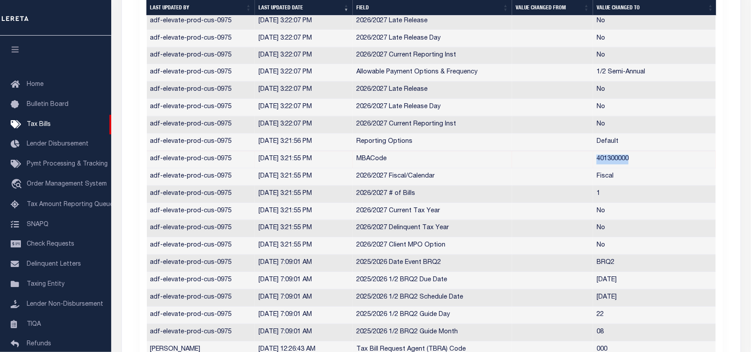
drag, startPoint x: 597, startPoint y: 168, endPoint x: 630, endPoint y: 170, distance: 32.5
click at [630, 169] on td "401300000" at bounding box center [655, 159] width 124 height 17
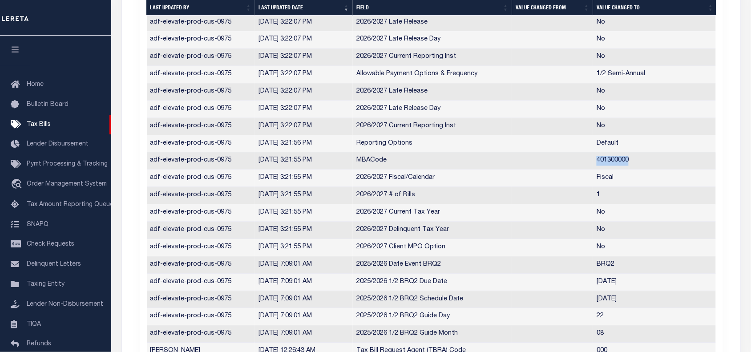
copy td "401300000"
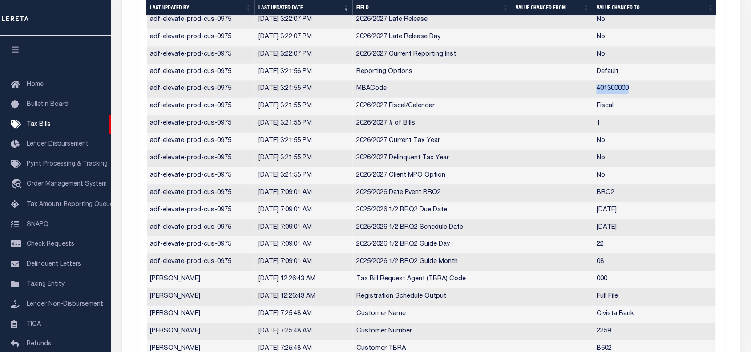
scroll to position [1536, 0]
click at [433, 131] on td "2026/2027 # of Bills" at bounding box center [432, 122] width 159 height 17
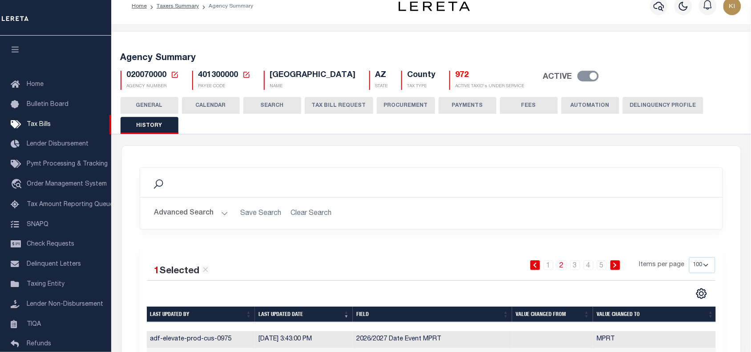
scroll to position [0, 0]
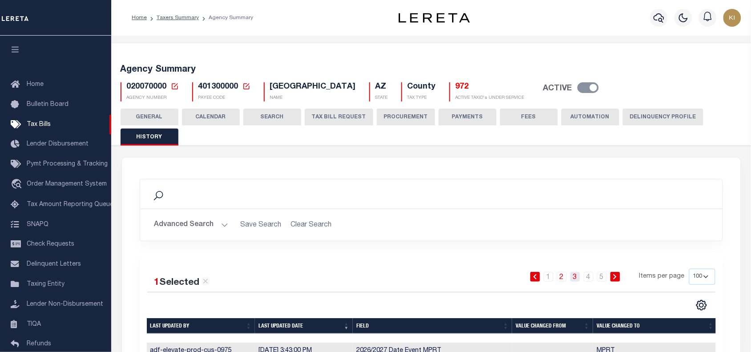
click at [578, 280] on link "3" at bounding box center [575, 277] width 10 height 10
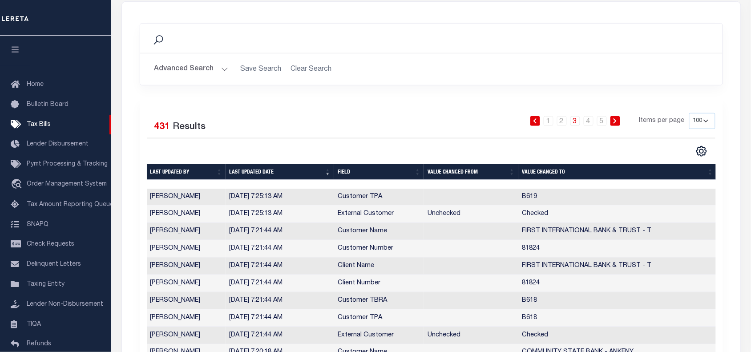
scroll to position [154, 0]
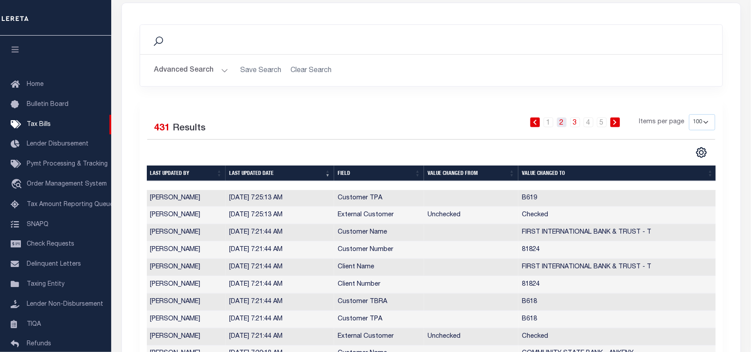
click at [562, 123] on link "2" at bounding box center [562, 122] width 10 height 10
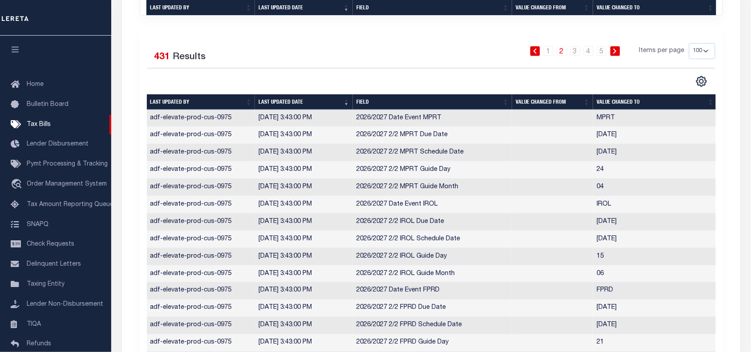
scroll to position [0, 0]
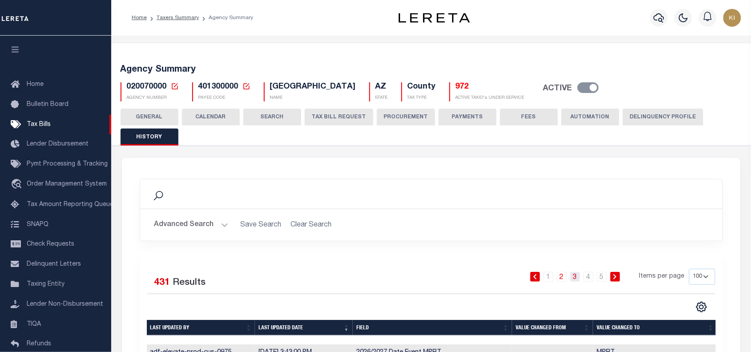
click at [575, 277] on link "3" at bounding box center [575, 277] width 10 height 10
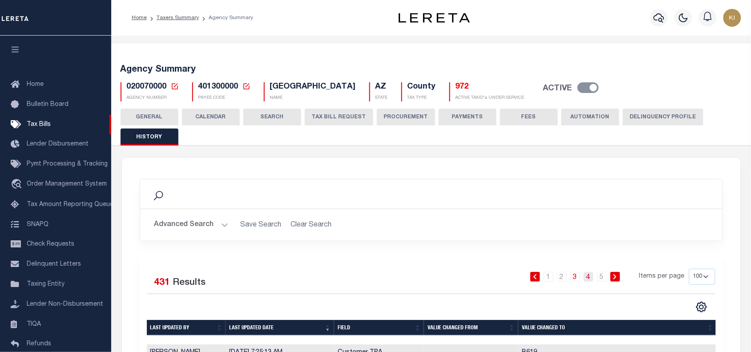
click at [590, 279] on link "4" at bounding box center [589, 277] width 10 height 10
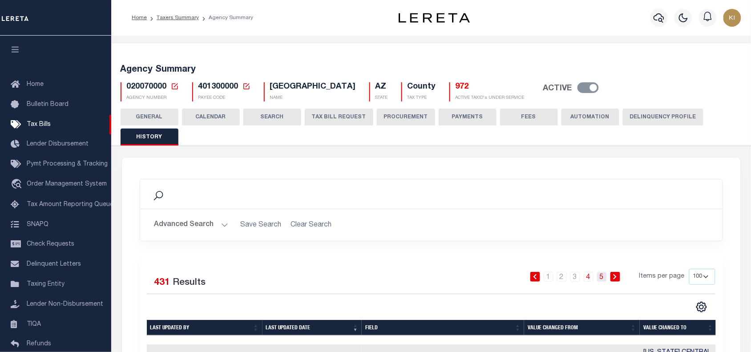
click at [603, 279] on link "5" at bounding box center [602, 277] width 10 height 10
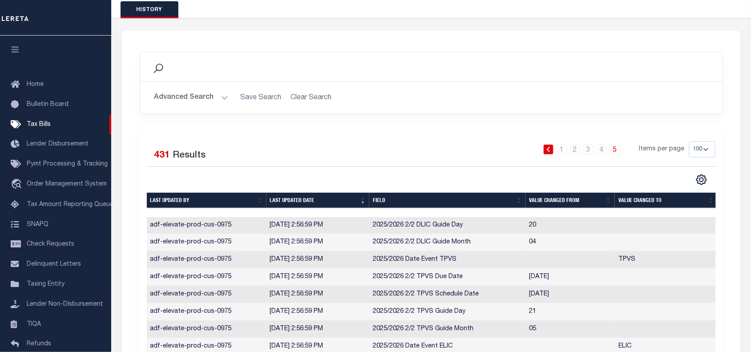
scroll to position [101, 0]
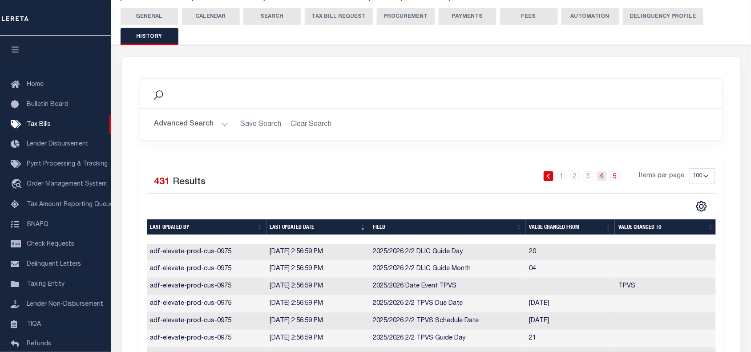
click at [603, 174] on link "4" at bounding box center [602, 176] width 10 height 10
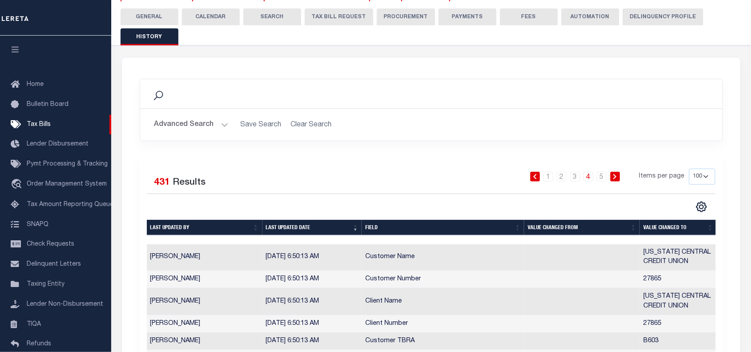
scroll to position [90, 0]
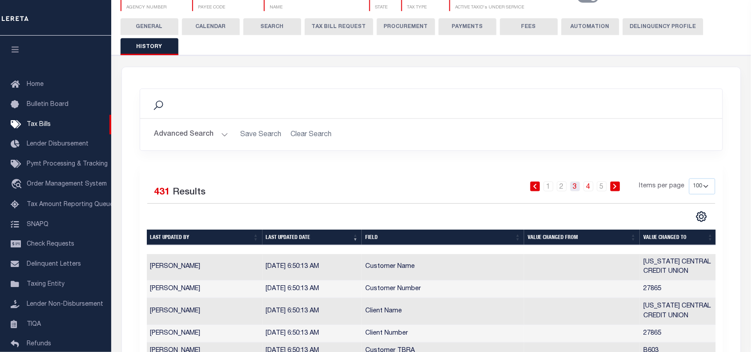
click at [574, 186] on link "3" at bounding box center [575, 187] width 10 height 10
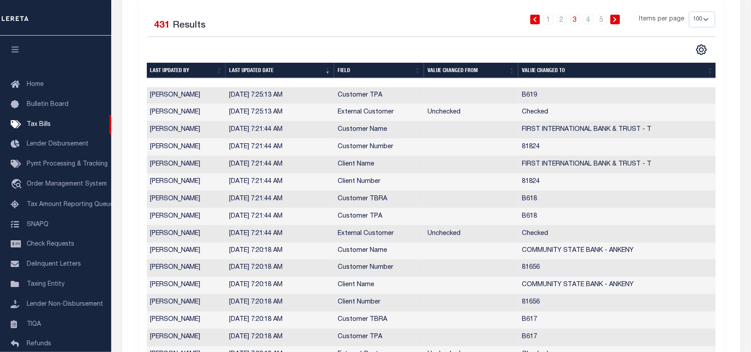
scroll to position [204, 0]
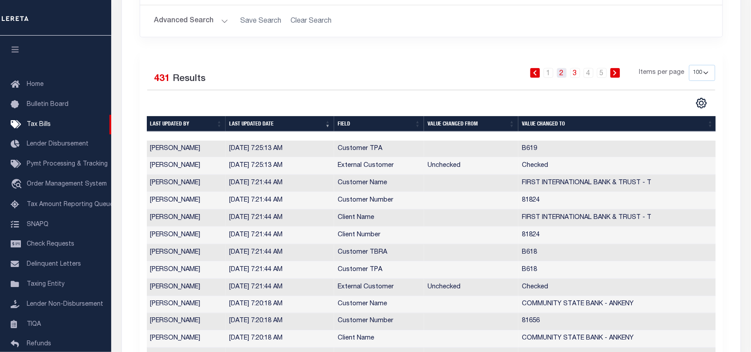
click at [566, 72] on link "2" at bounding box center [562, 73] width 10 height 10
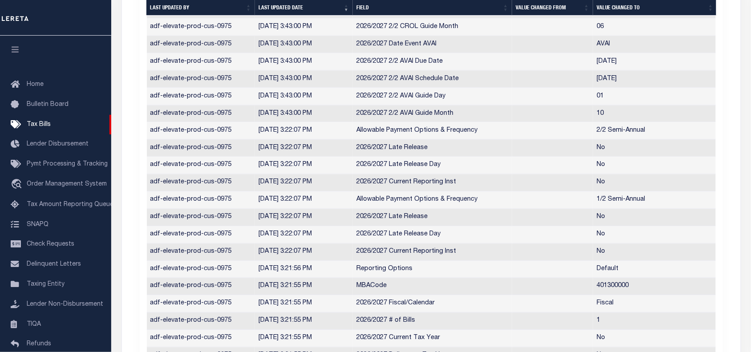
scroll to position [1342, 0]
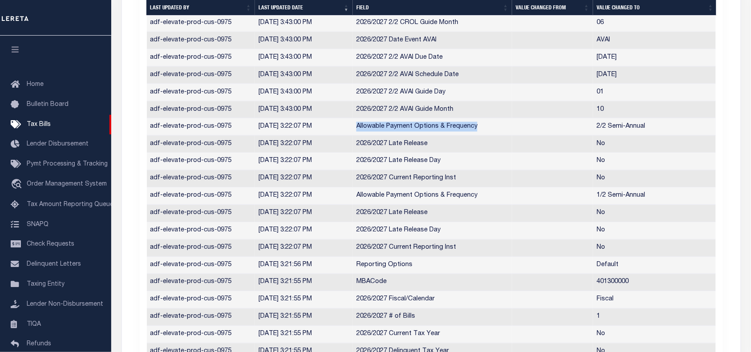
drag, startPoint x: 356, startPoint y: 136, endPoint x: 486, endPoint y: 136, distance: 129.5
click at [486, 136] on td "Allowable Payment Options & Frequency" at bounding box center [432, 126] width 159 height 17
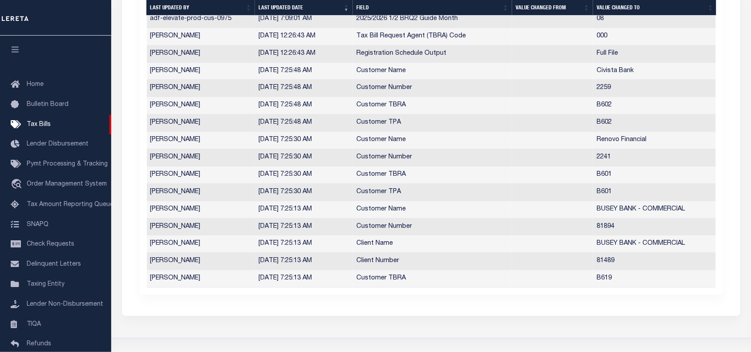
scroll to position [1785, 0]
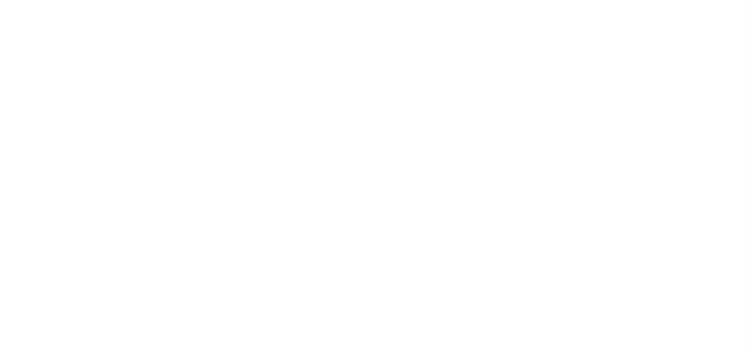
select select
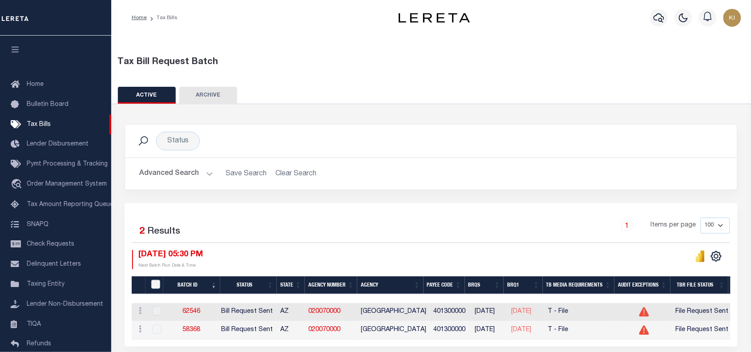
click at [210, 177] on button "Advanced Search" at bounding box center [176, 173] width 74 height 17
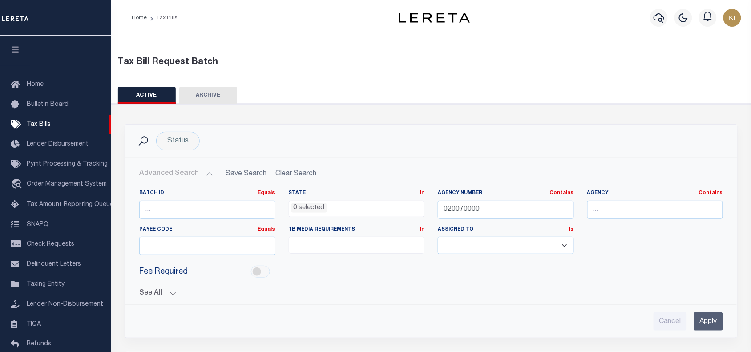
click at [704, 324] on input "Apply" at bounding box center [708, 321] width 29 height 18
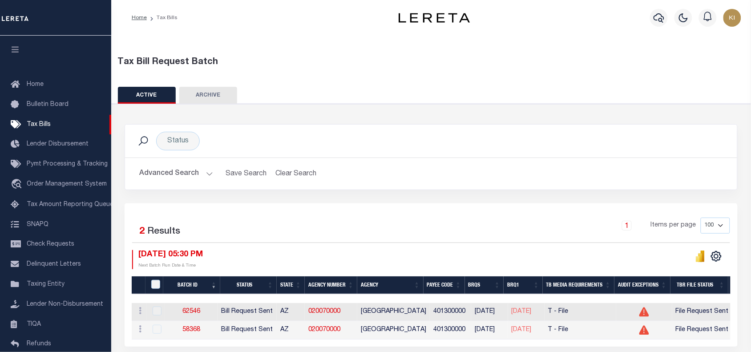
scroll to position [40, 0]
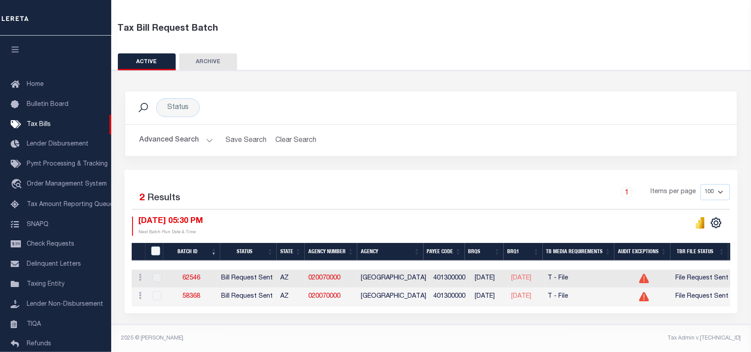
click at [336, 190] on div "1 Items per page 100 200 500 1000" at bounding box center [507, 195] width 445 height 23
click at [329, 275] on link "020070000" at bounding box center [324, 278] width 32 height 6
click at [199, 275] on link "62546" at bounding box center [191, 278] width 18 height 6
select select "RST"
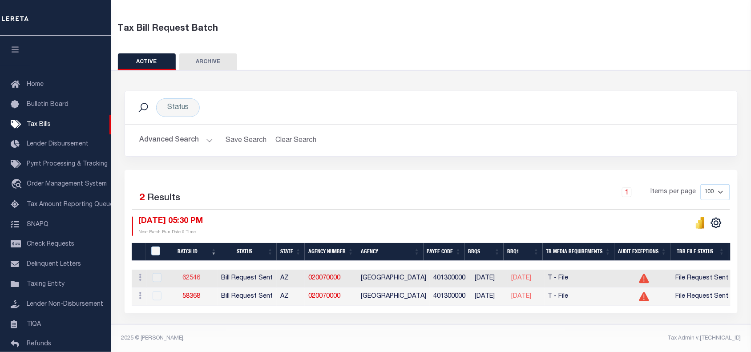
type input "[DATE]"
select select
type input "No"
type input "Yes"
select select "28"
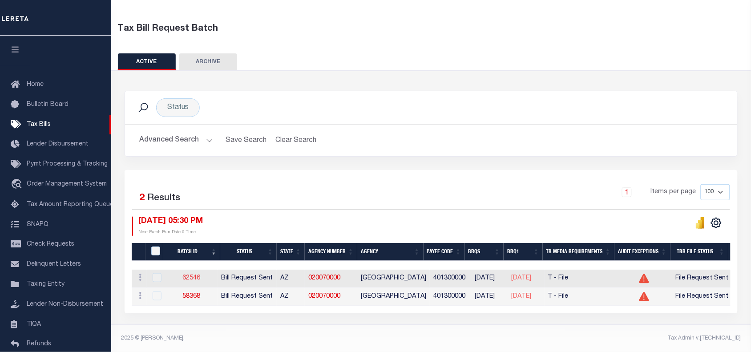
select select "22"
select select "3"
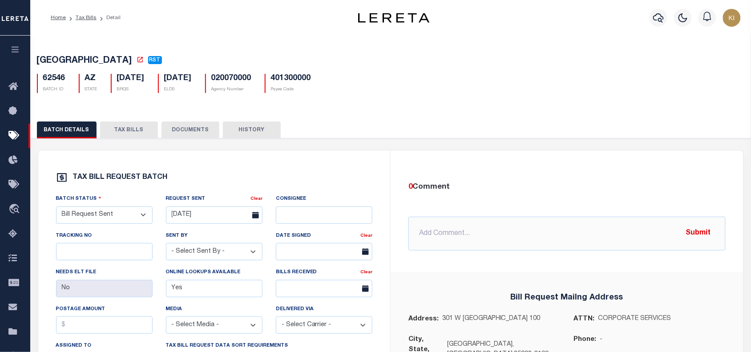
click at [128, 129] on button "TAX BILLS" at bounding box center [129, 129] width 58 height 17
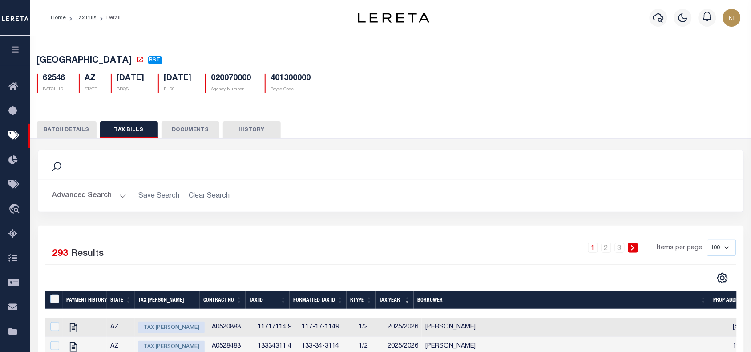
click at [726, 247] on select "100 200 500 1000" at bounding box center [721, 248] width 29 height 16
select select "500"
click at [707, 242] on select "100 200 500 1000" at bounding box center [721, 248] width 29 height 16
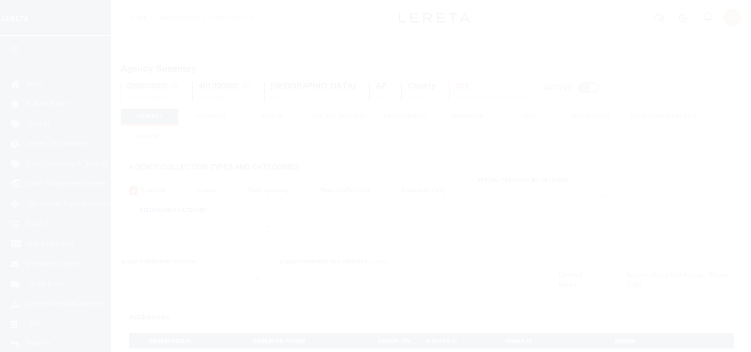
select select
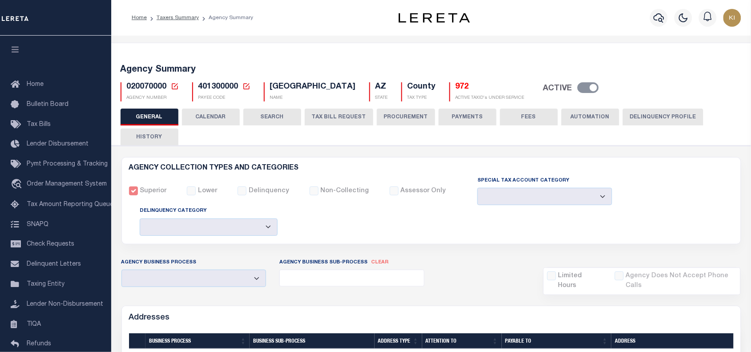
click at [214, 119] on button "CALENDAR" at bounding box center [211, 117] width 58 height 17
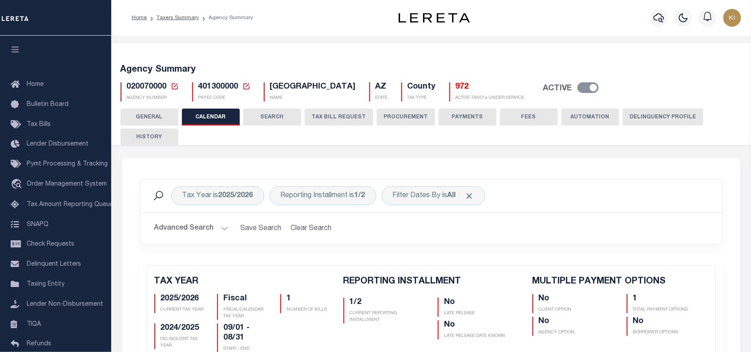
checkbox input "false"
type input "1"
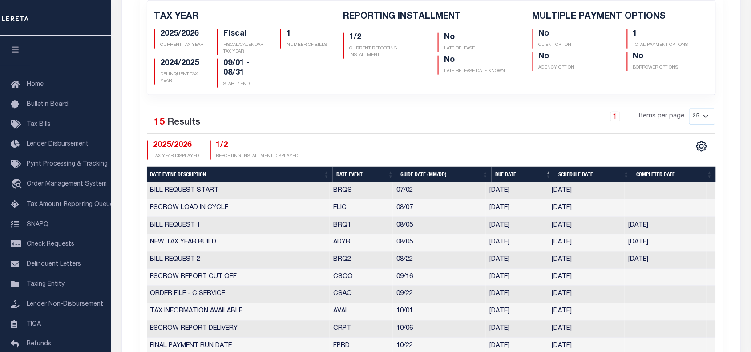
scroll to position [179, 0]
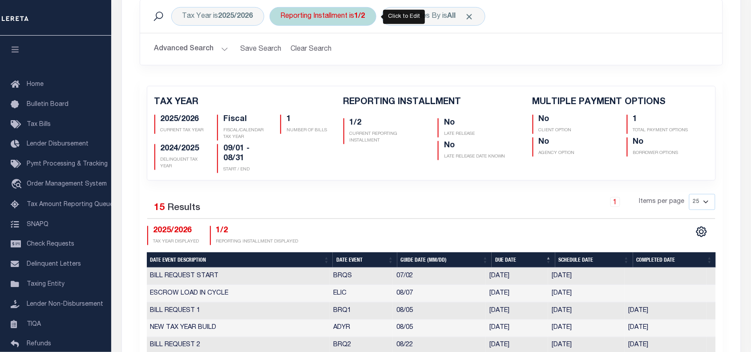
click at [322, 18] on div "Reporting Installment is 1/2" at bounding box center [323, 16] width 107 height 19
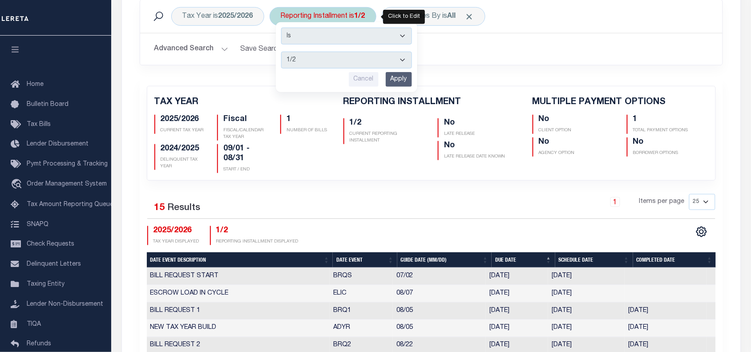
click at [307, 61] on select "1/2 2/2" at bounding box center [346, 60] width 131 height 17
select select "2/2"
click at [282, 52] on select "1/2 2/2" at bounding box center [346, 60] width 131 height 17
click at [401, 80] on input "Apply" at bounding box center [399, 79] width 26 height 15
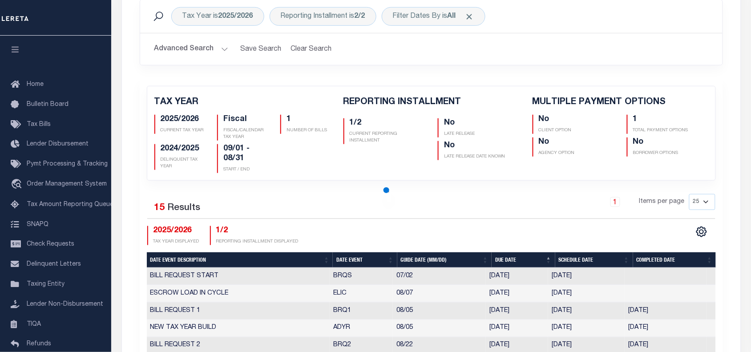
checkbox input "false"
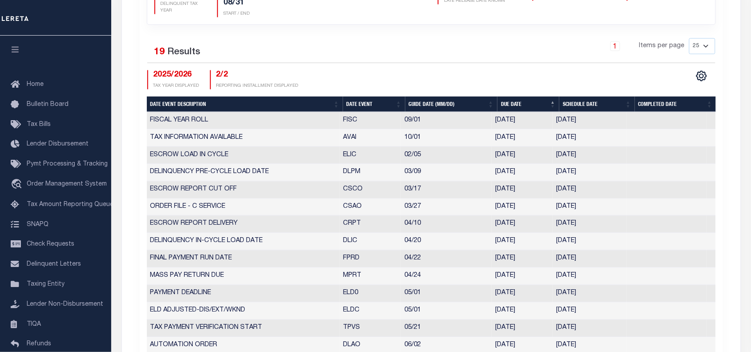
scroll to position [335, 0]
